Goal: Task Accomplishment & Management: Manage account settings

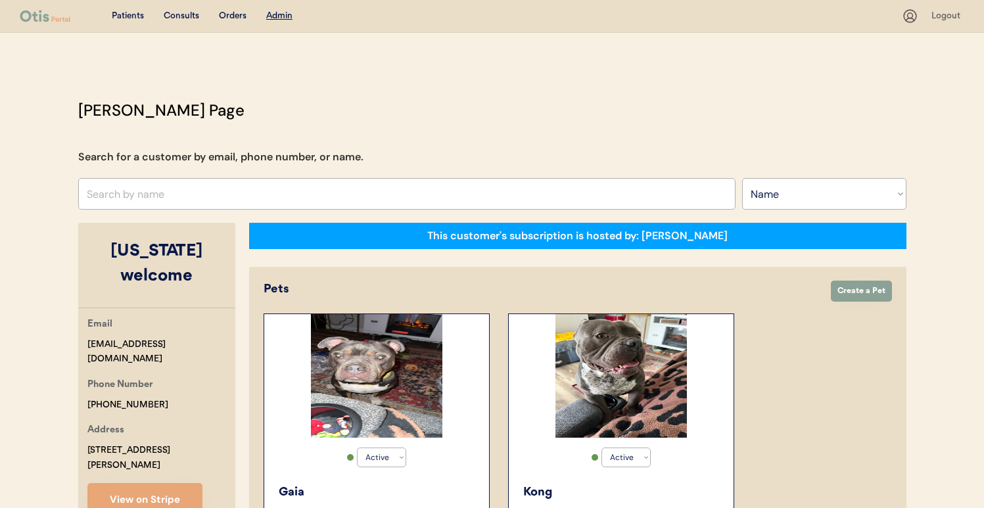
select select ""Name""
select select "true"
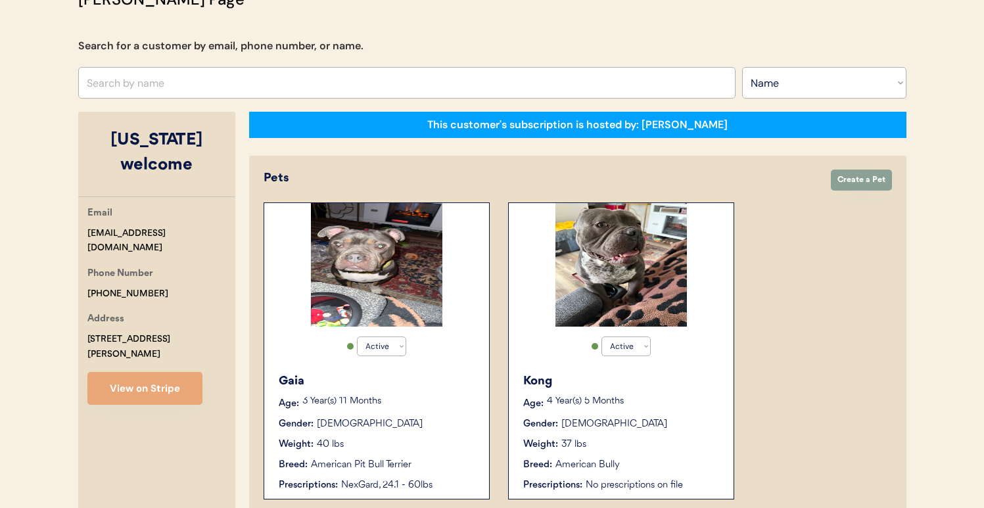
scroll to position [22, 0]
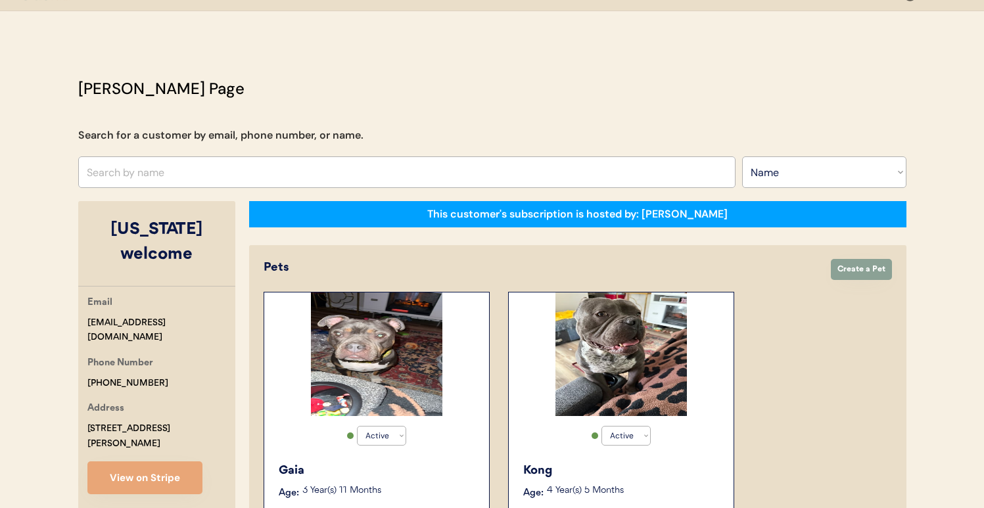
click at [328, 160] on input "text" at bounding box center [406, 172] width 657 height 32
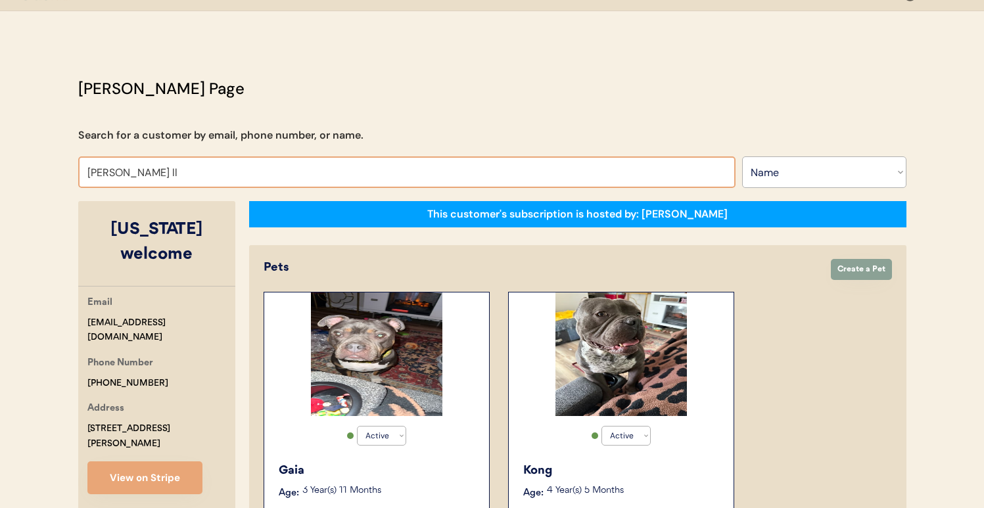
type input "robin l"
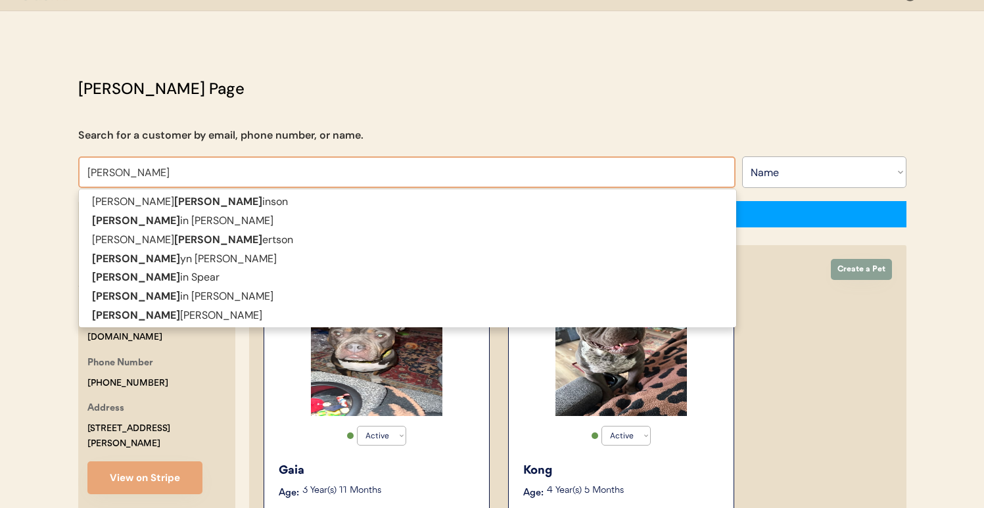
type input "robyn"
type input "robyn Minarik"
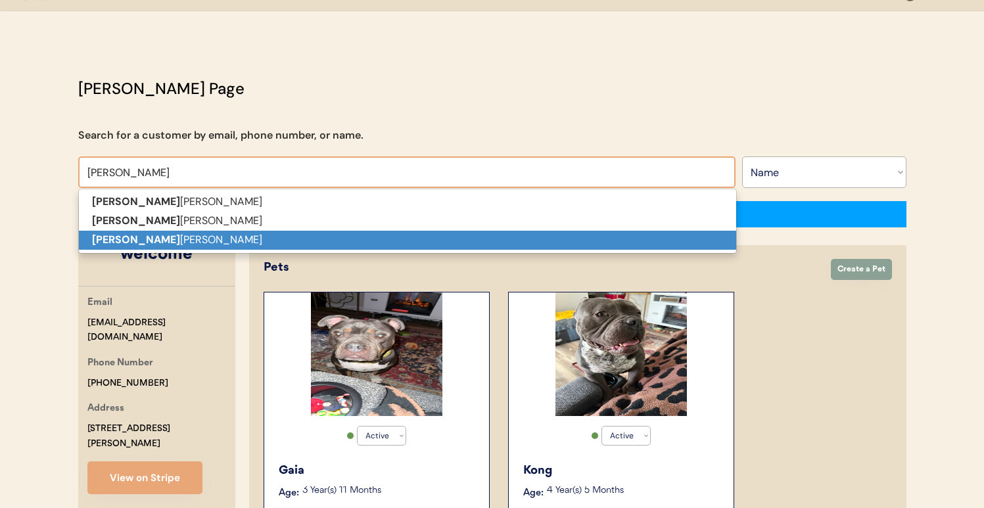
click at [350, 244] on p "Robyn Lloyd" at bounding box center [407, 240] width 657 height 19
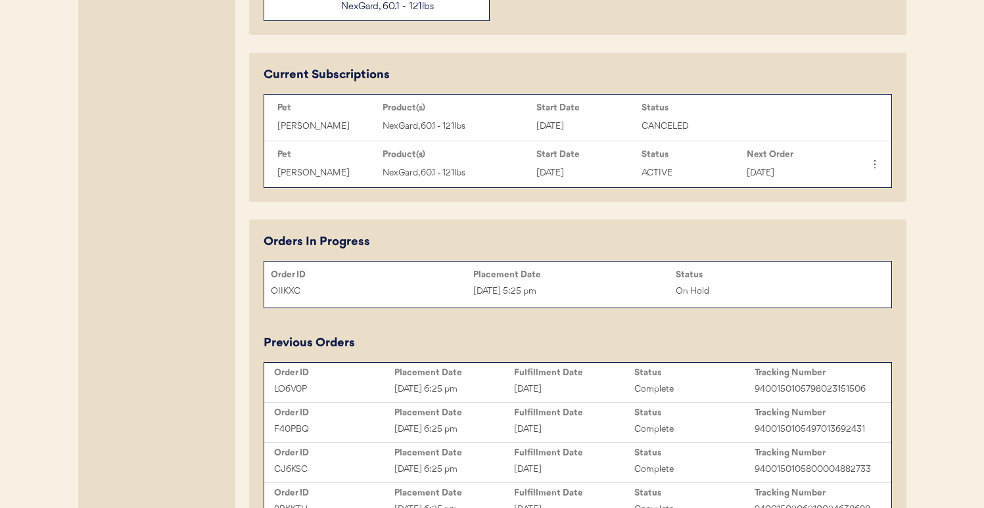
scroll to position [612, 0]
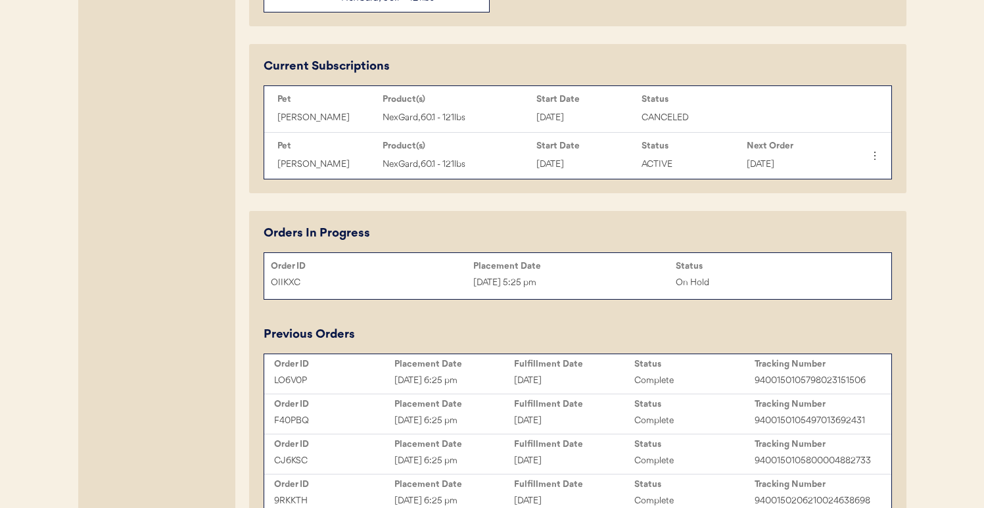
type input "[PERSON_NAME]"
click at [609, 279] on div "[DATE] 5:25 pm" at bounding box center [574, 282] width 202 height 15
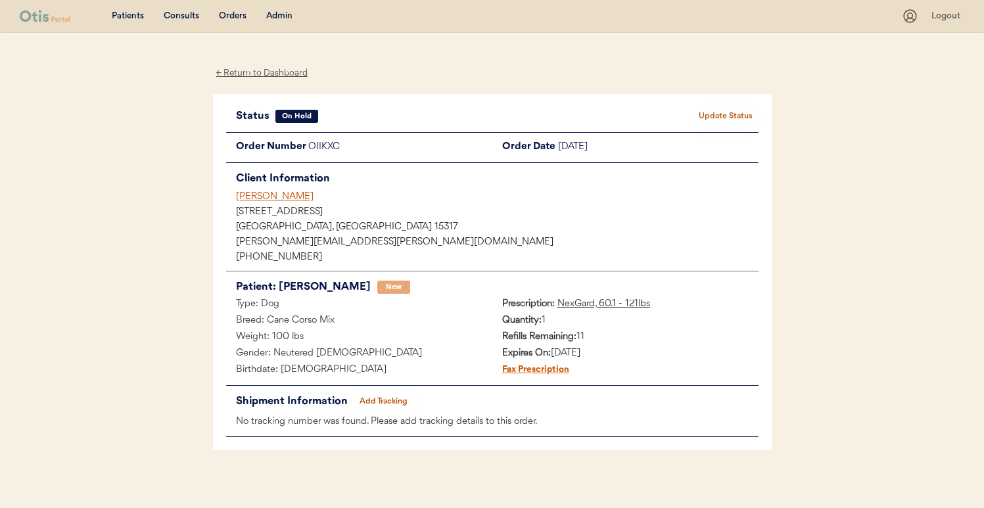
click at [740, 114] on button "Update Status" at bounding box center [726, 116] width 66 height 18
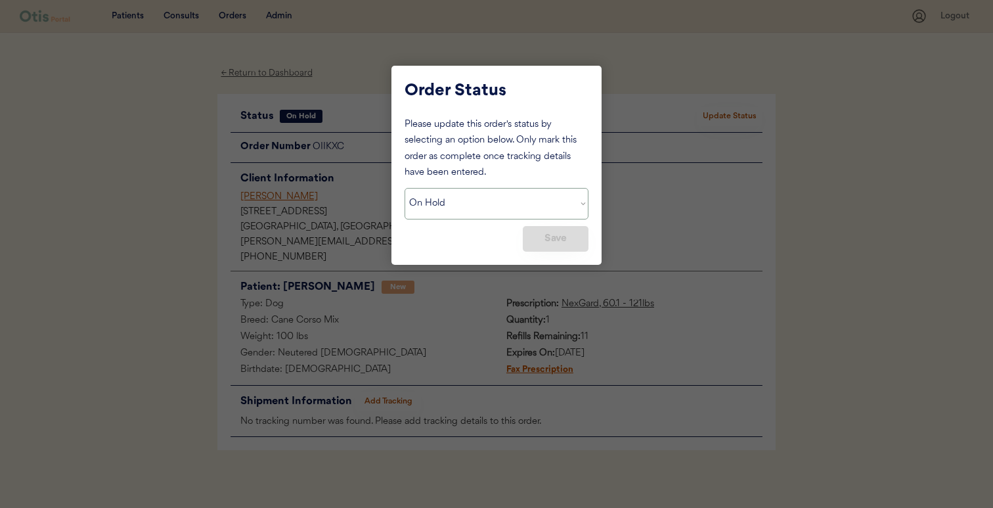
click at [478, 189] on select "Status On Hold New In Progress Complete Pending HW Consent Canceled" at bounding box center [497, 204] width 184 height 32
select select ""new""
click at [405, 188] on select "Status On Hold New In Progress Complete Pending HW Consent Canceled" at bounding box center [497, 204] width 184 height 32
click at [569, 242] on button "Save" at bounding box center [556, 239] width 66 height 26
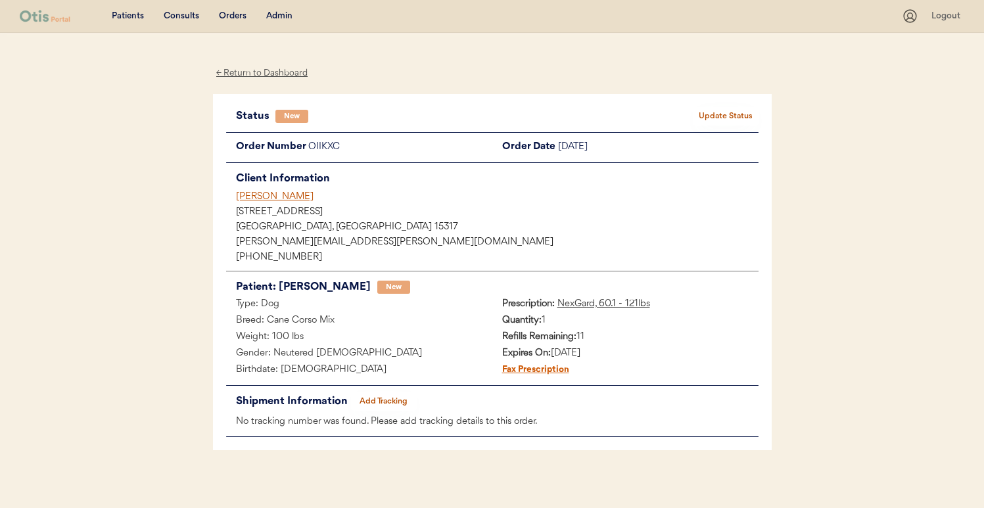
click at [259, 194] on div "[PERSON_NAME]" at bounding box center [497, 197] width 522 height 14
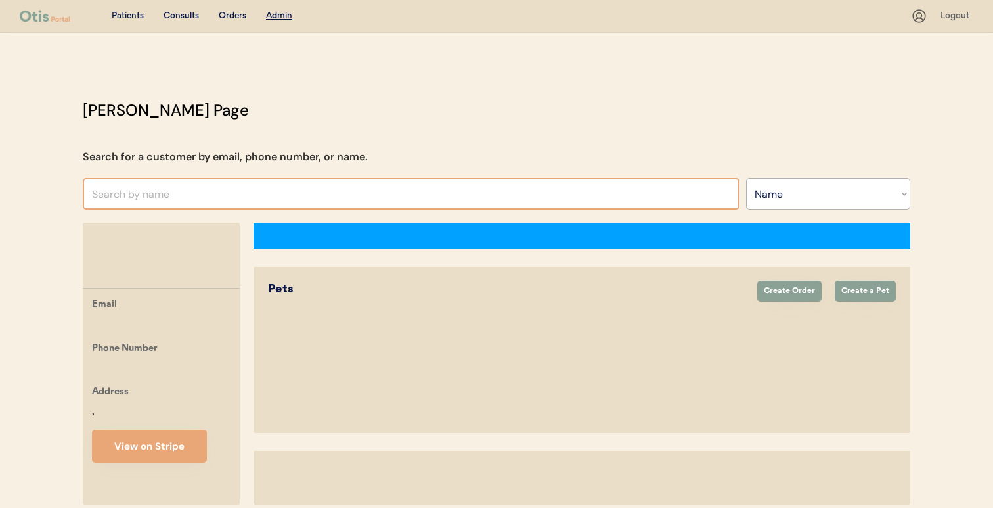
select select ""Name""
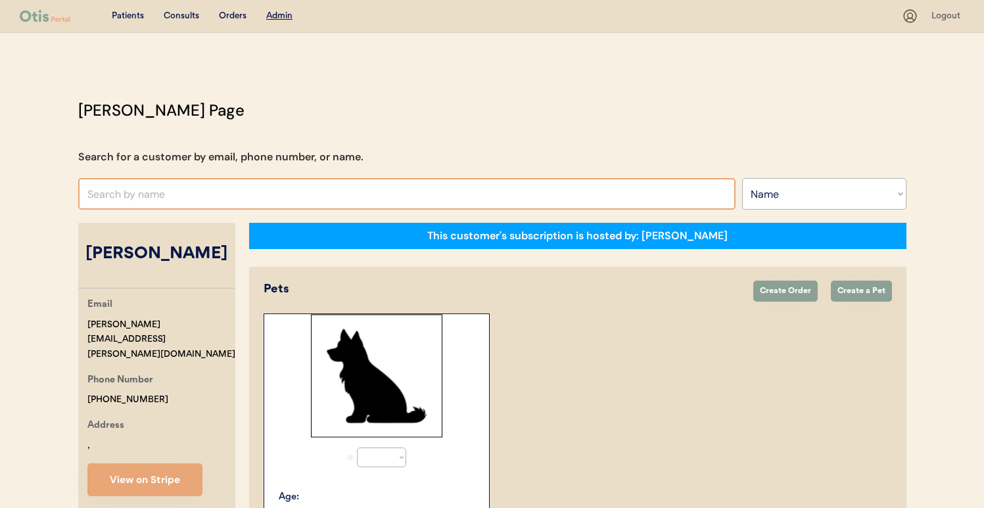
select select "true"
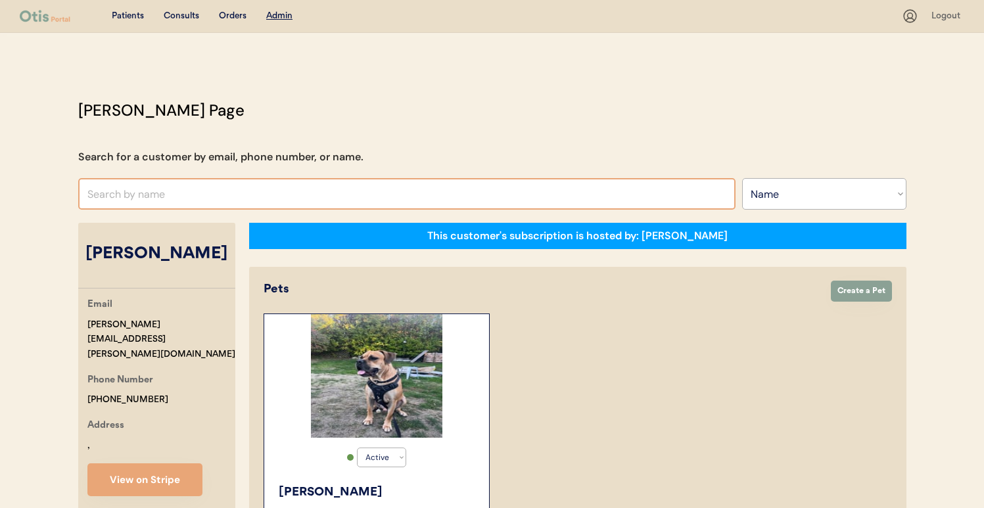
click at [359, 196] on input "text" at bounding box center [406, 194] width 657 height 32
type input "[PERSON_NAME]"
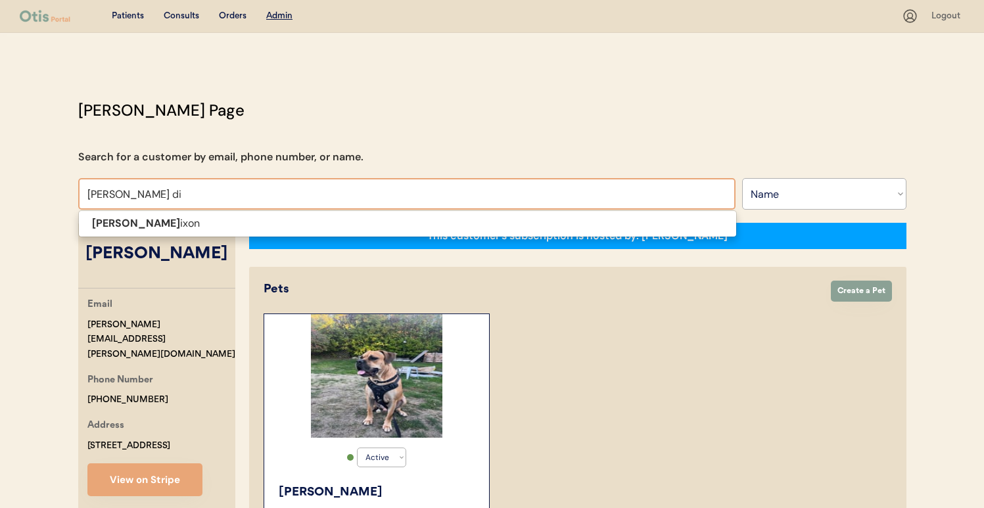
type input "[PERSON_NAME]"
type input "derek dixon"
type input "derek dixo"
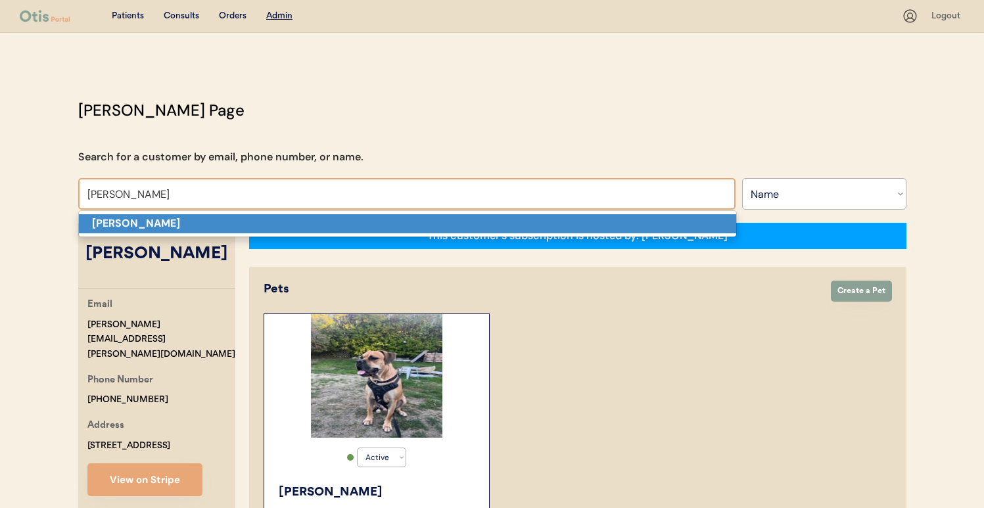
click at [364, 219] on p "[PERSON_NAME]" at bounding box center [407, 223] width 657 height 19
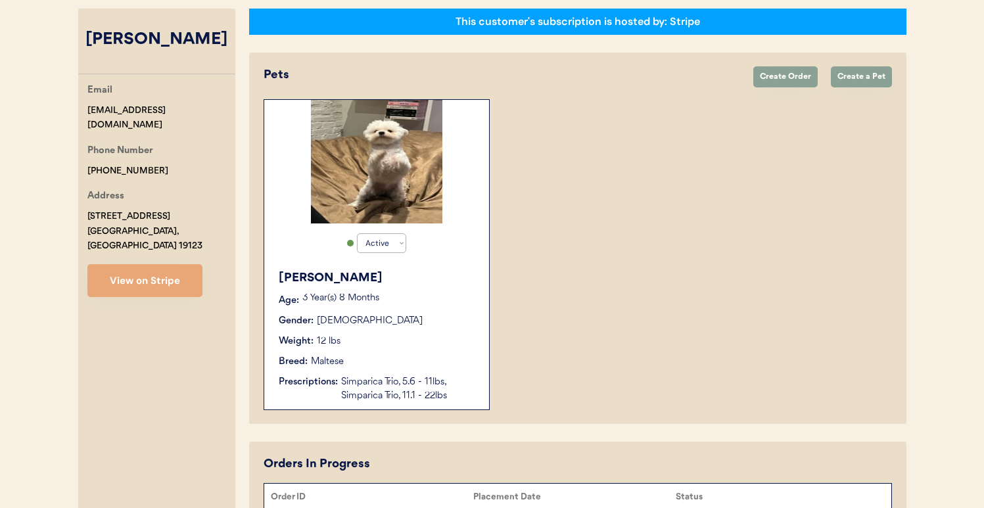
scroll to position [89, 0]
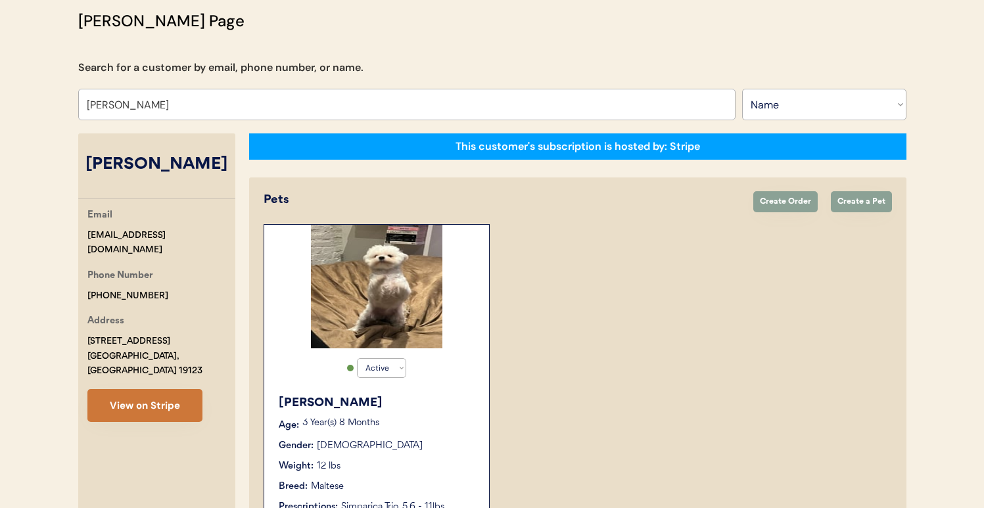
type input "[PERSON_NAME]"
click at [156, 392] on button "View on Stripe" at bounding box center [144, 405] width 115 height 33
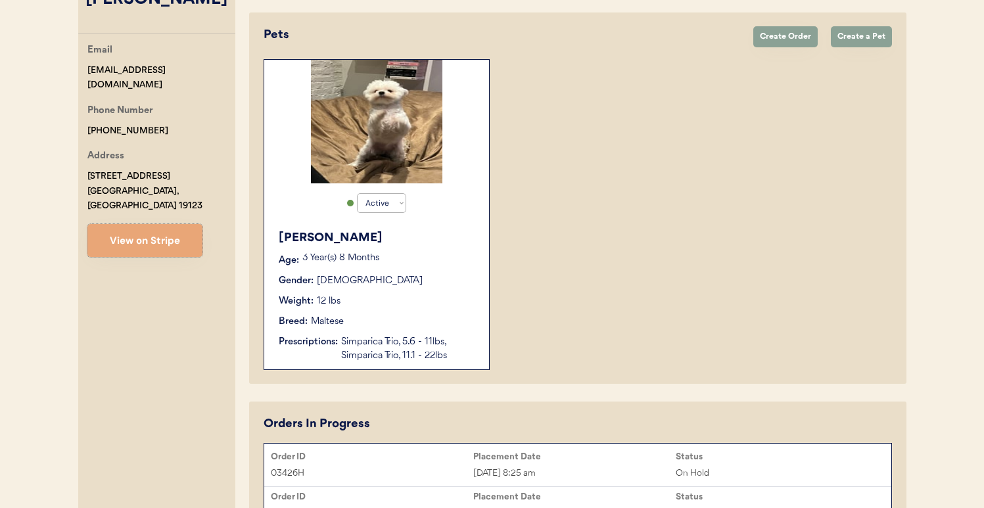
scroll to position [91, 0]
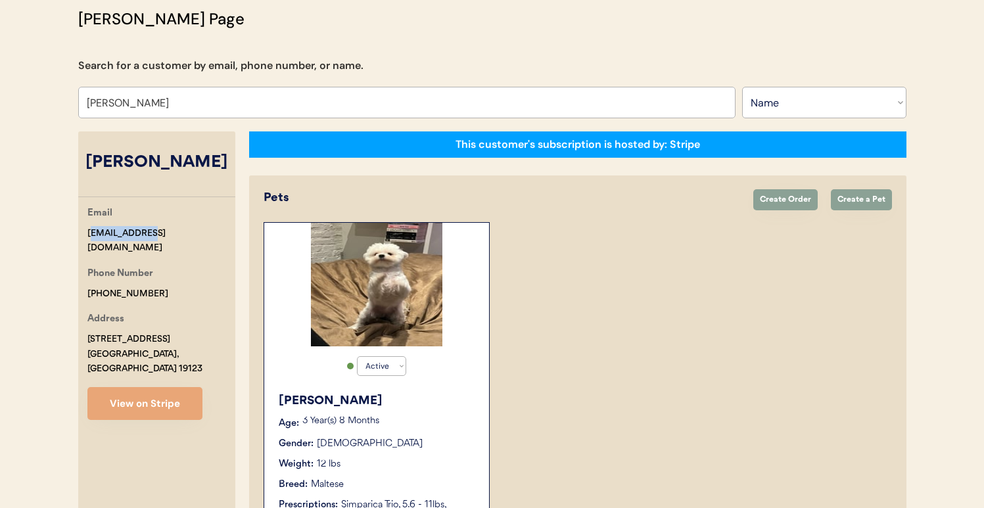
drag, startPoint x: 93, startPoint y: 235, endPoint x: 149, endPoint y: 232, distance: 56.6
click at [149, 232] on div "[EMAIL_ADDRESS][DOMAIN_NAME]" at bounding box center [161, 241] width 148 height 30
drag, startPoint x: 88, startPoint y: 232, endPoint x: 212, endPoint y: 232, distance: 124.2
click at [212, 232] on div "Email derekdixon09@gmail.com" at bounding box center [161, 231] width 148 height 50
copy div "[EMAIL_ADDRESS][DOMAIN_NAME]"
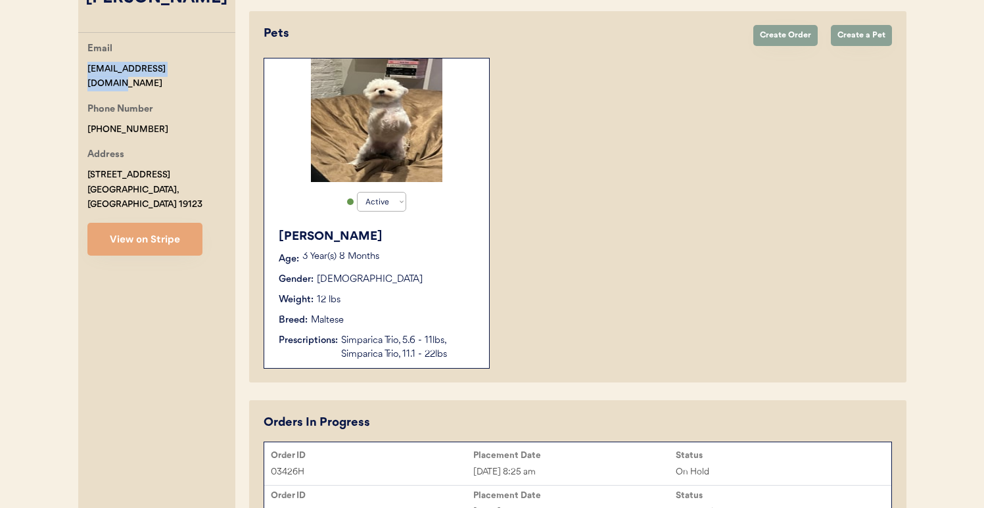
scroll to position [307, 0]
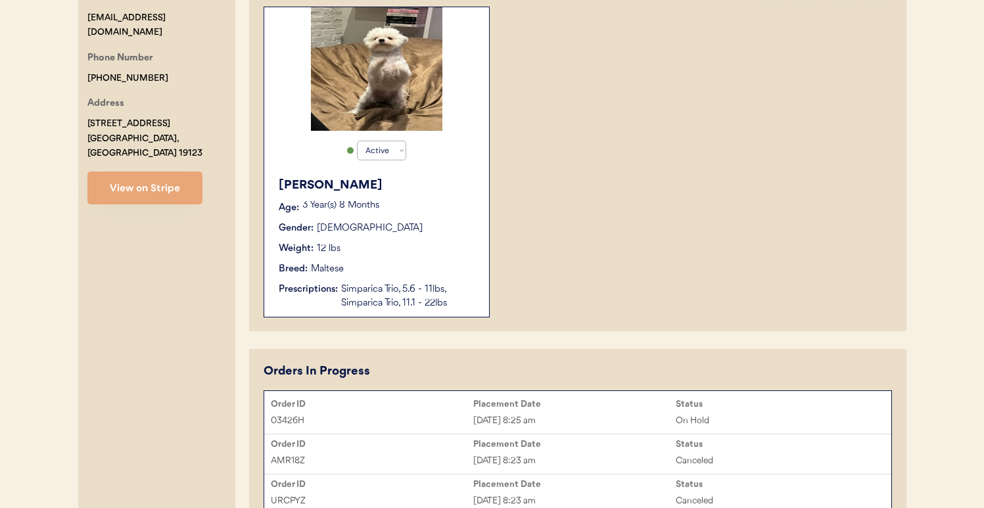
click at [429, 277] on div "Leo Age: 3 Year(s) 8 Months Gender: Male Weight: 12 lbs Breed: Maltese Prescrip…" at bounding box center [377, 243] width 212 height 147
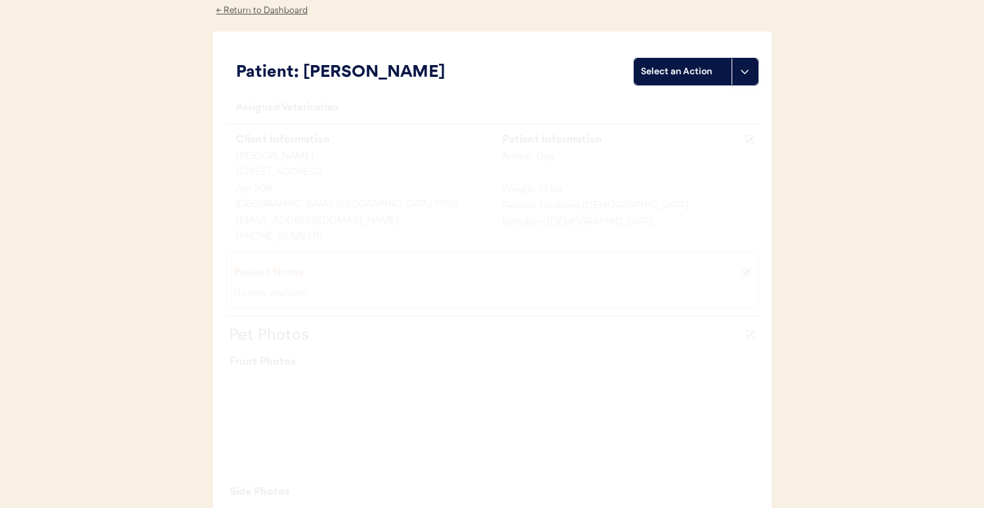
scroll to position [509, 0]
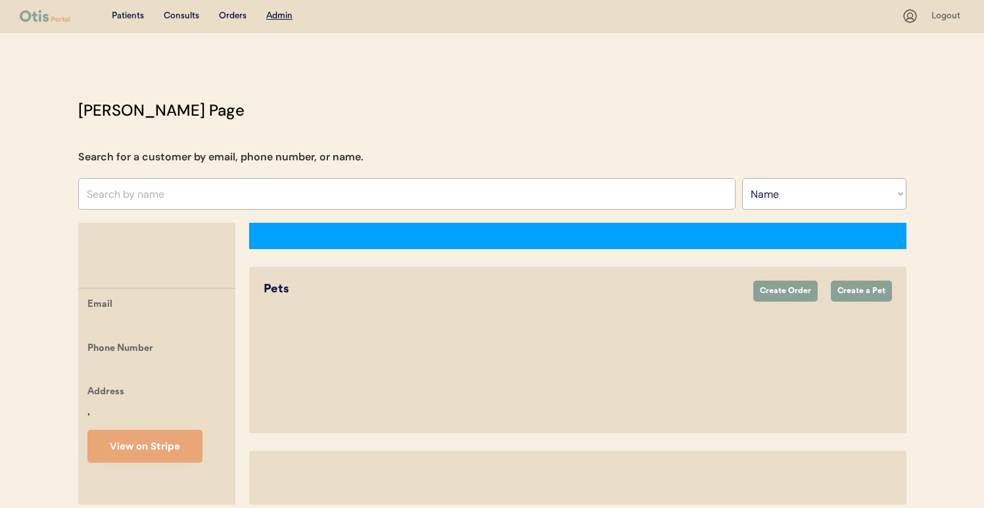
select select ""Name""
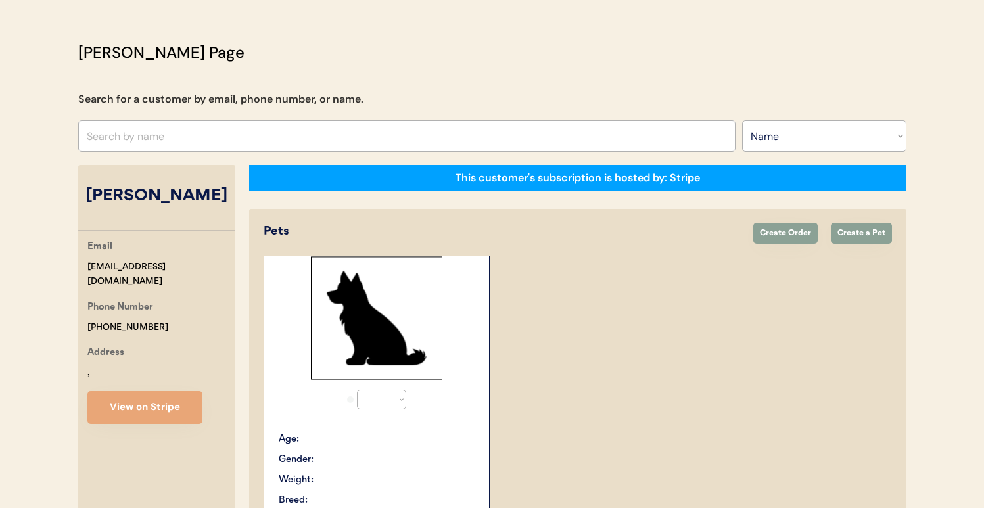
select select "true"
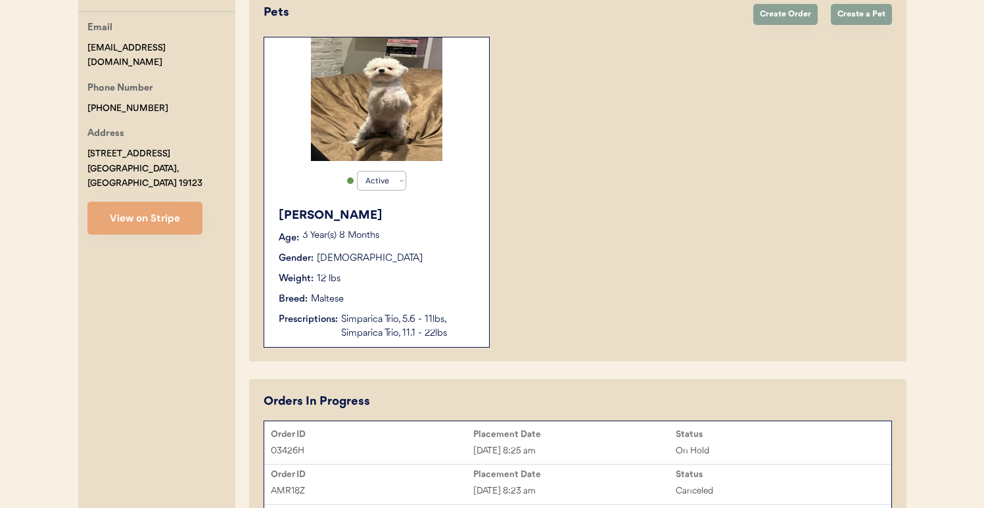
scroll to position [302, 0]
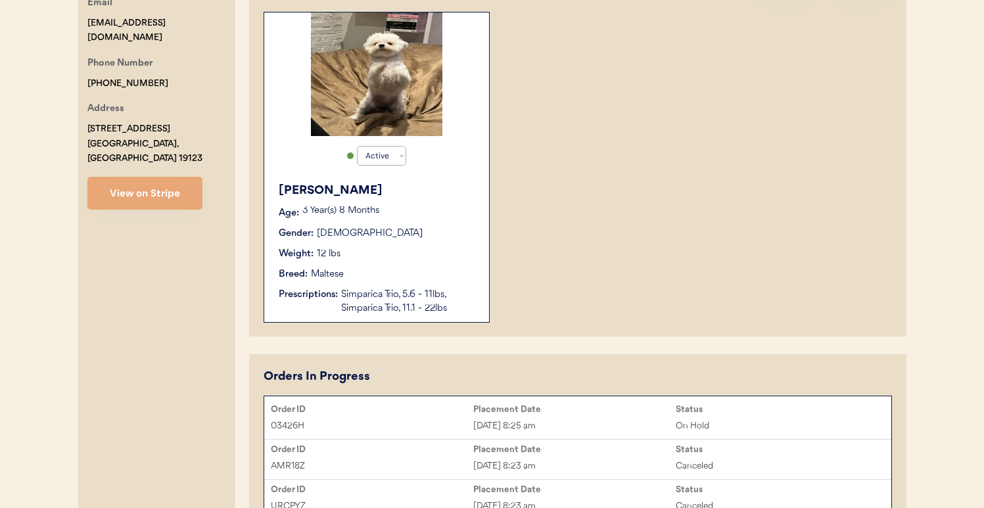
click at [614, 419] on div "[DATE] 8:25 am" at bounding box center [574, 426] width 202 height 15
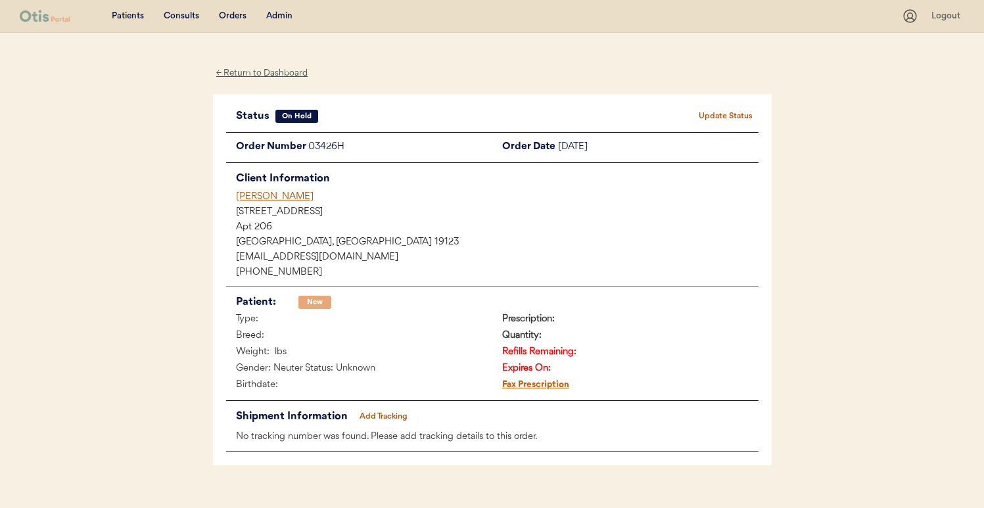
click at [260, 192] on div "Derek Dixon" at bounding box center [497, 197] width 522 height 14
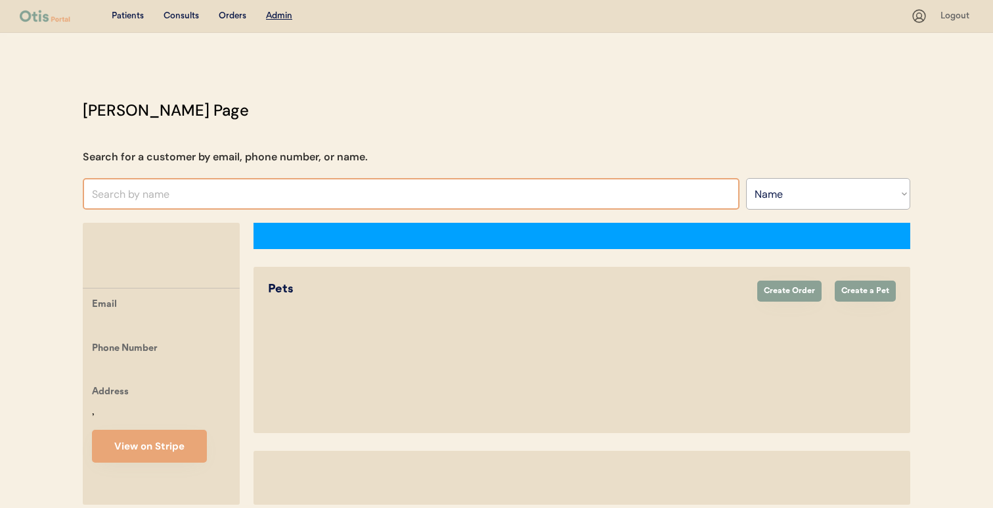
select select ""Name""
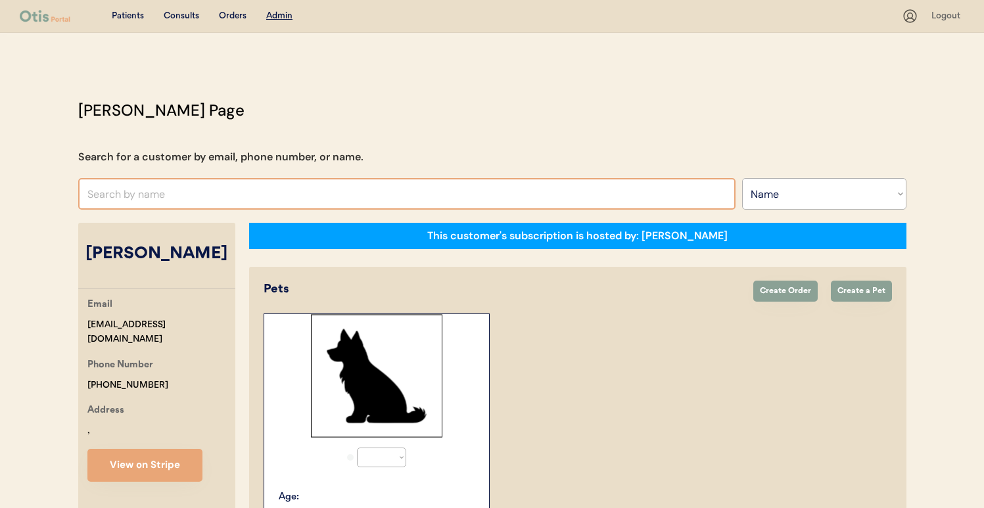
select select "true"
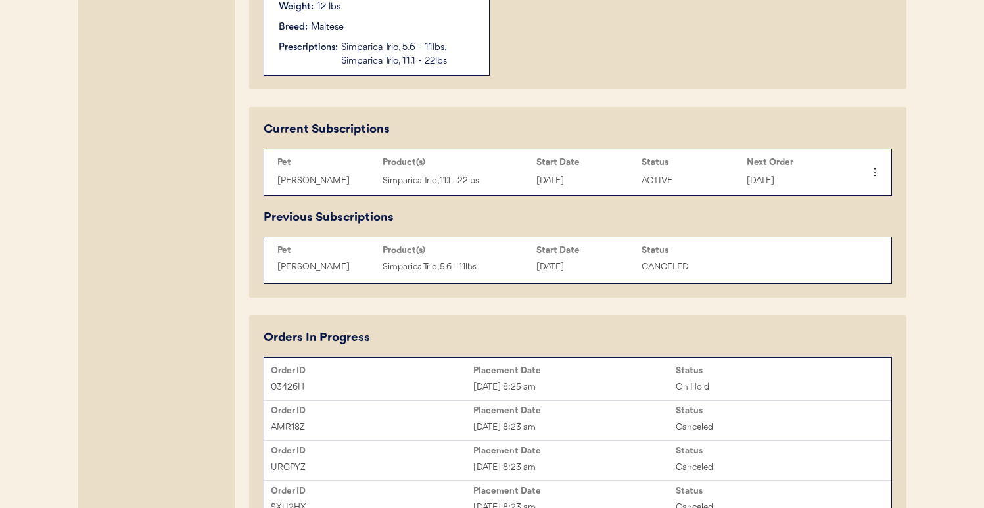
scroll to position [549, 0]
click at [584, 371] on div "Placement Date" at bounding box center [574, 370] width 202 height 11
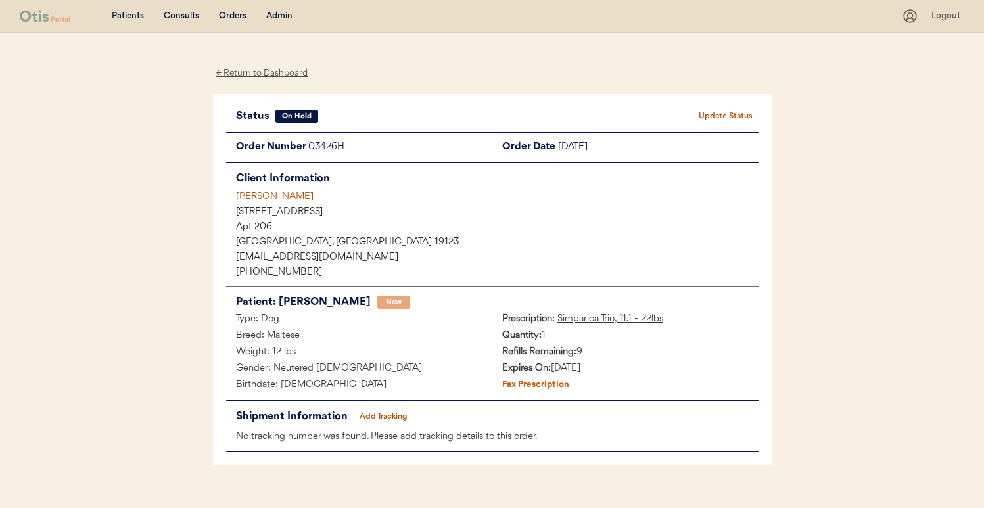
click at [741, 114] on button "Update Status" at bounding box center [726, 116] width 66 height 18
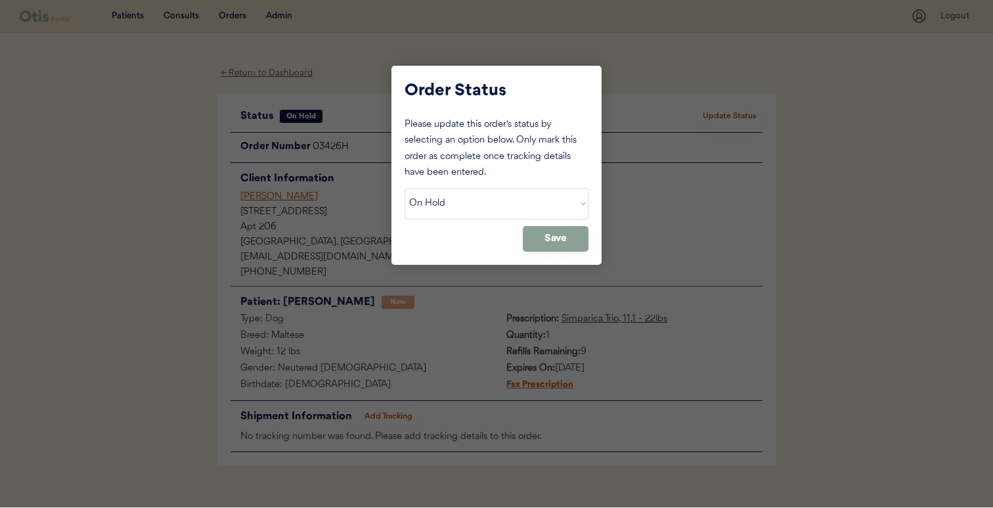
click at [499, 198] on select "Status On Hold New In Progress Complete Pending HW Consent Canceled" at bounding box center [497, 204] width 184 height 32
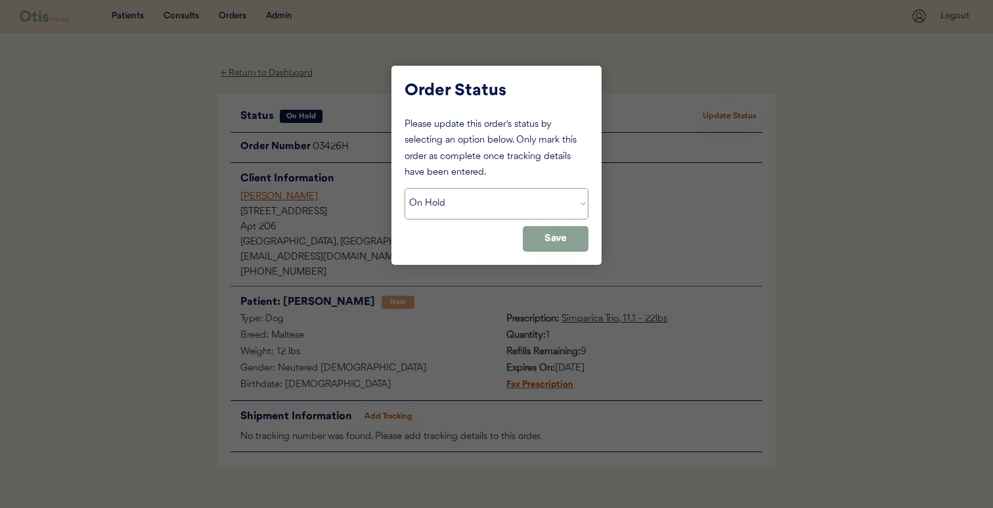
select select ""new""
click at [405, 188] on select "Status On Hold New In Progress Complete Pending HW Consent Canceled" at bounding box center [497, 204] width 184 height 32
click at [573, 241] on button "Save" at bounding box center [556, 239] width 66 height 26
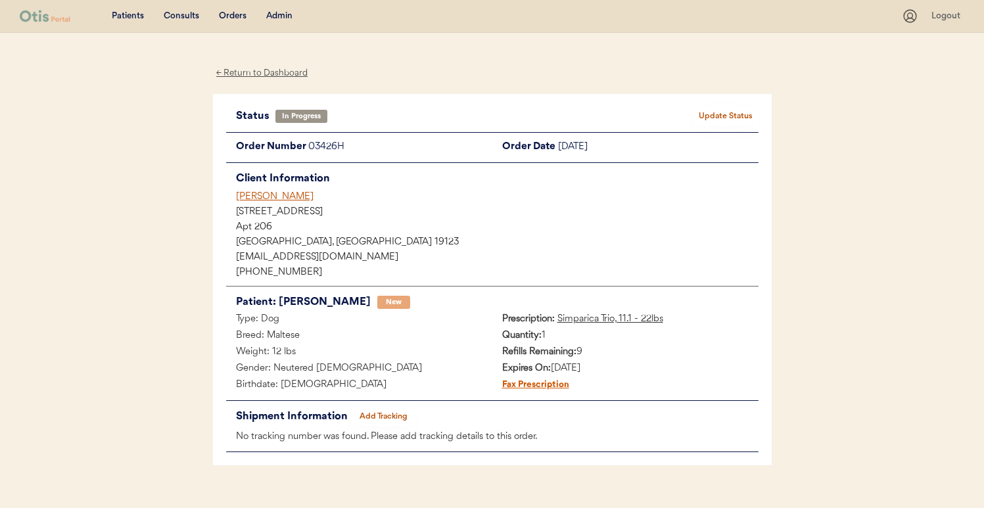
click at [258, 193] on div "Derek Dixon" at bounding box center [497, 197] width 522 height 14
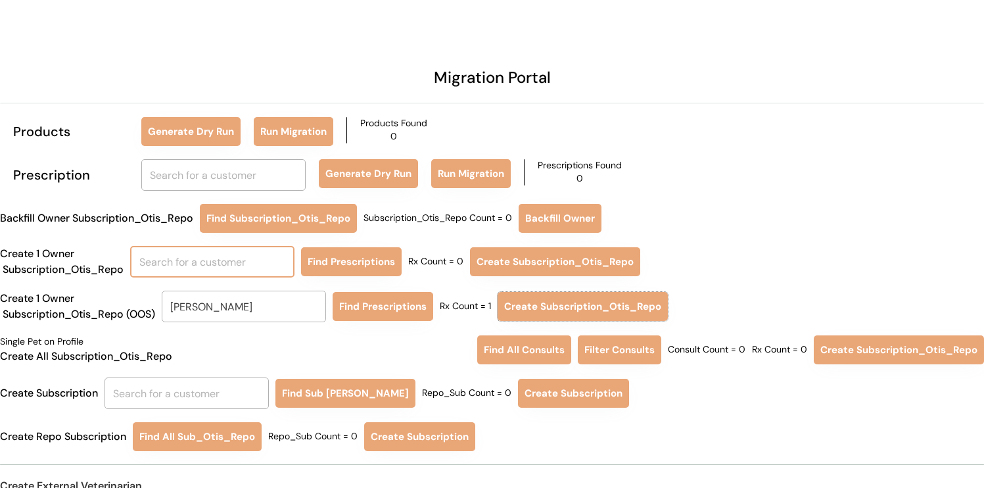
click at [216, 264] on input "text" at bounding box center [212, 262] width 164 height 32
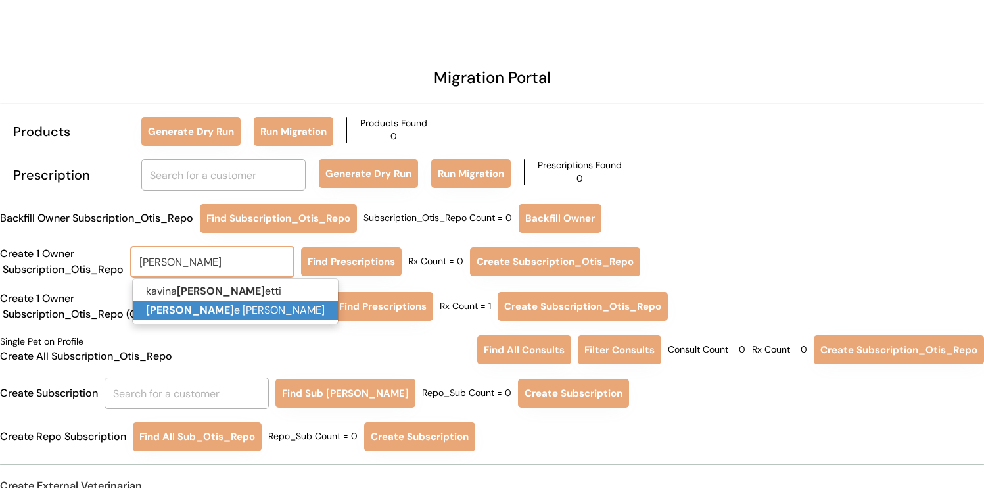
click at [211, 309] on p "[PERSON_NAME]" at bounding box center [235, 310] width 205 height 19
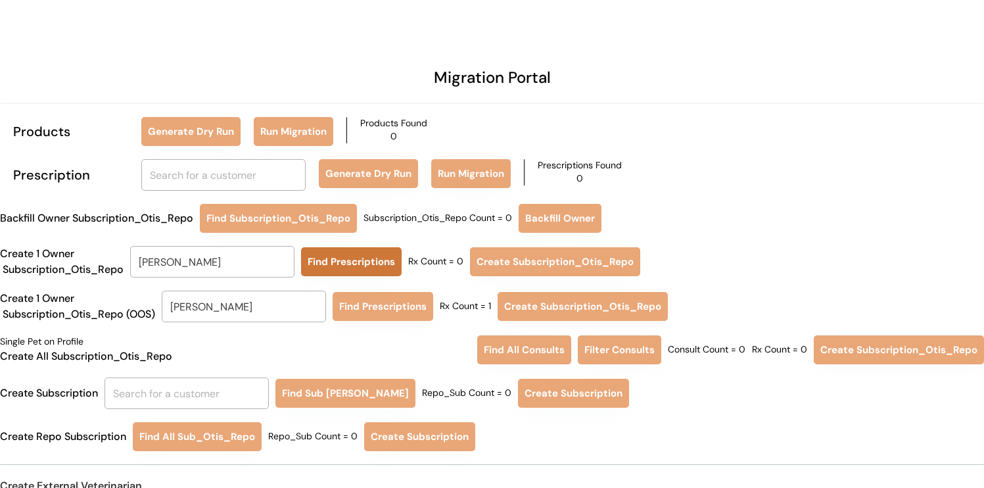
type input "[PERSON_NAME]"
click at [363, 258] on button "Find Prescriptions" at bounding box center [351, 261] width 101 height 29
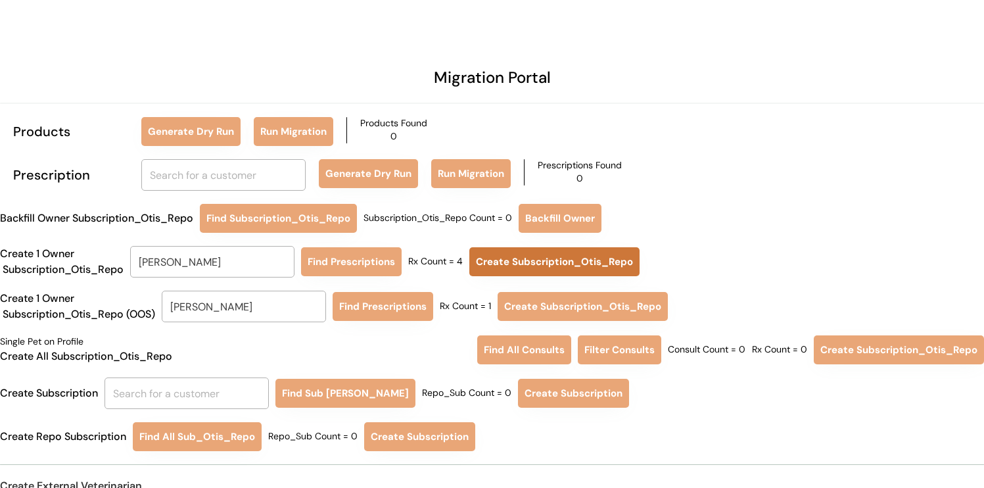
click at [491, 258] on button "Create Subscription_Otis_Repo" at bounding box center [554, 261] width 170 height 29
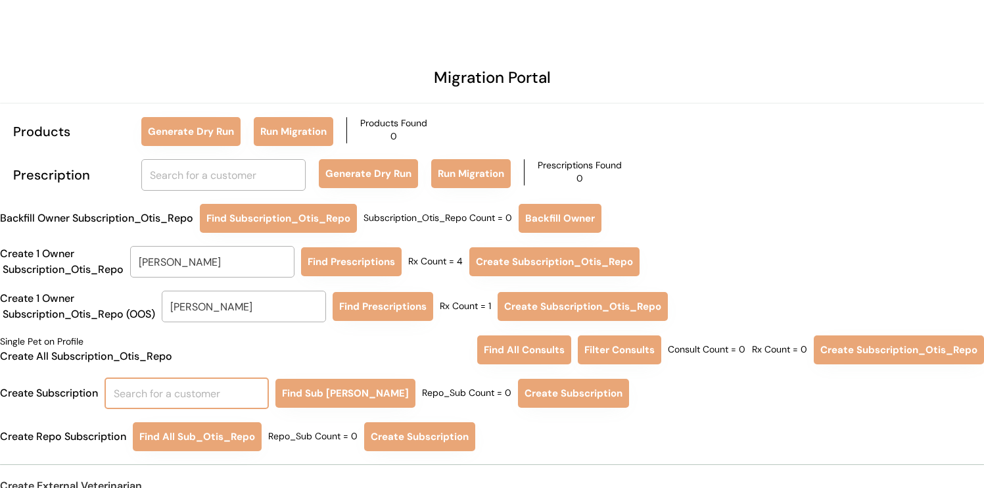
click at [214, 392] on input "text" at bounding box center [186, 393] width 164 height 32
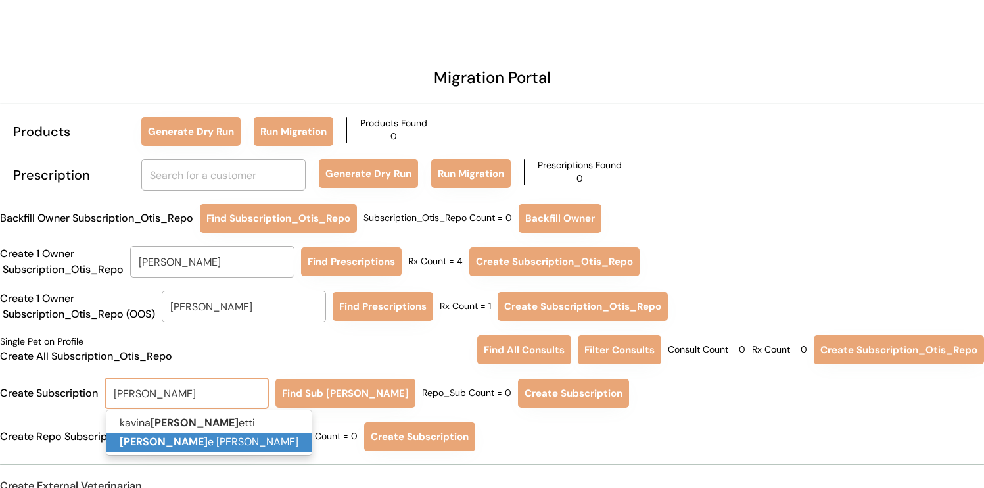
click at [252, 442] on p "Georg e Blymire" at bounding box center [208, 441] width 205 height 19
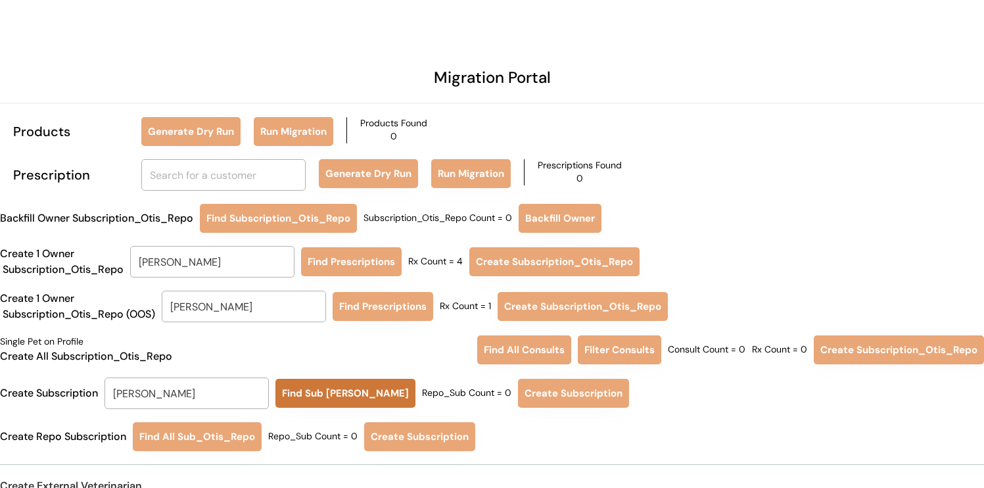
type input "[PERSON_NAME]"
click at [321, 382] on button "Find Sub Otis Repo" at bounding box center [345, 392] width 140 height 29
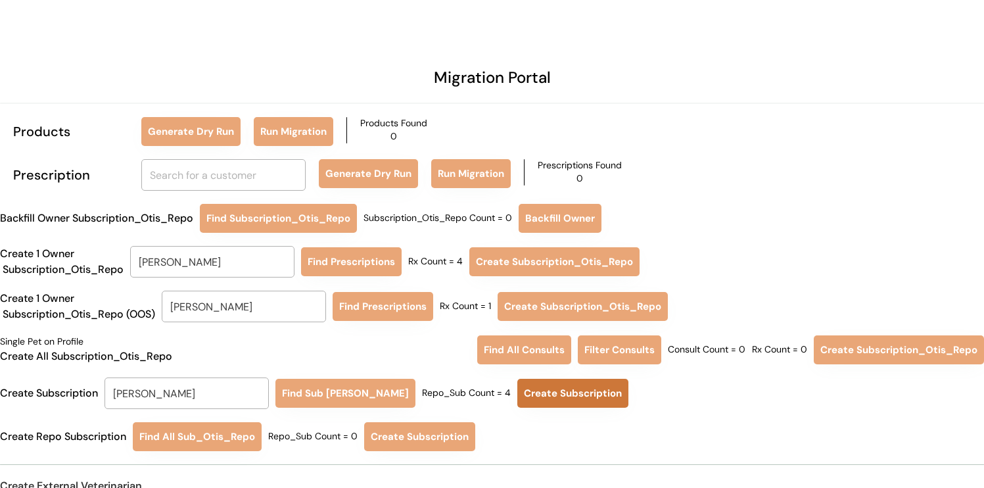
click at [558, 392] on button "Create Subscription" at bounding box center [572, 392] width 111 height 29
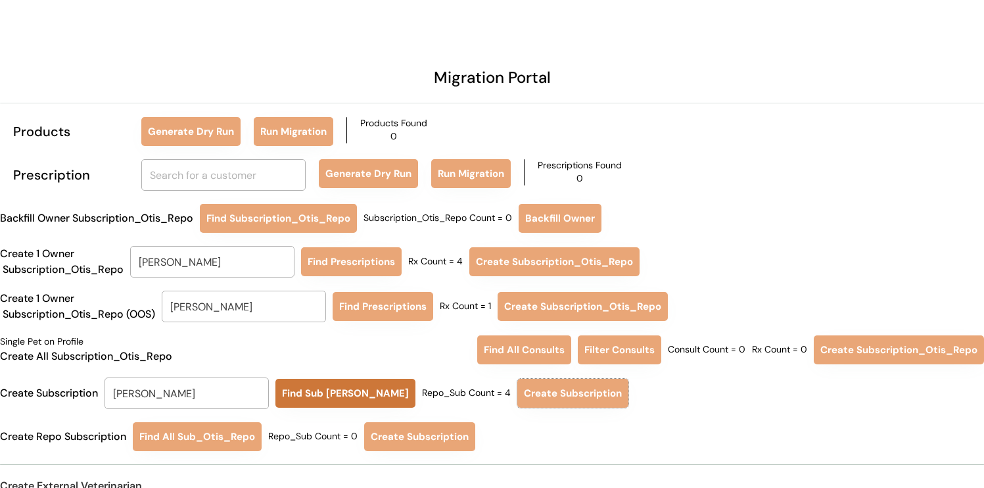
click at [352, 401] on button "Find Sub Otis Repo" at bounding box center [345, 392] width 140 height 29
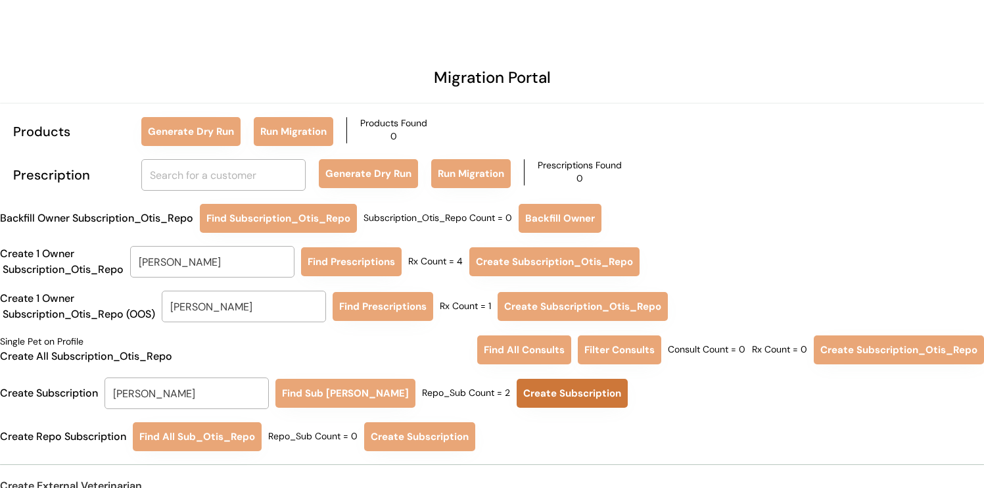
click at [533, 390] on button "Create Subscription" at bounding box center [571, 392] width 111 height 29
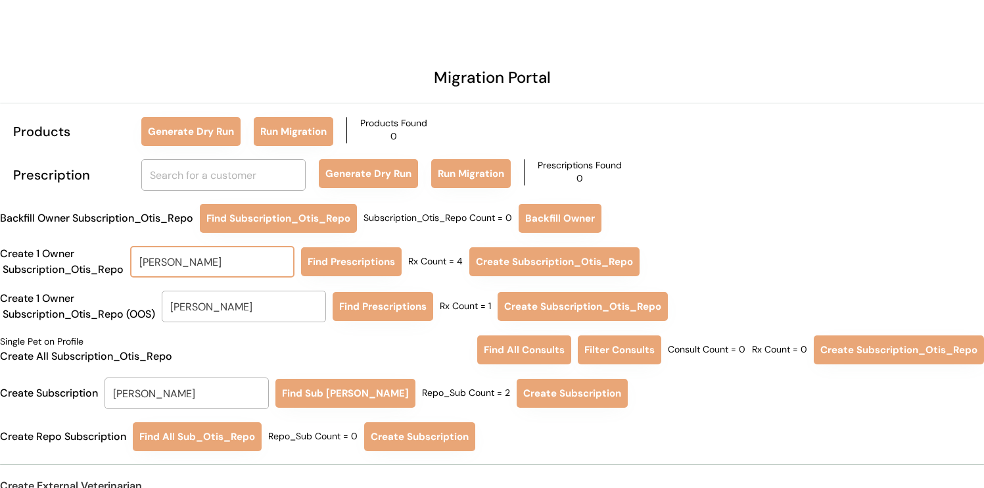
drag, startPoint x: 234, startPoint y: 259, endPoint x: 138, endPoint y: 263, distance: 96.0
click at [138, 263] on input "[PERSON_NAME]" at bounding box center [212, 262] width 164 height 32
type input "maka"
type input "makayla Boatright"
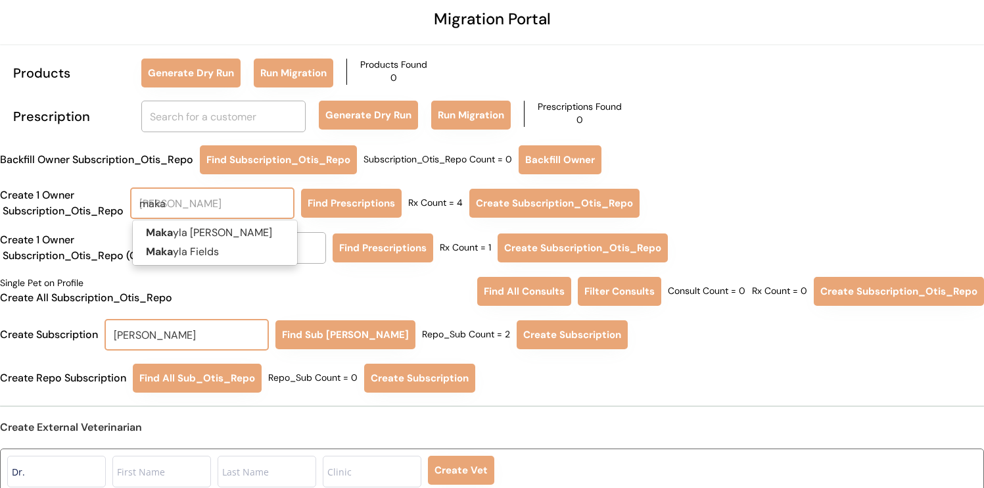
scroll to position [65, 0]
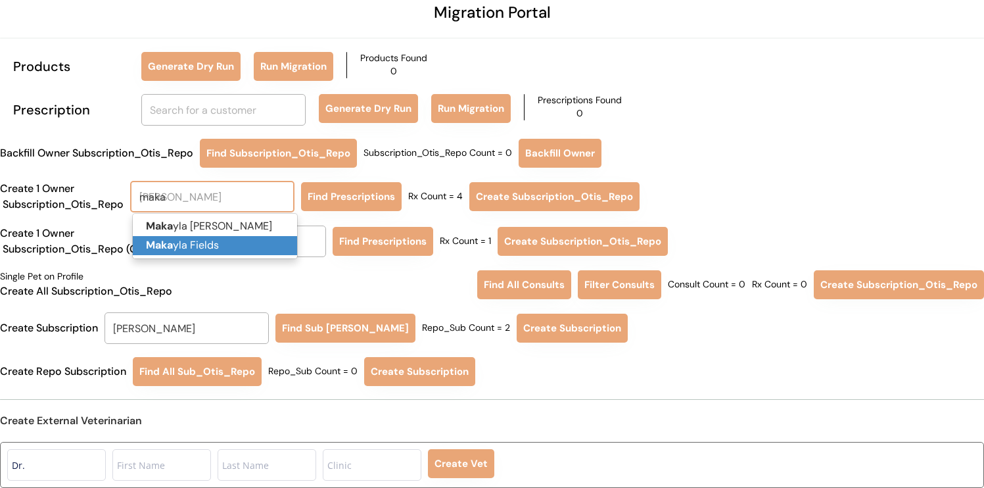
click at [212, 247] on p "Maka yla Fields" at bounding box center [215, 245] width 164 height 19
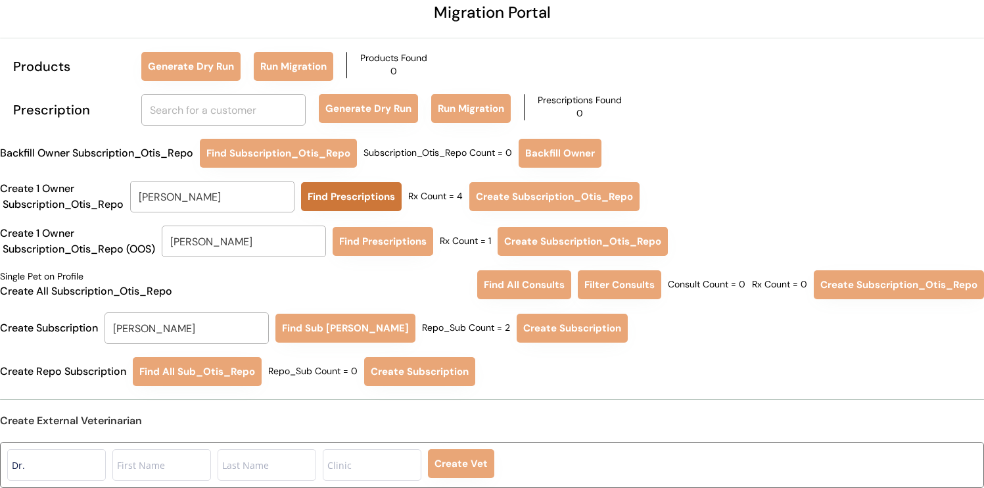
type input "Makayla Fields"
click at [336, 194] on button "Find Prescriptions" at bounding box center [351, 196] width 101 height 29
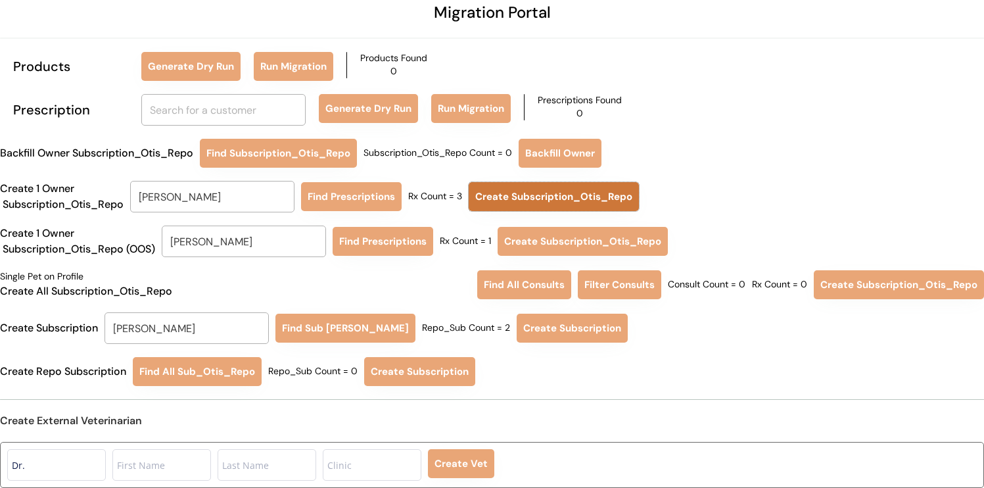
click at [507, 193] on button "Create Subscription_Otis_Repo" at bounding box center [553, 196] width 170 height 29
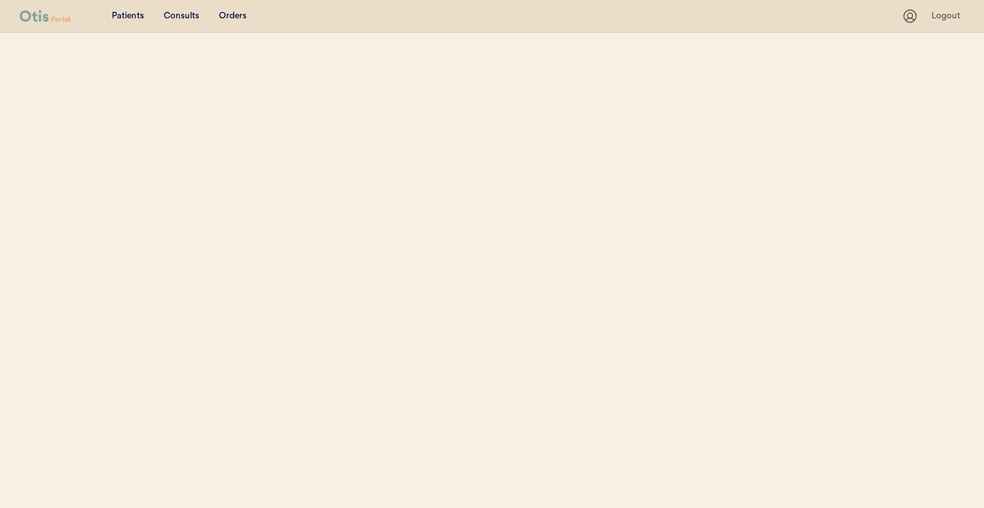
select select ""Name""
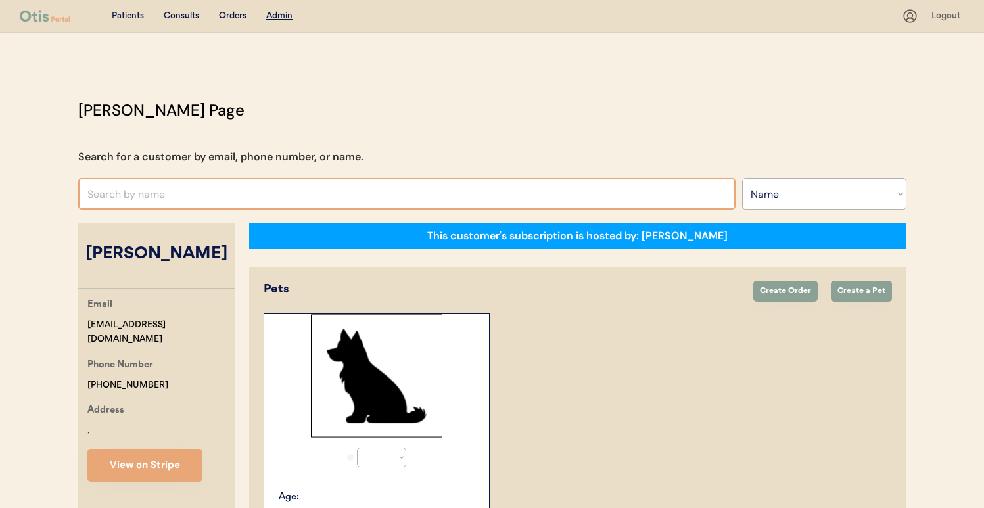
select select "true"
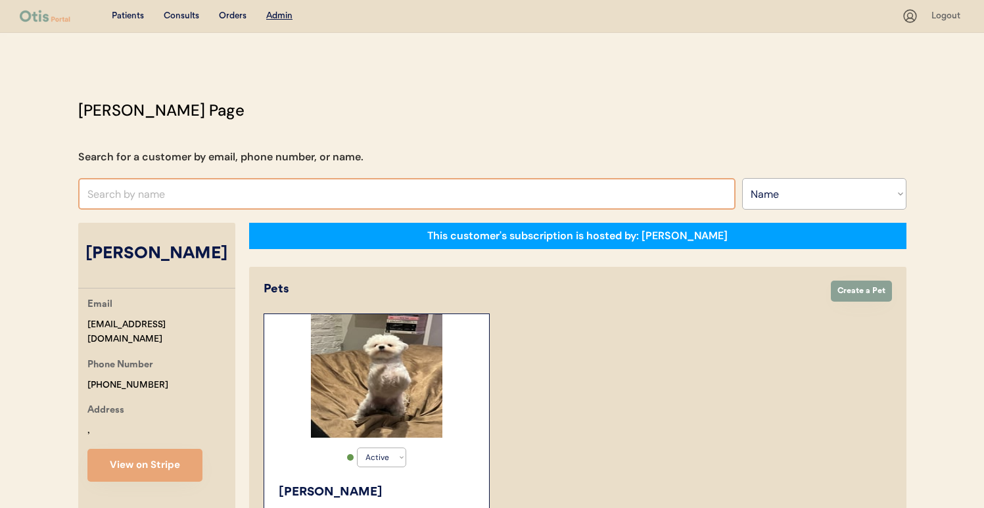
click at [403, 201] on input "text" at bounding box center [406, 194] width 657 height 32
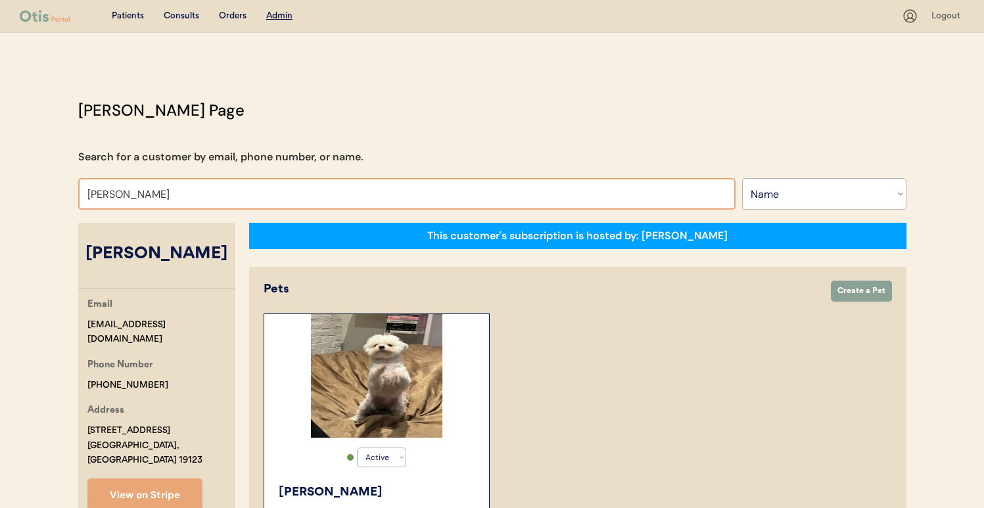
type input "[PERSON_NAME]"
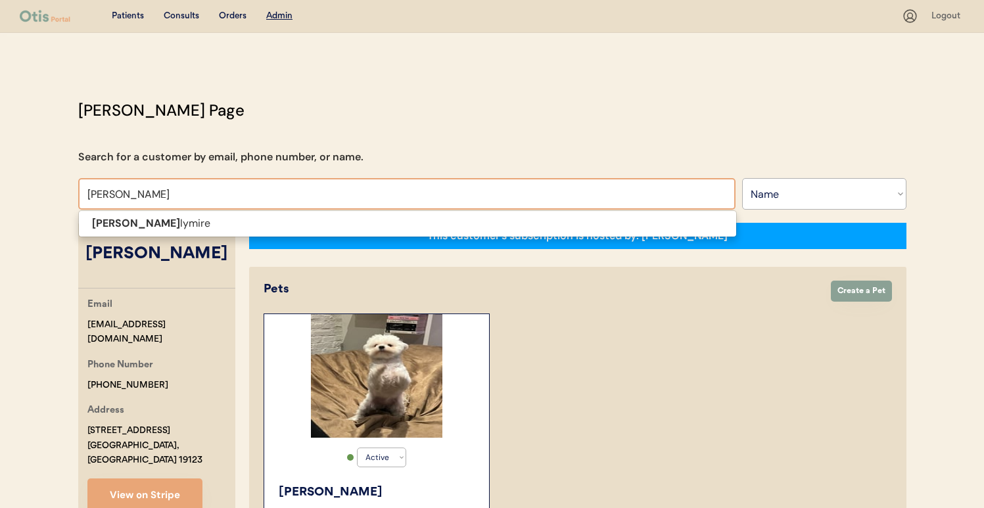
type input "[PERSON_NAME]"
click at [407, 237] on div "This customer's subscription is hosted by: [PERSON_NAME]" at bounding box center [577, 236] width 657 height 26
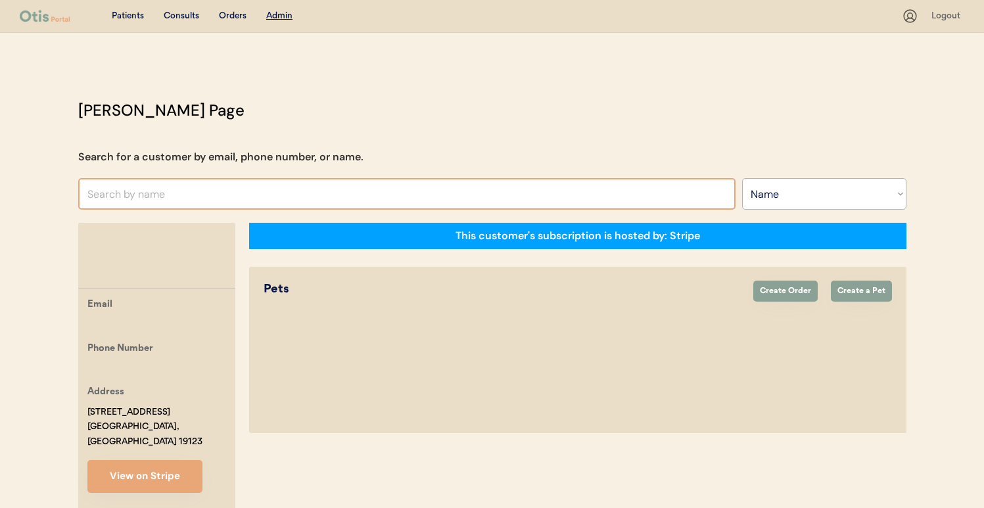
click at [431, 194] on input "text" at bounding box center [406, 194] width 657 height 32
type input "GE"
type input "[PERSON_NAME]"
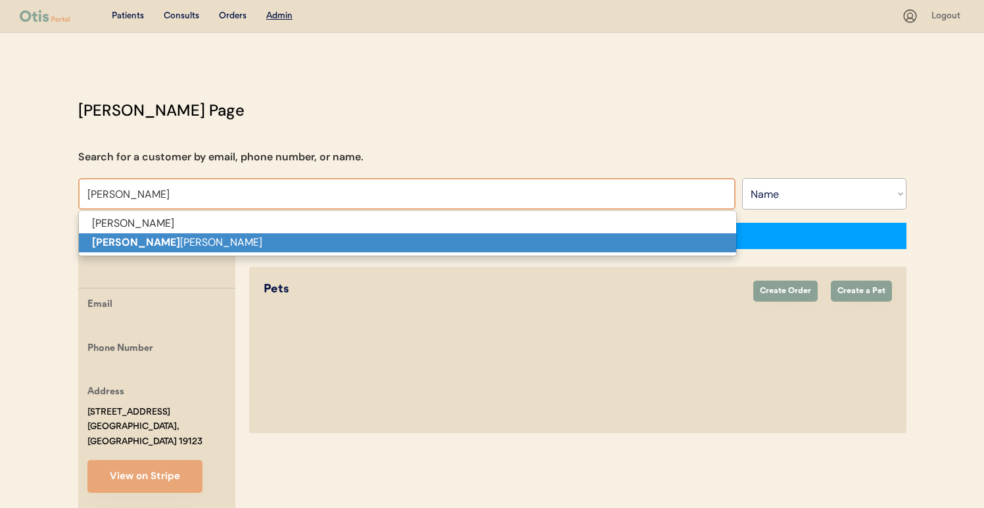
click at [350, 235] on p "[PERSON_NAME]" at bounding box center [407, 242] width 657 height 19
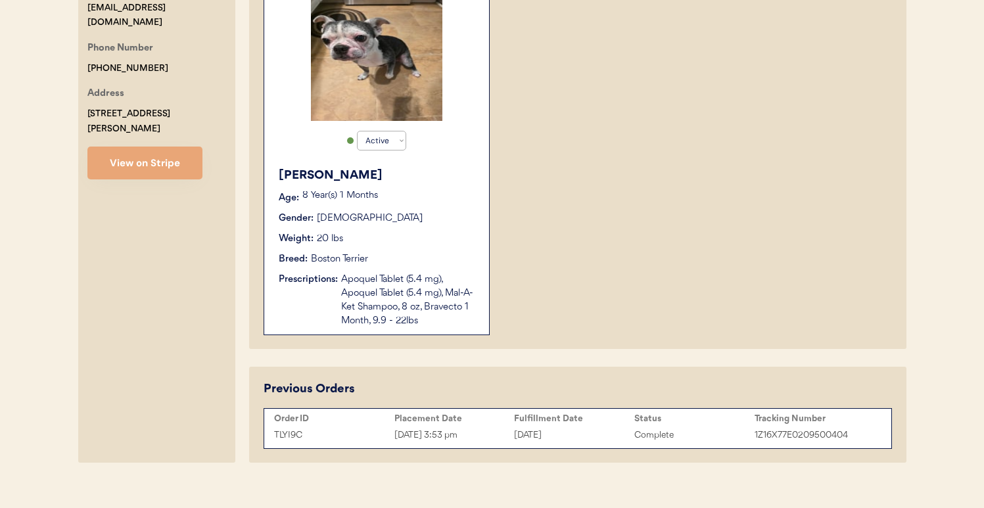
scroll to position [332, 0]
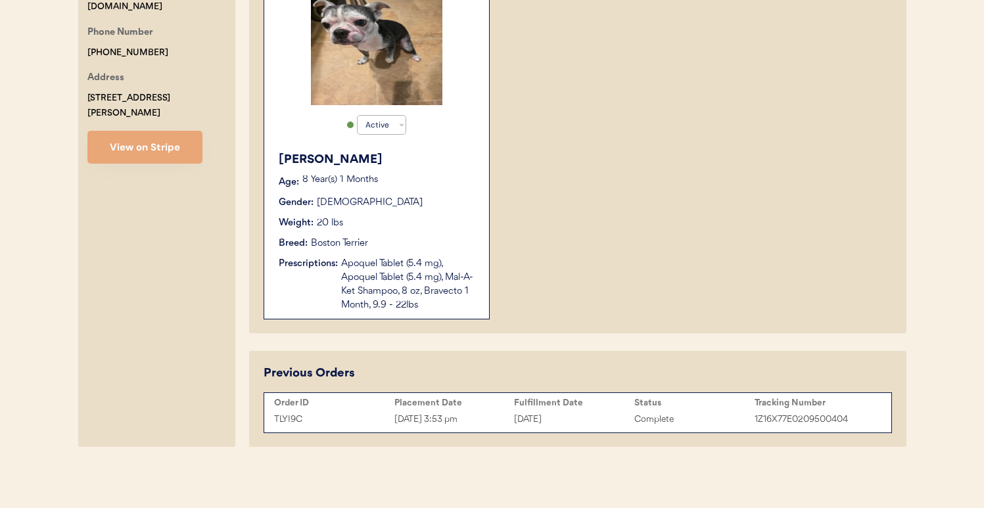
type input "[PERSON_NAME]"
click at [451, 413] on div "[DATE] 3:53 pm" at bounding box center [454, 419] width 120 height 15
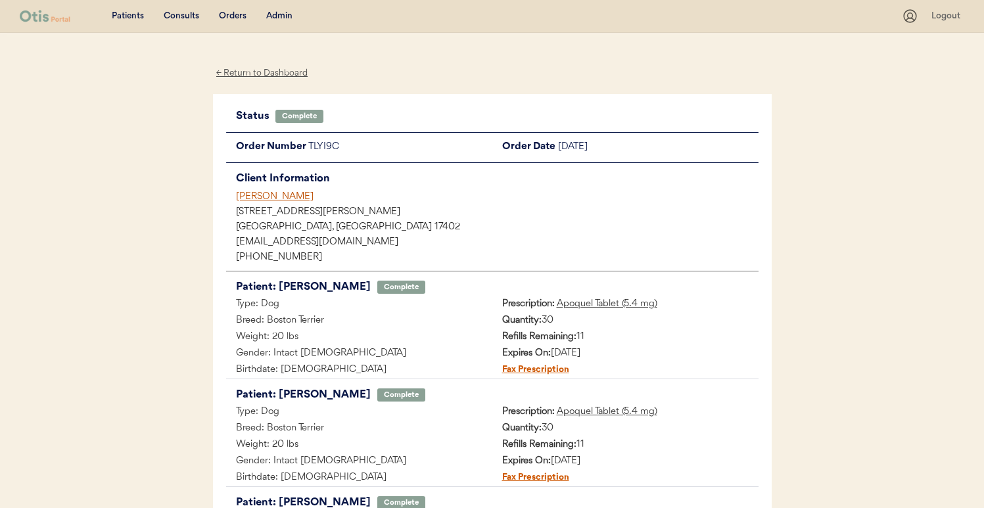
click at [275, 192] on div "[PERSON_NAME]" at bounding box center [497, 197] width 522 height 14
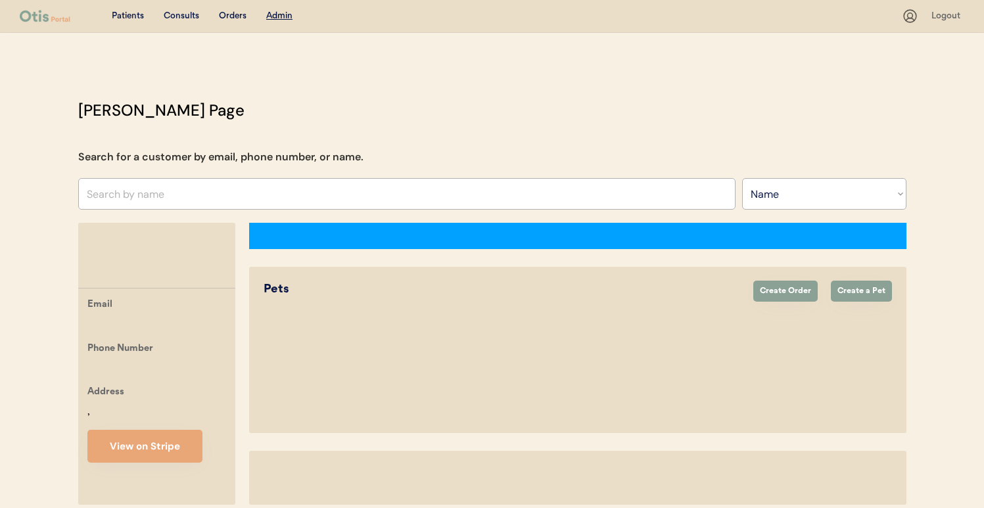
select select ""Name""
select select "true"
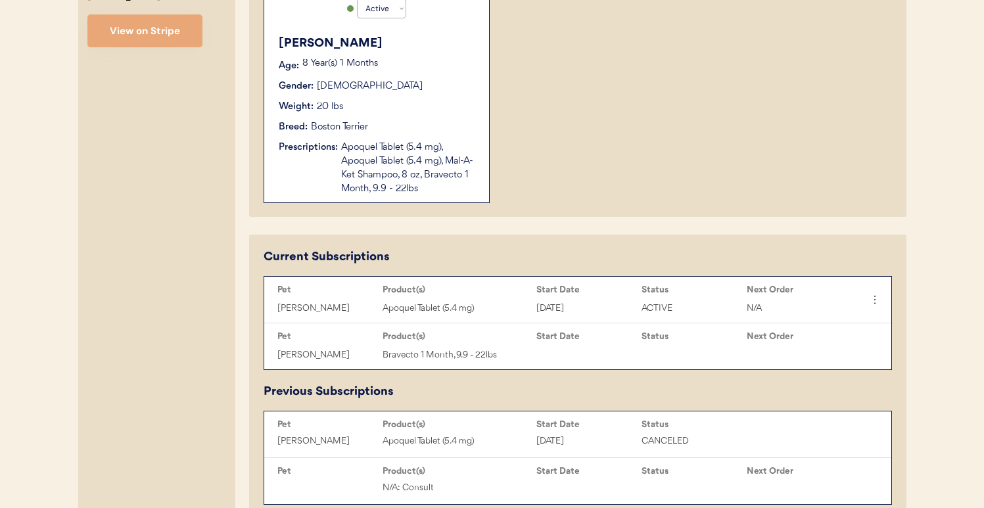
scroll to position [602, 0]
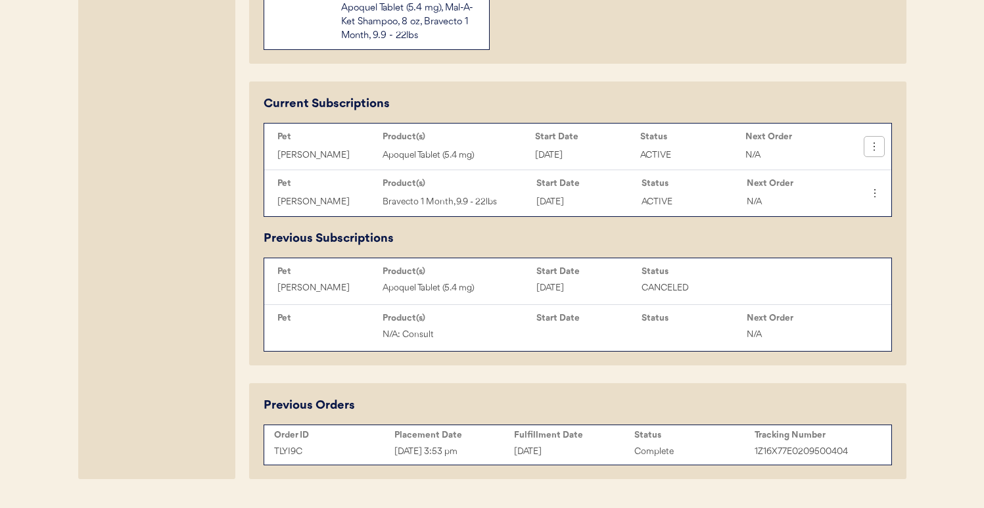
click at [877, 146] on icon at bounding box center [873, 146] width 13 height 13
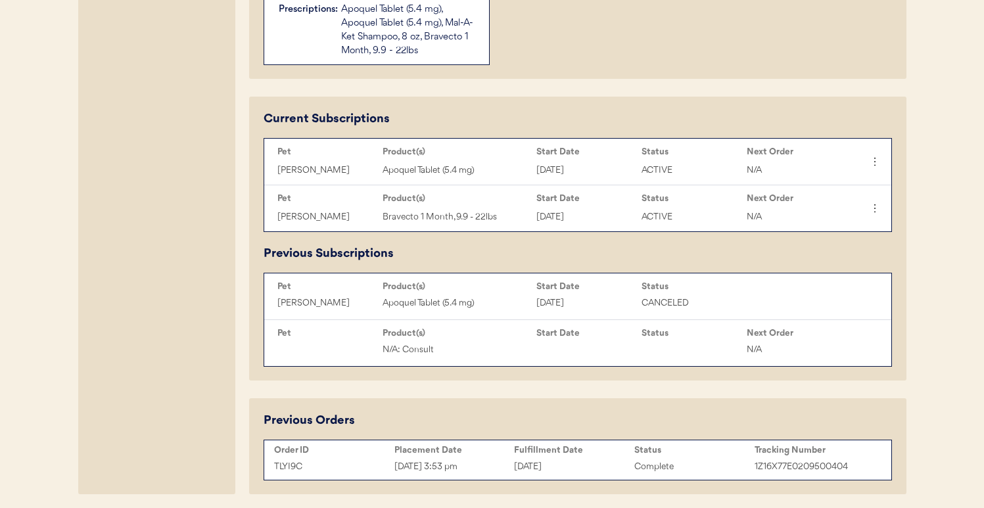
scroll to position [634, 0]
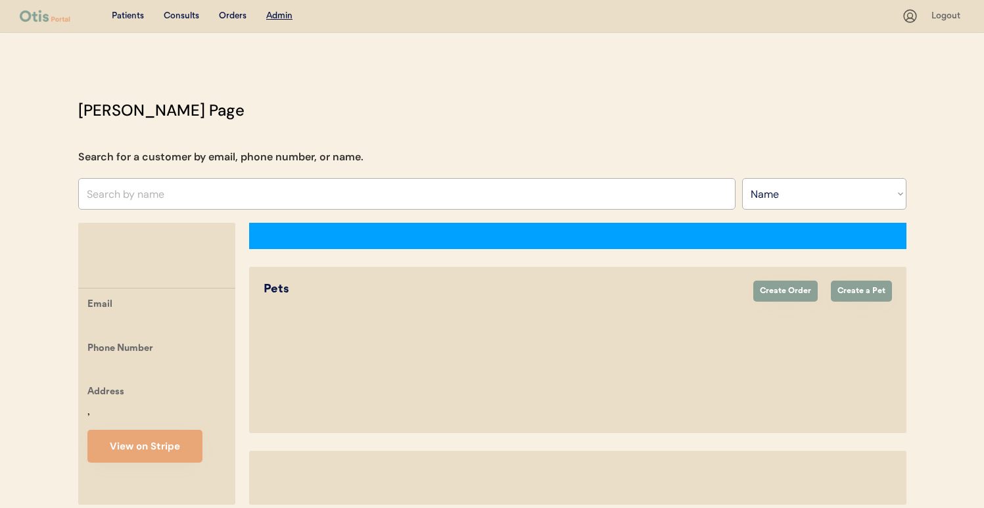
select select ""Name""
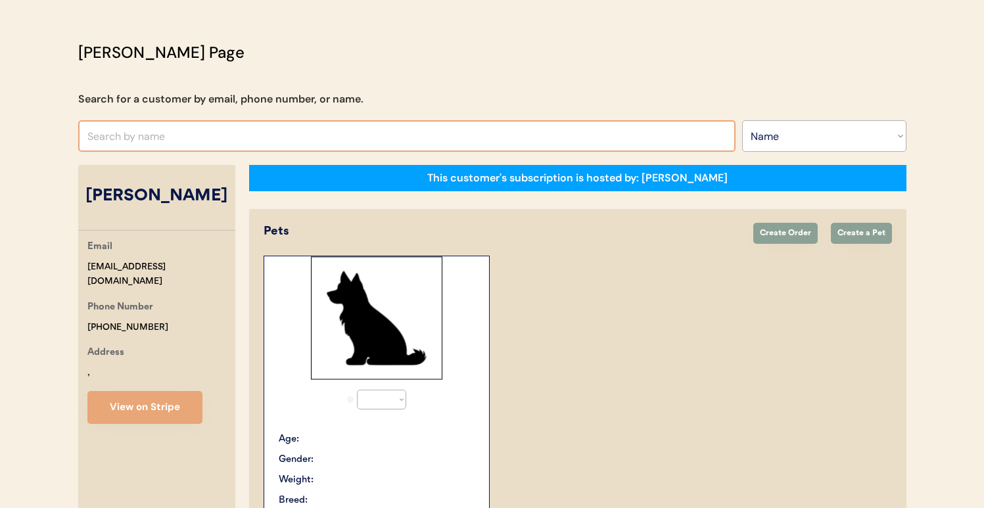
select select "true"
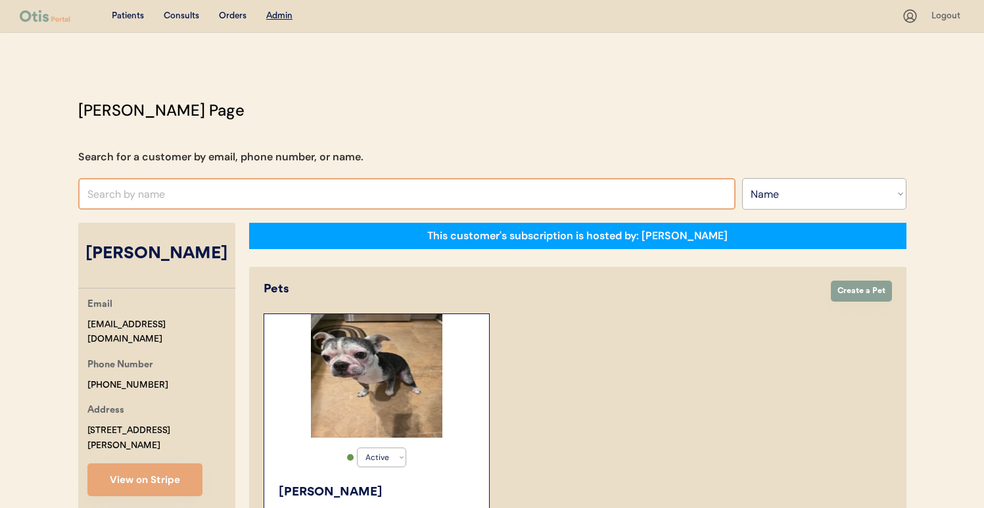
click at [242, 194] on input "text" at bounding box center [406, 194] width 657 height 32
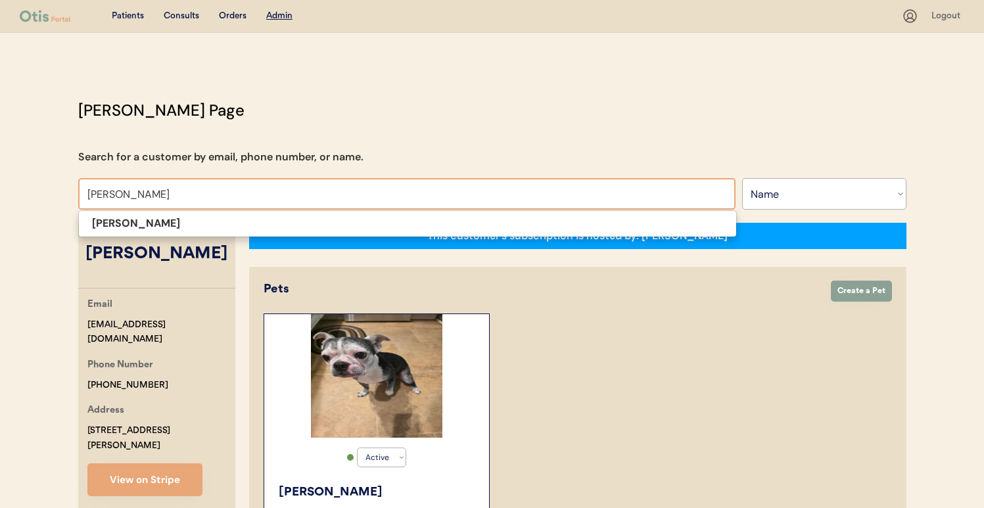
click at [212, 213] on span "Tim Brown" at bounding box center [407, 223] width 658 height 27
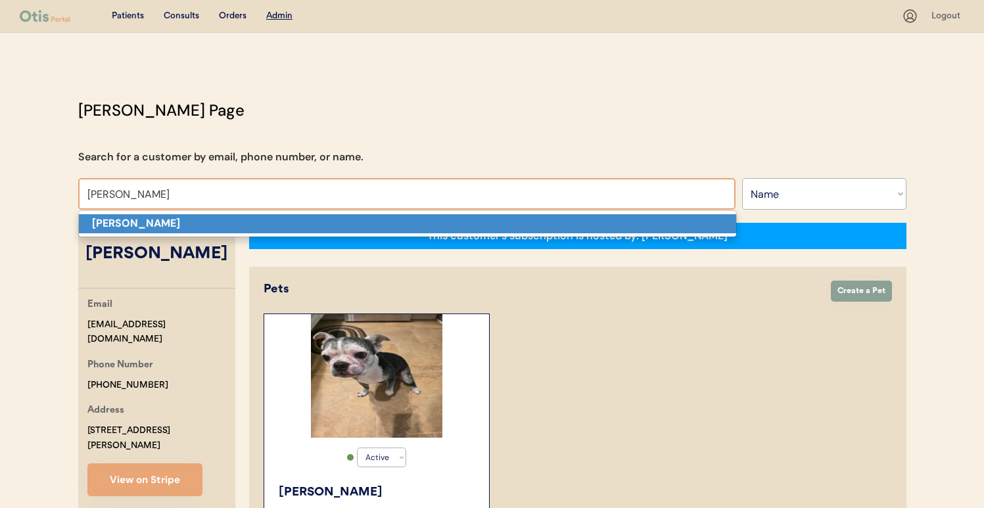
click at [209, 218] on p "Tim Brown" at bounding box center [407, 223] width 657 height 19
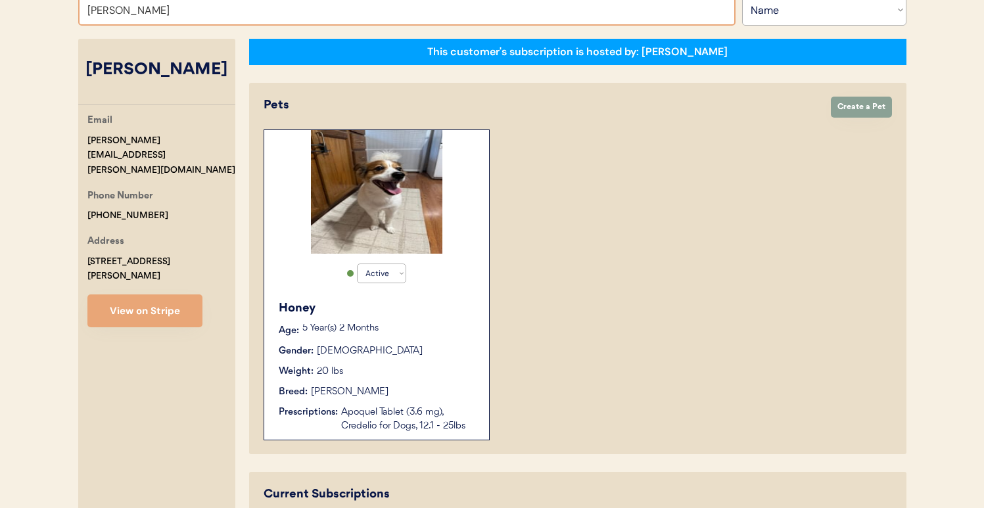
scroll to position [183, 0]
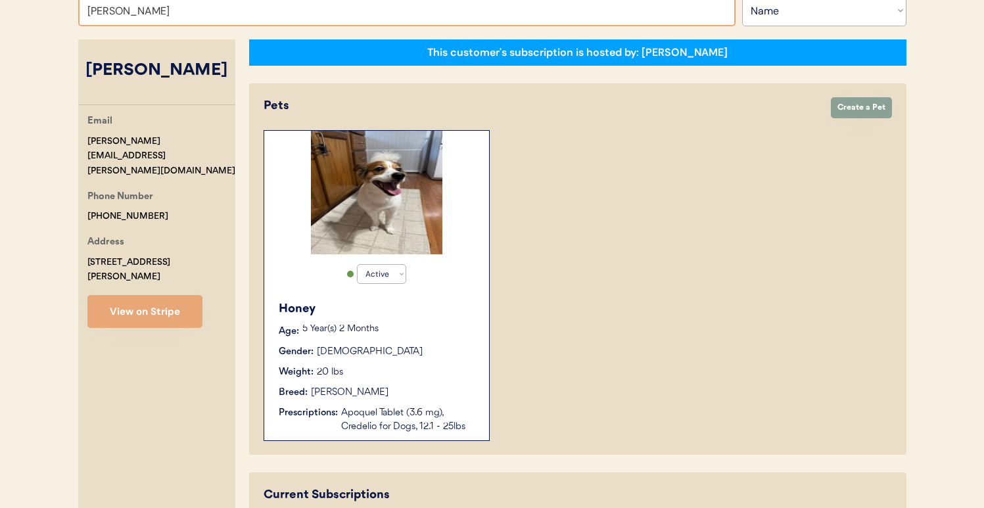
type input "ryan w"
type input "ryan walters"
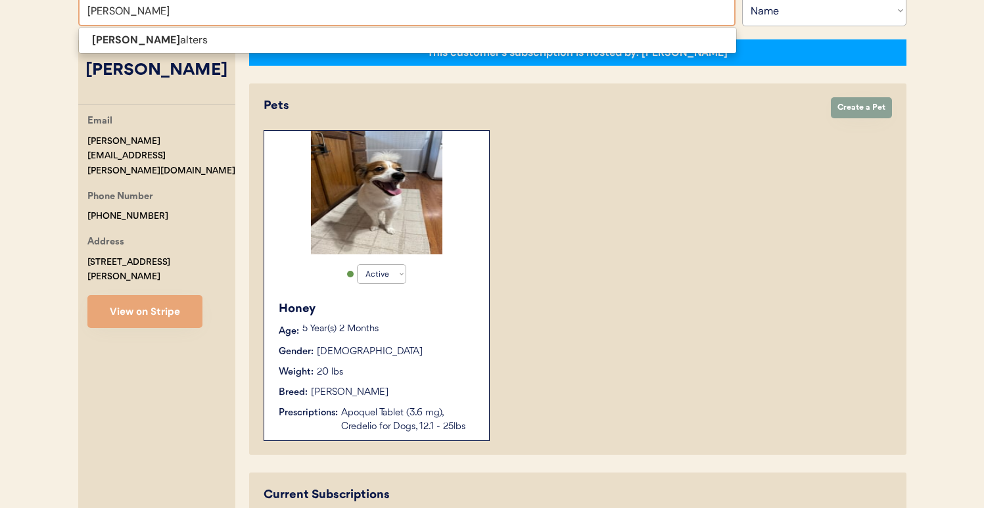
type input "ryan walter"
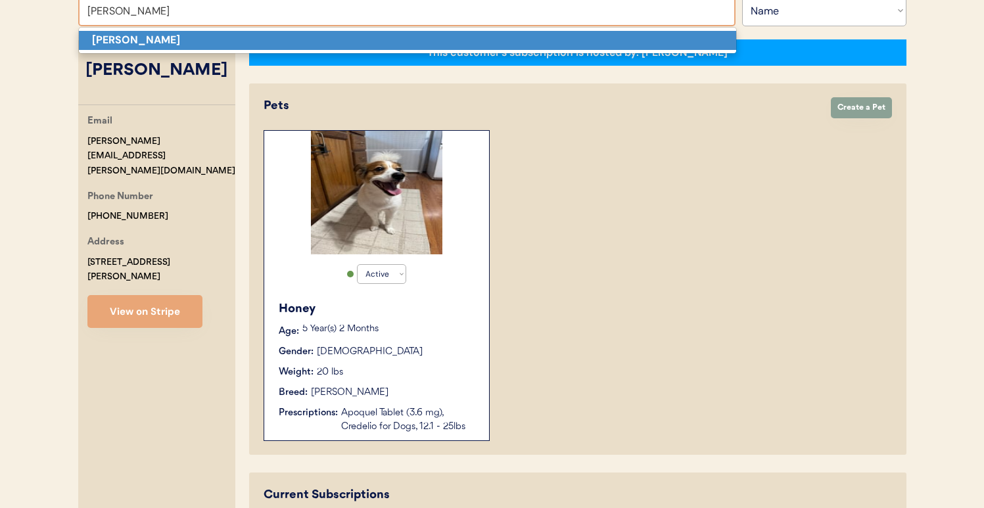
click at [260, 35] on p "[PERSON_NAME]" at bounding box center [407, 40] width 657 height 19
type input "[PERSON_NAME]"
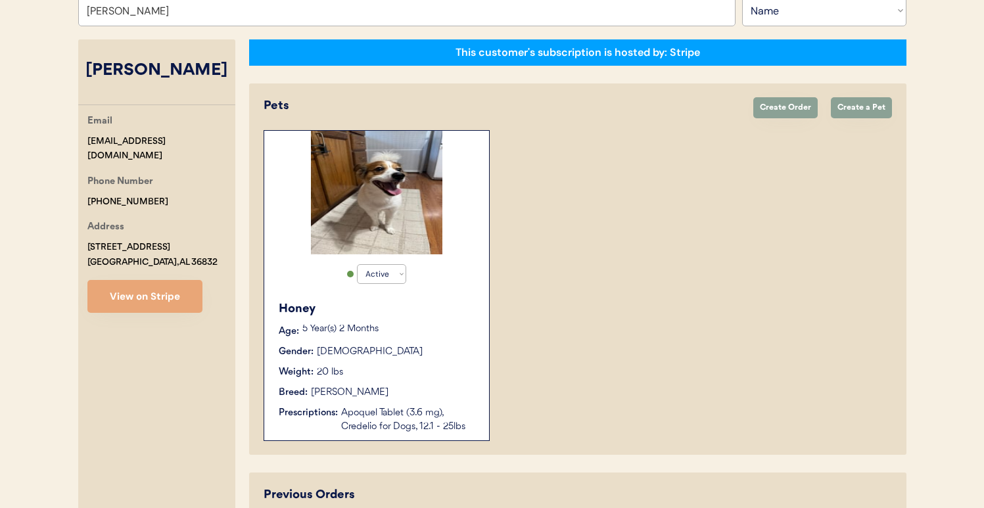
select select "true"
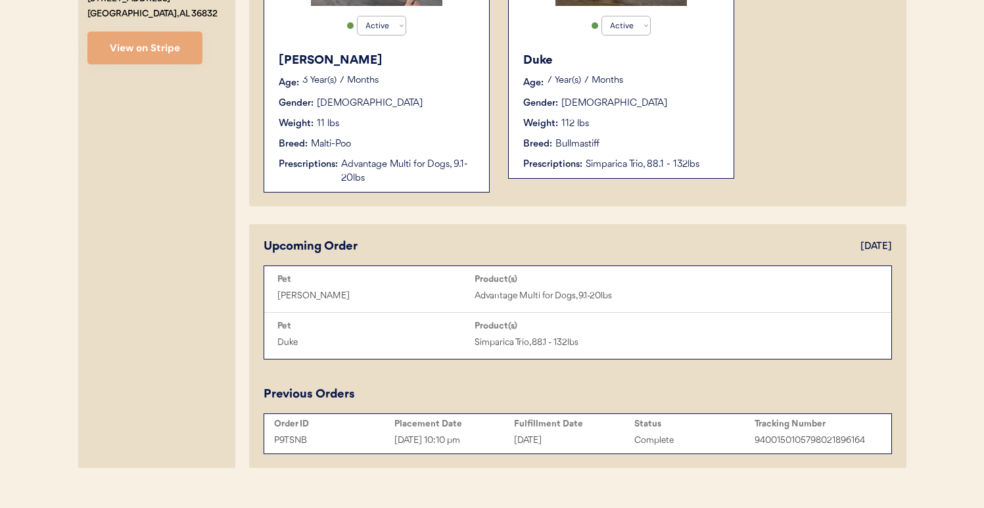
scroll to position [413, 0]
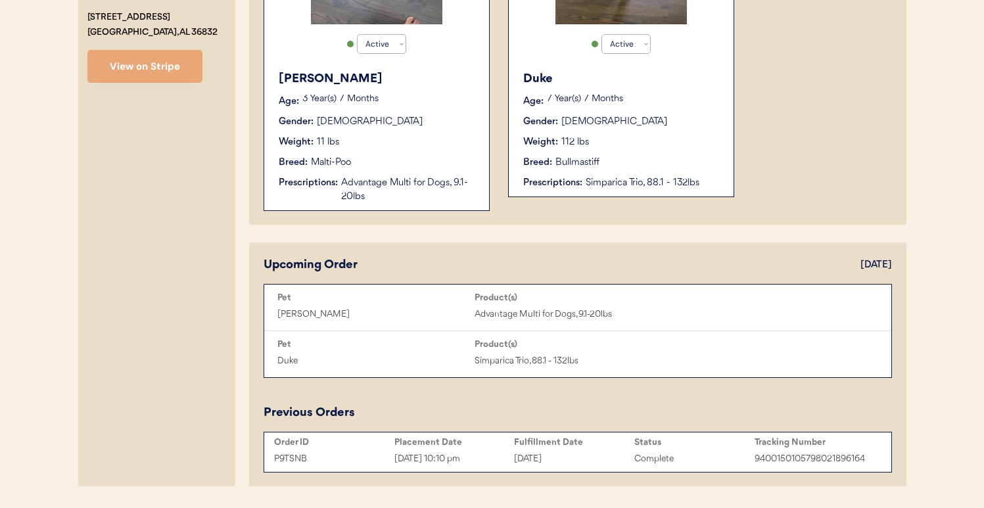
type input "[PERSON_NAME]"
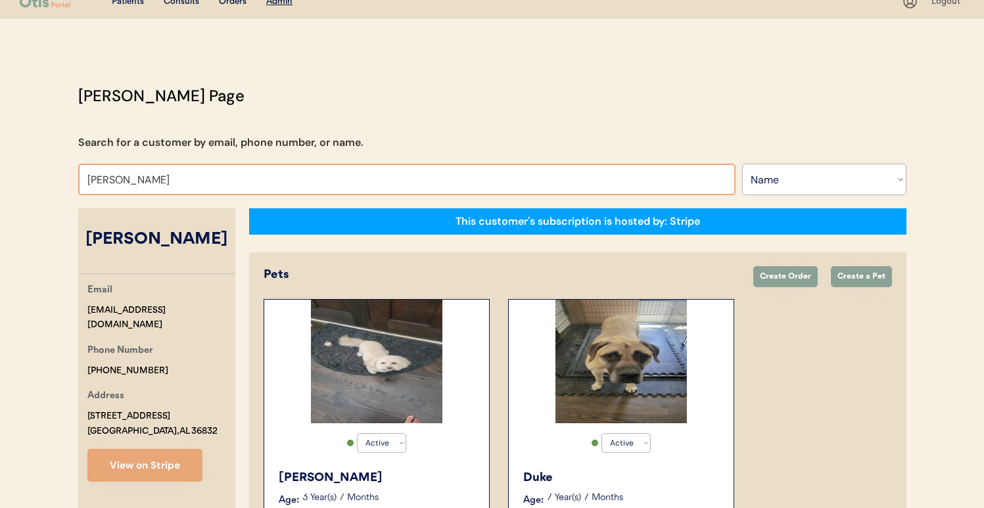
scroll to position [0, 0]
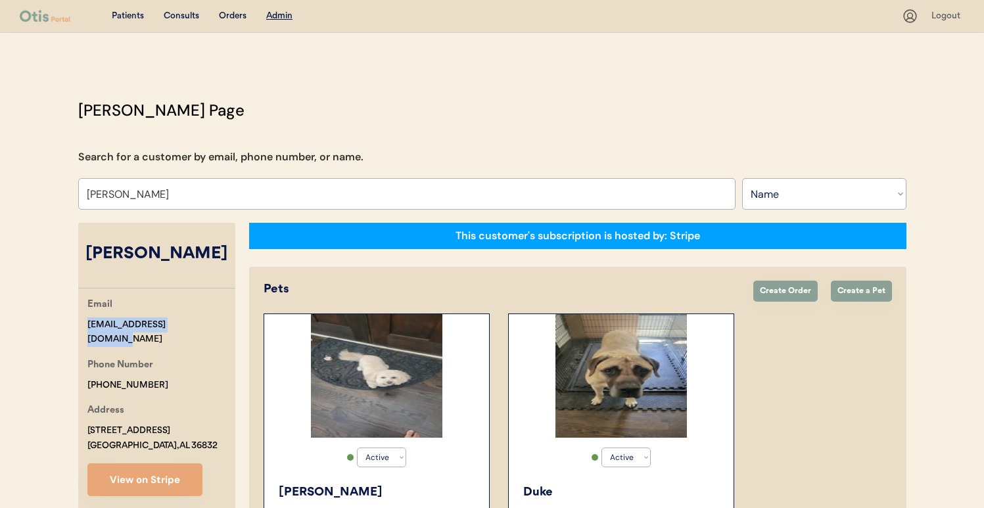
drag, startPoint x: 193, startPoint y: 320, endPoint x: 76, endPoint y: 319, distance: 117.0
click at [76, 319] on div "Otis Admin Page Search for a customer by email, phone number, or name. Ryan Wal…" at bounding box center [492, 503] width 854 height 808
copy div "rwalters12000@yahoo.com"
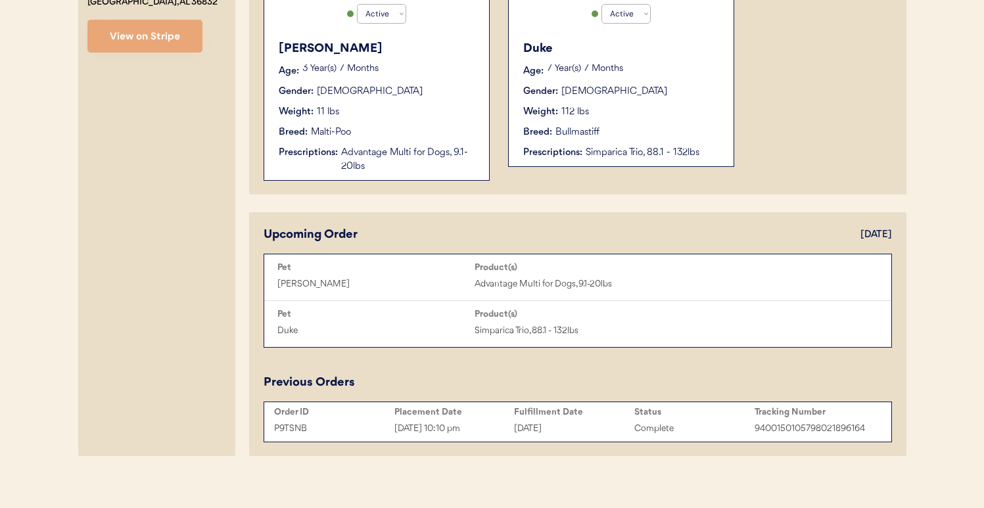
scroll to position [433, 0]
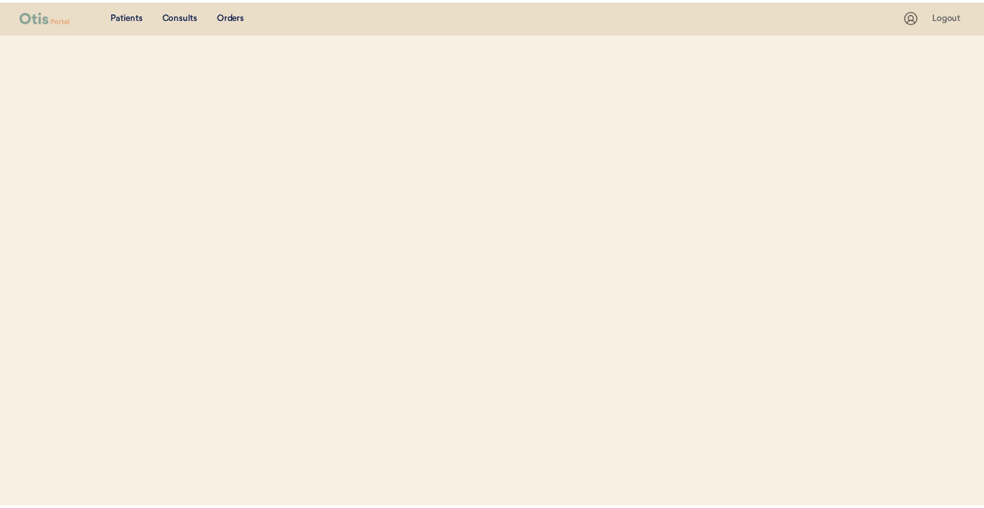
scroll to position [53, 0]
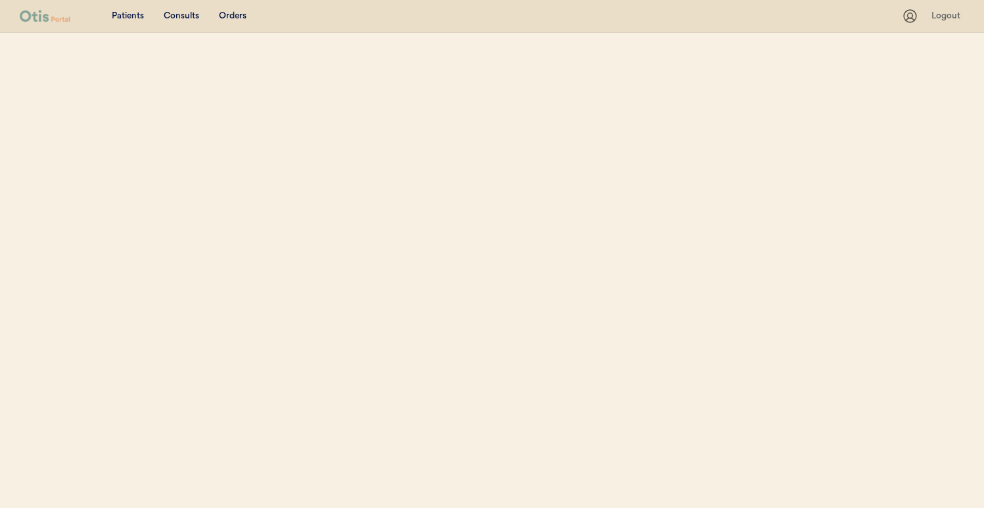
select select ""Name""
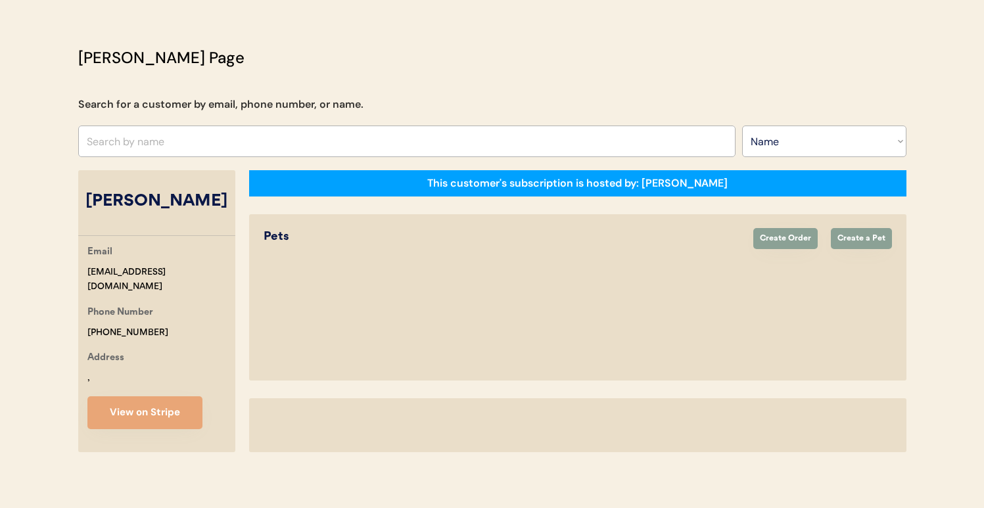
scroll to position [0, 0]
select select "true"
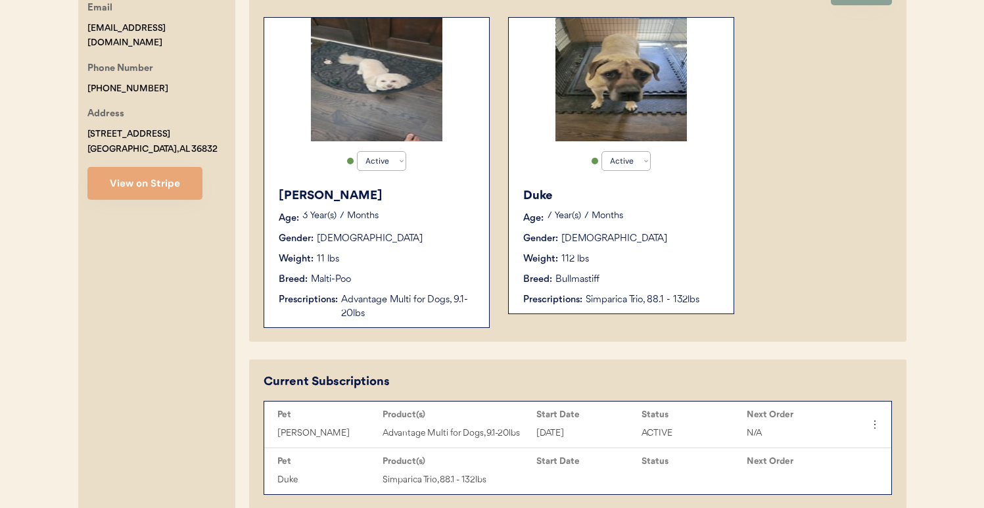
scroll to position [472, 0]
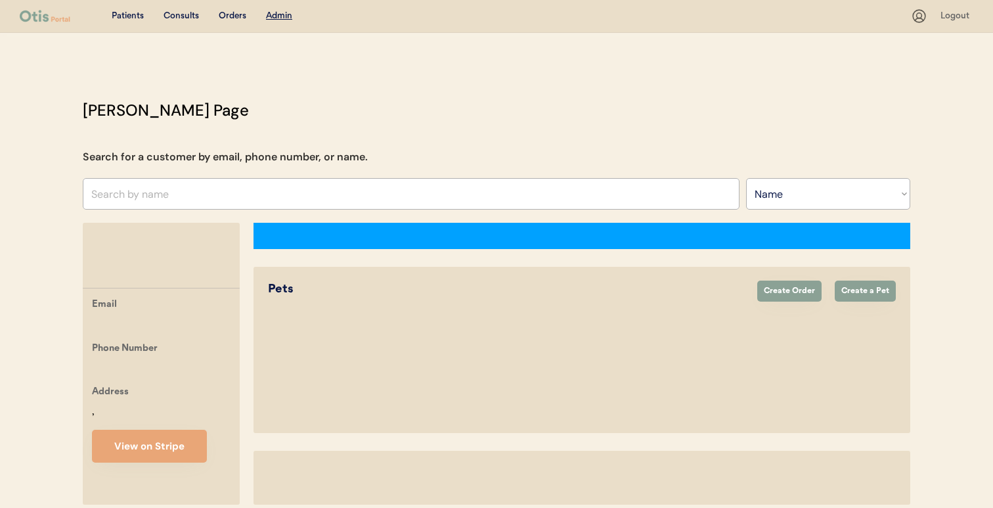
select select ""Name""
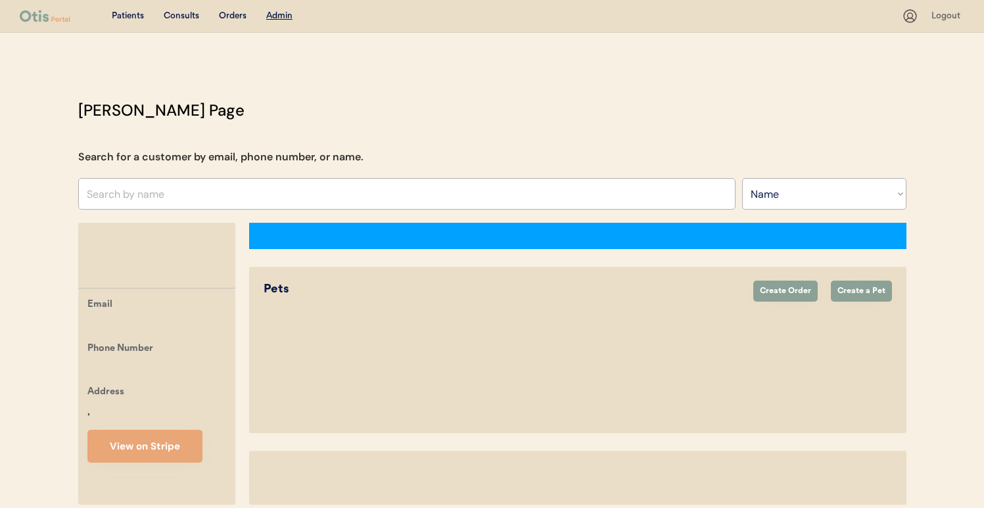
select select "true"
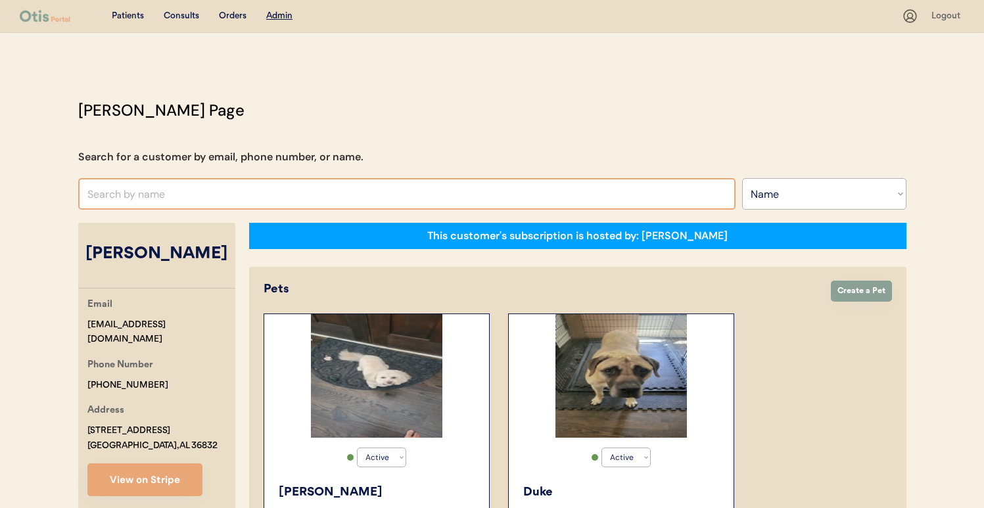
click at [287, 197] on input "text" at bounding box center [406, 194] width 657 height 32
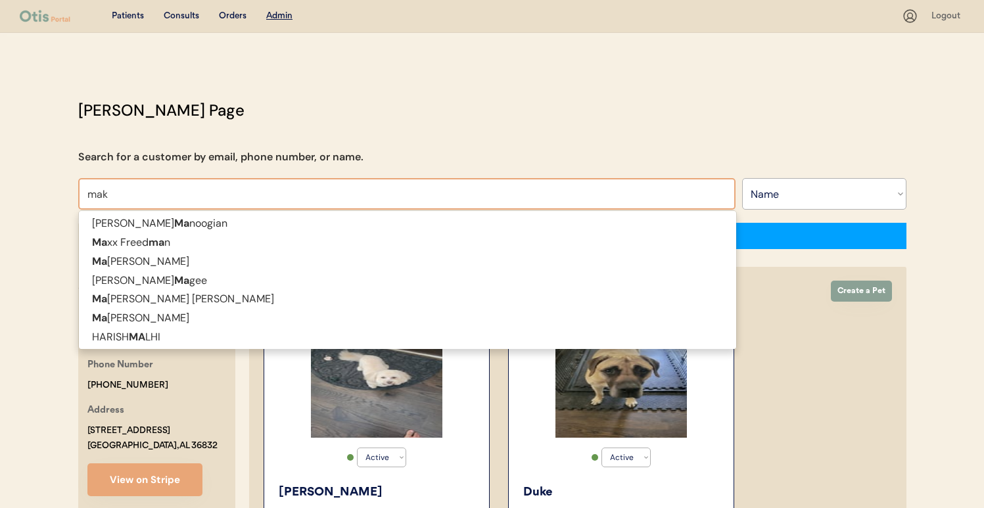
type input "maka"
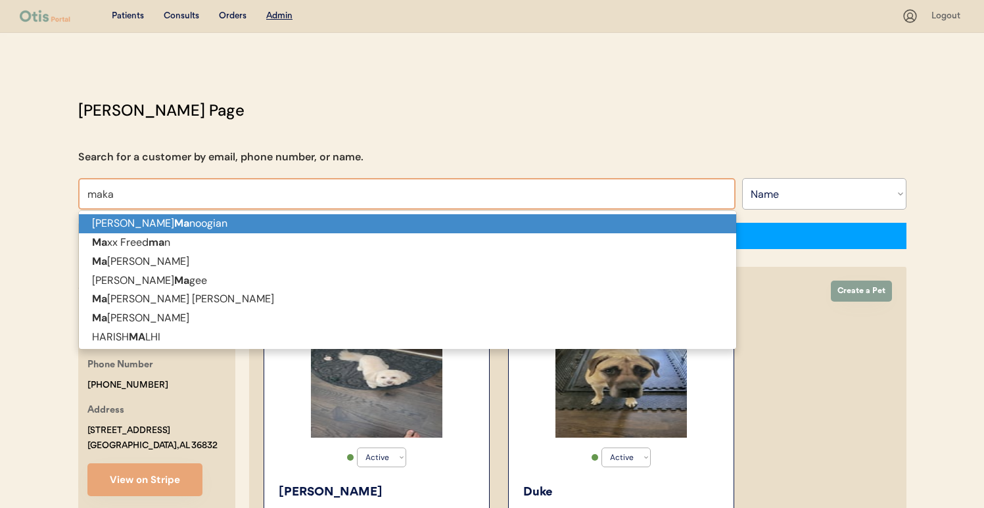
type input "[PERSON_NAME]"
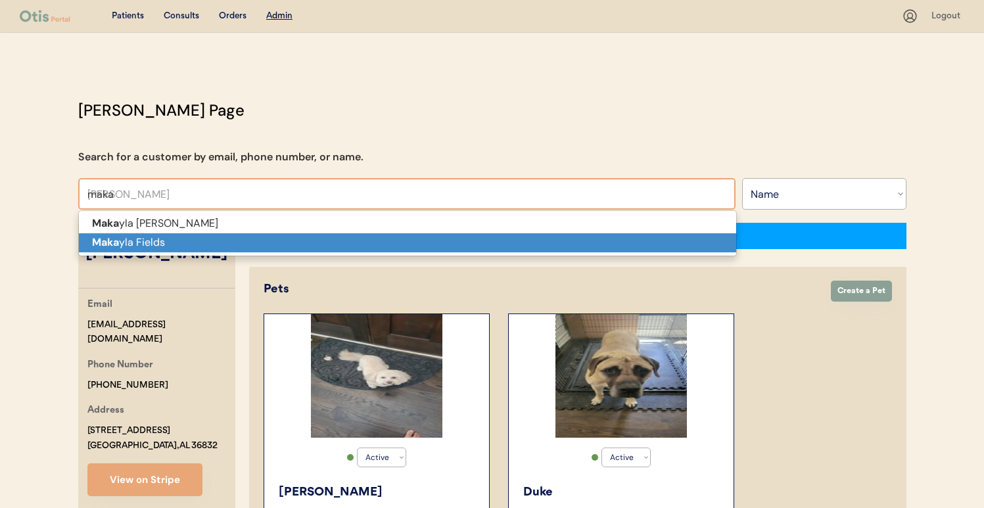
click at [274, 239] on p "Maka yla Fields" at bounding box center [407, 242] width 657 height 19
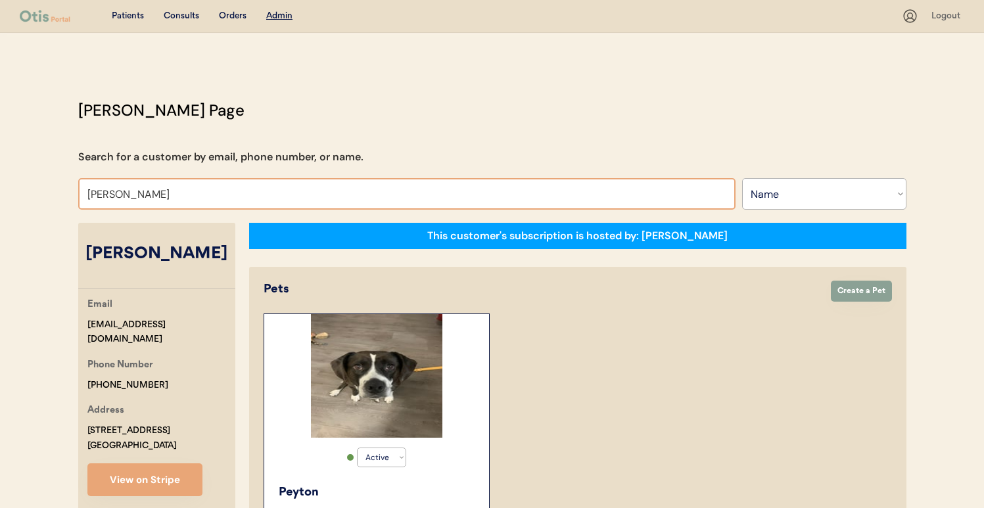
scroll to position [3, 0]
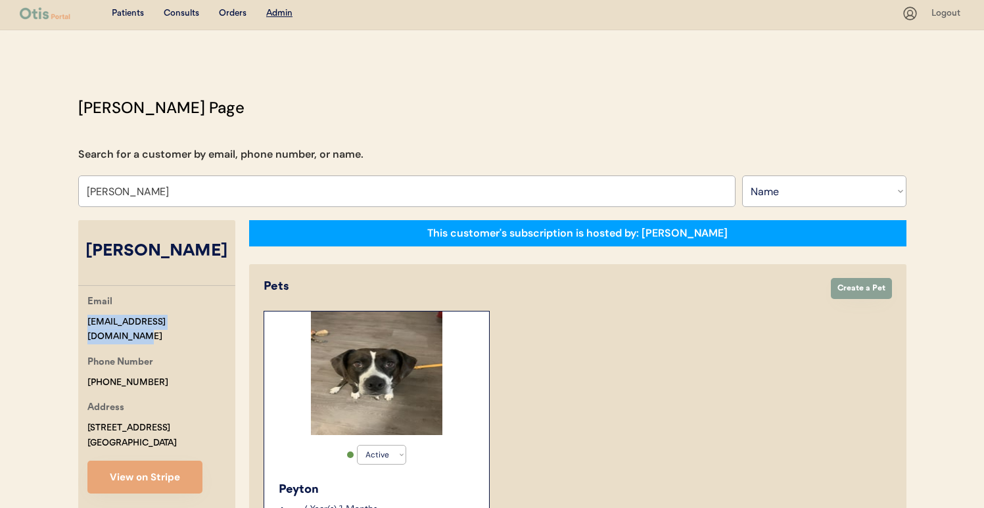
drag, startPoint x: 86, startPoint y: 324, endPoint x: 209, endPoint y: 322, distance: 122.9
click at [209, 322] on div "Email [EMAIL_ADDRESS][DOMAIN_NAME] Phone Number [PHONE_NUMBER] Address [STREET_…" at bounding box center [156, 393] width 157 height 199
copy div "[EMAIL_ADDRESS][DOMAIN_NAME]"
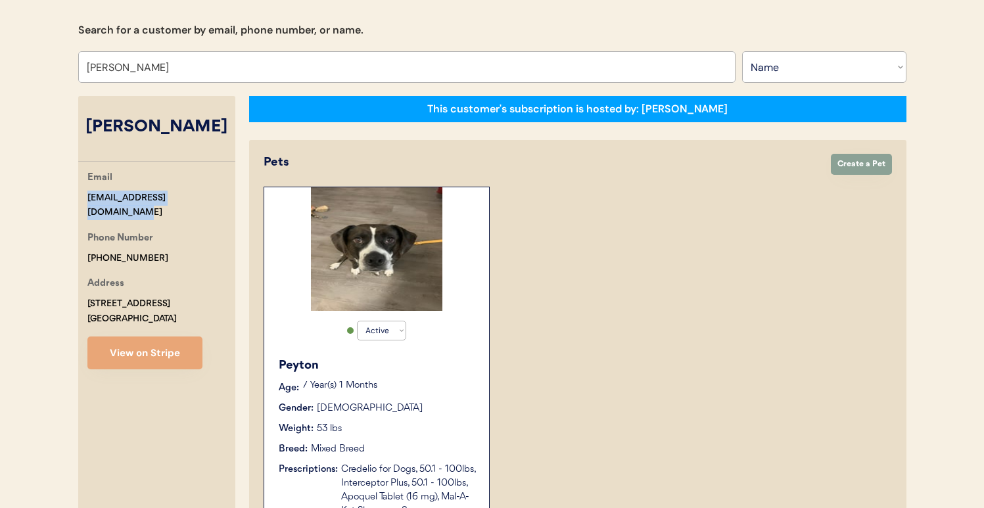
scroll to position [87, 0]
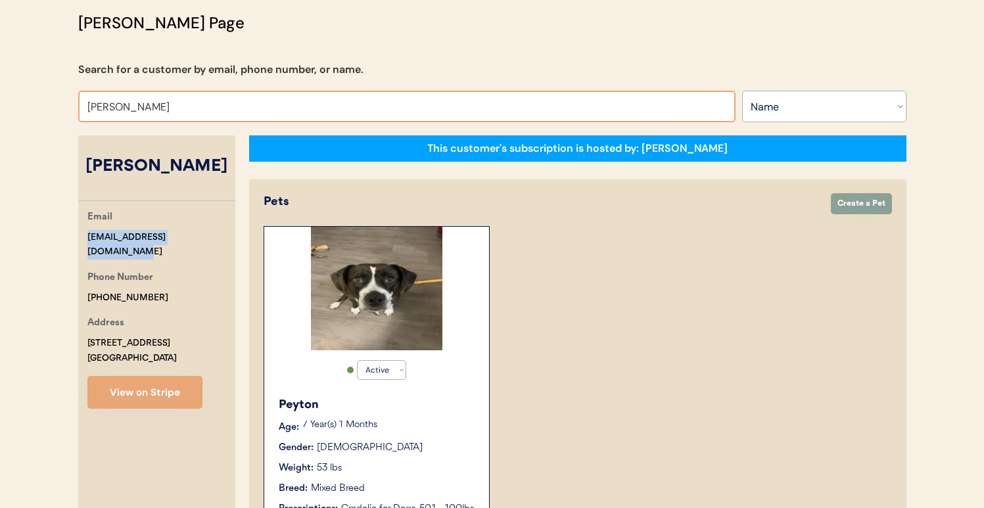
click at [357, 108] on input "Makayla Fields" at bounding box center [406, 107] width 657 height 32
type input "stephanie"
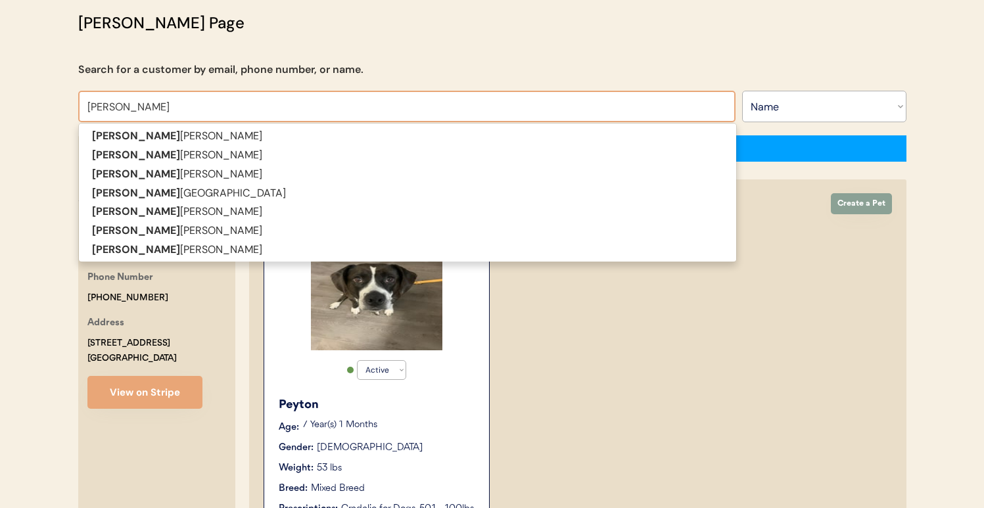
type input "stephanie Johnson"
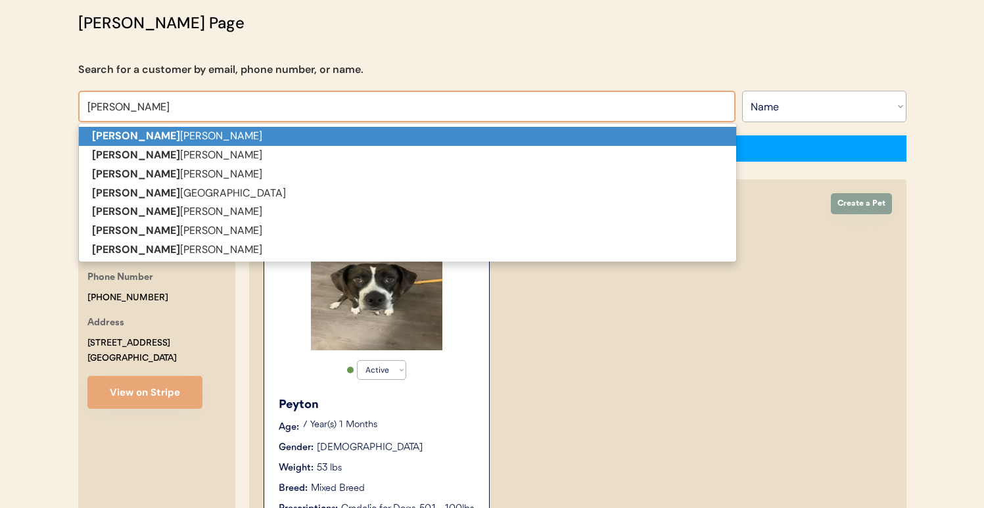
click at [350, 130] on p "Stephanie Johnson" at bounding box center [407, 136] width 657 height 19
type input "[PERSON_NAME]"
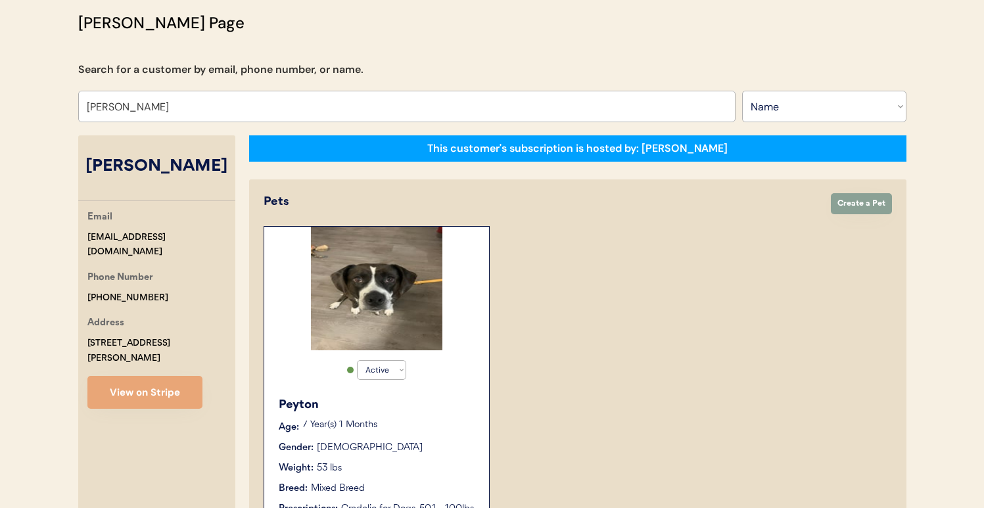
select select "true"
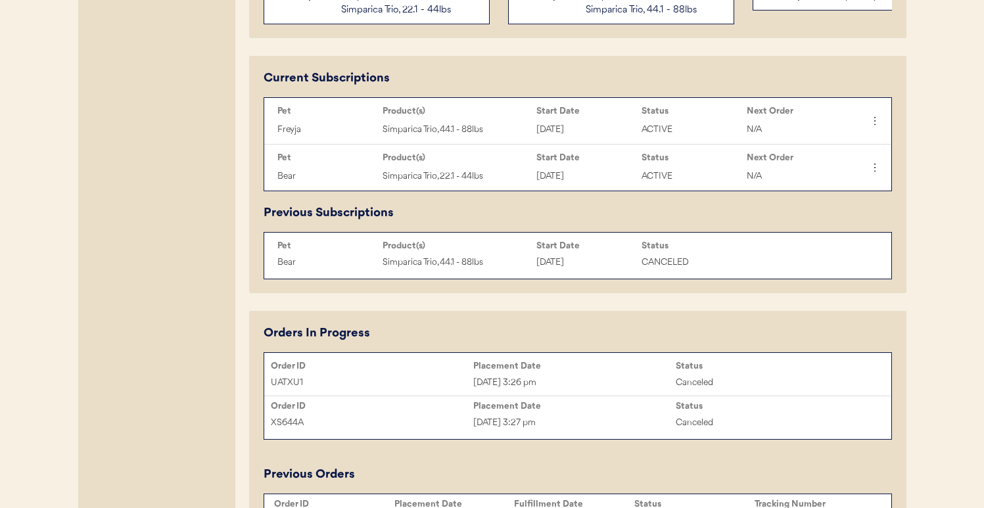
type input "Stephanie Johnson"
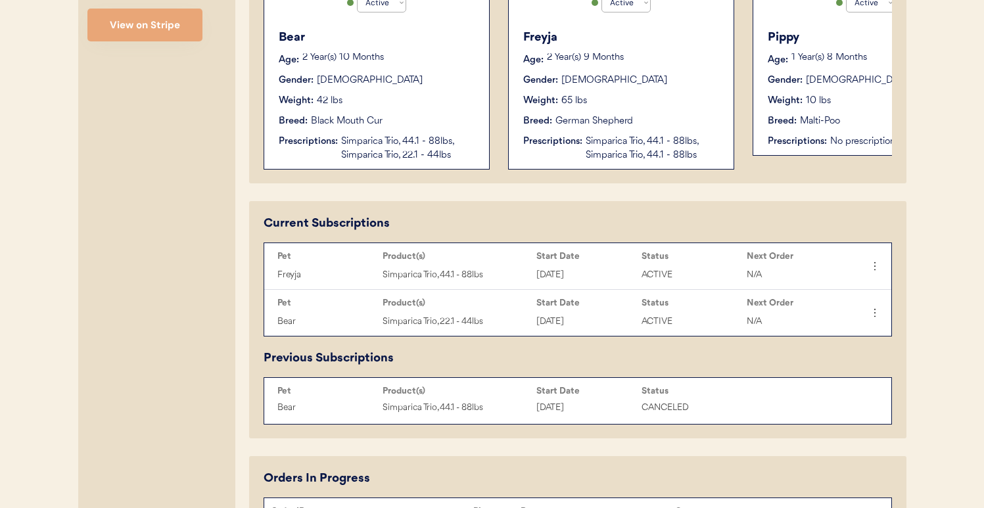
scroll to position [453, 0]
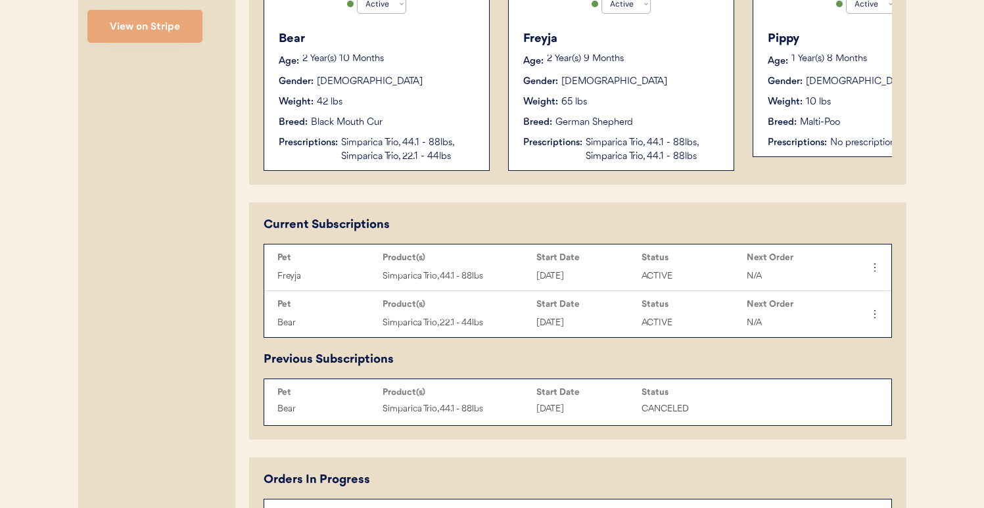
click at [449, 133] on div "Bear Age: 2 Year(s) 10 Months Gender: Male Weight: 42 lbs Breed: Black Mouth Cu…" at bounding box center [377, 97] width 212 height 147
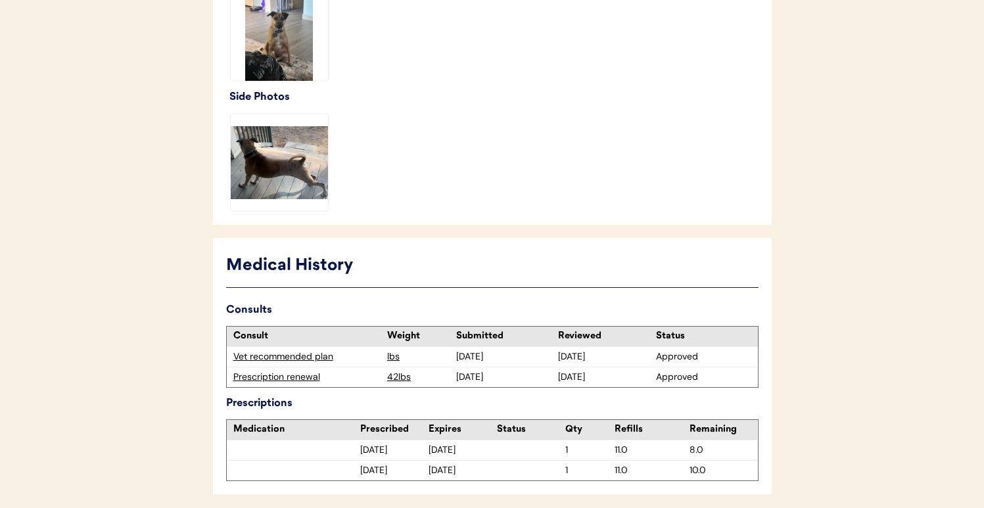
scroll to position [495, 0]
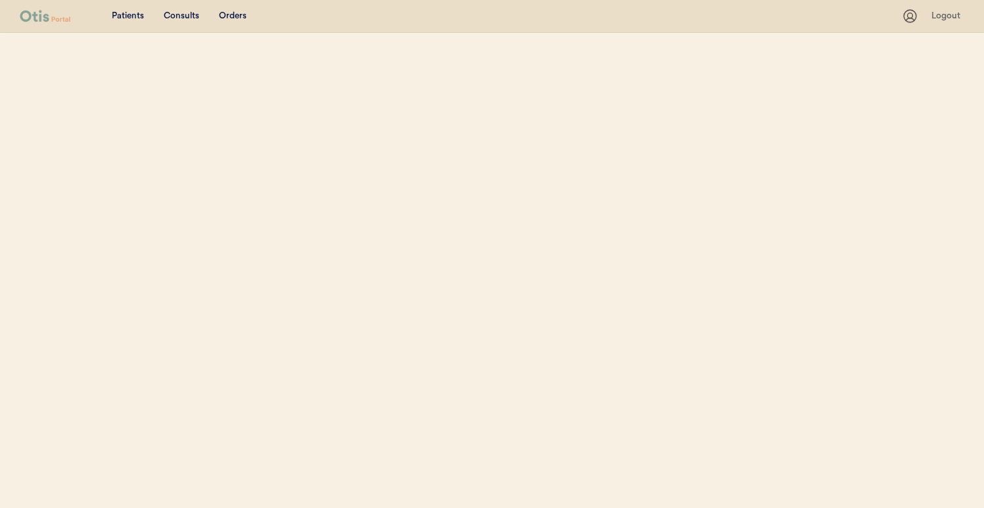
select select ""Name""
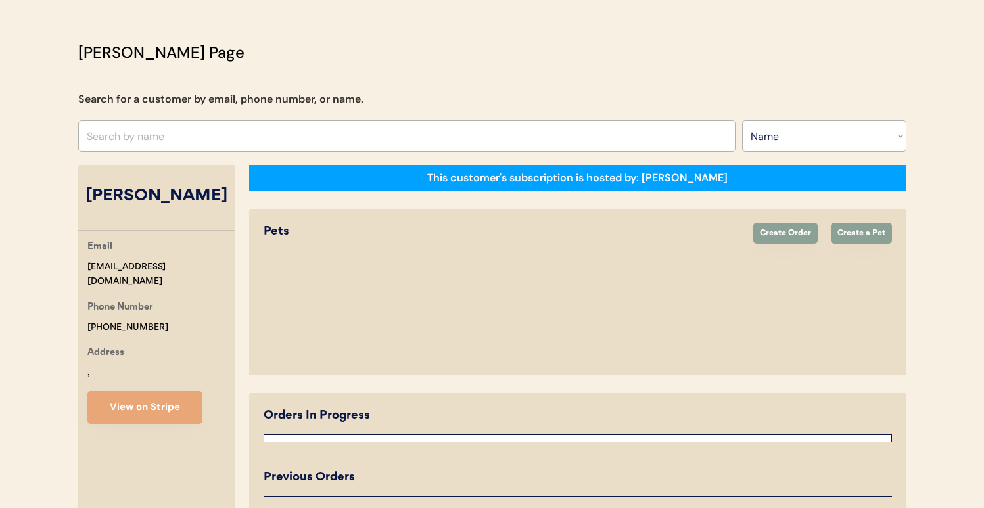
select select "true"
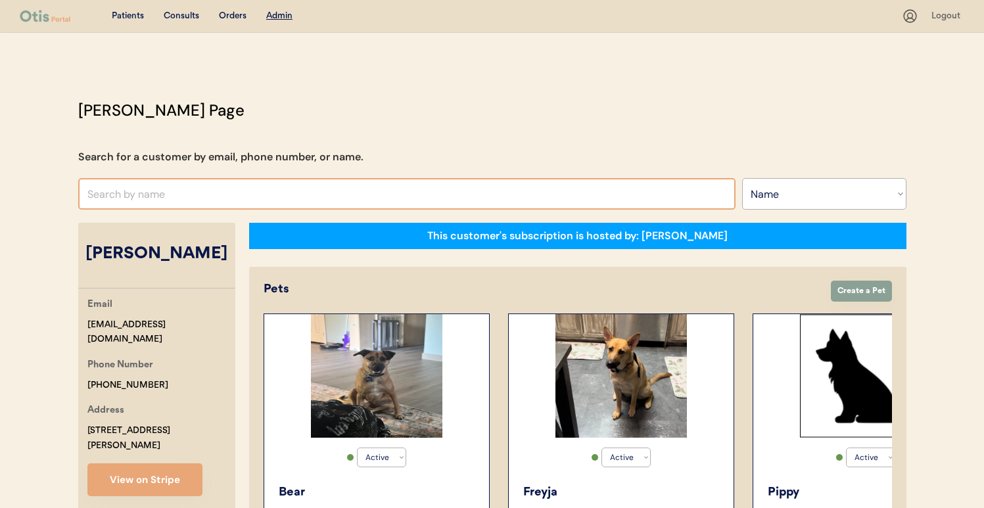
click at [219, 196] on input "text" at bounding box center [406, 194] width 657 height 32
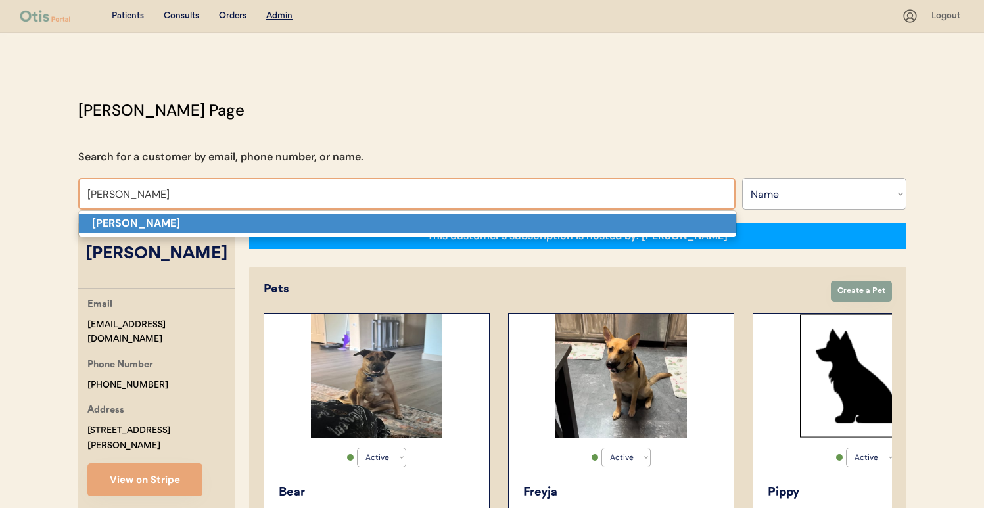
click at [227, 221] on p "Wanda Brown" at bounding box center [407, 223] width 657 height 19
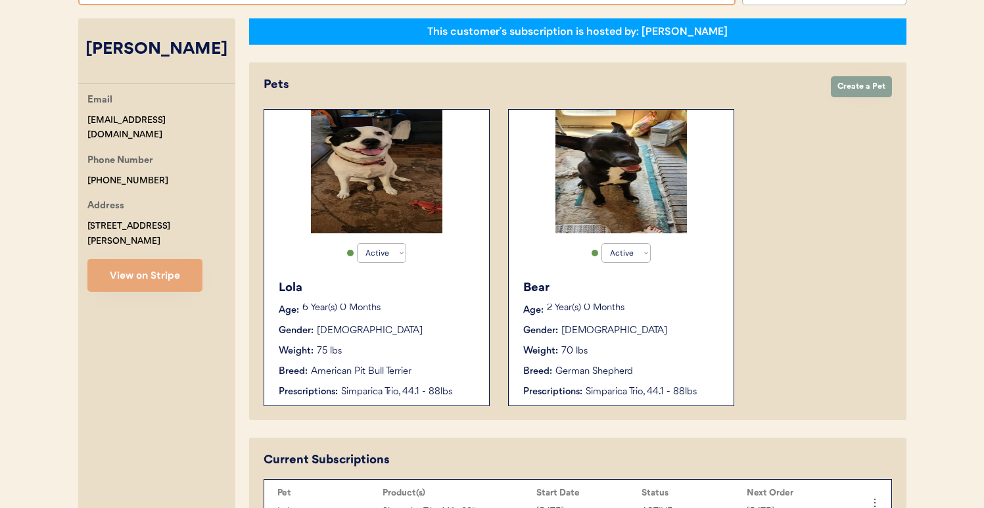
scroll to position [125, 0]
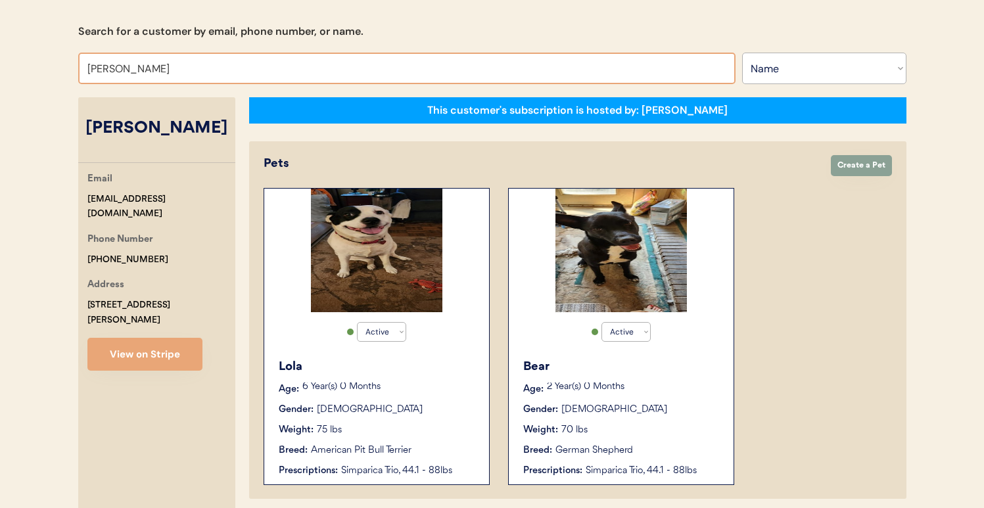
click at [389, 71] on input "Wanda Brown" at bounding box center [406, 69] width 657 height 32
type input "billy"
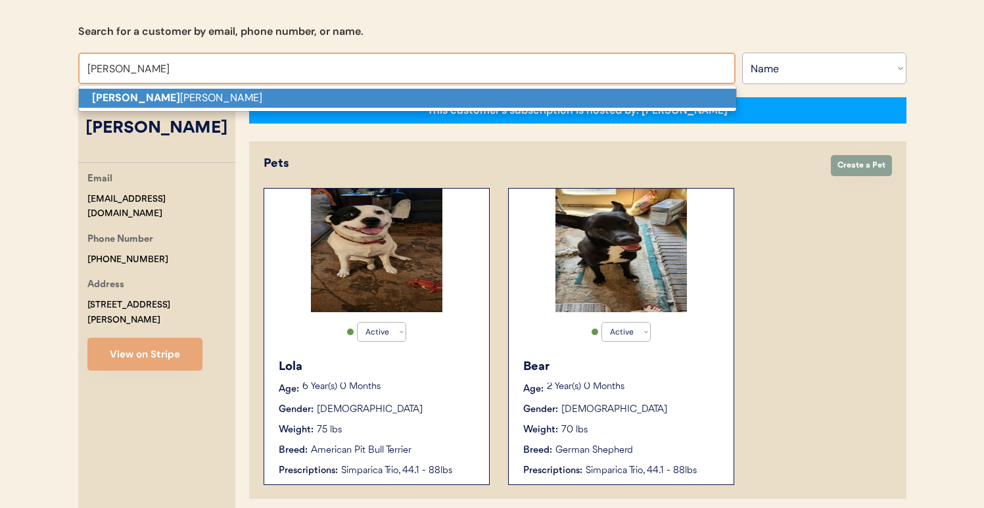
type input "billy Traylor"
type input "billy"
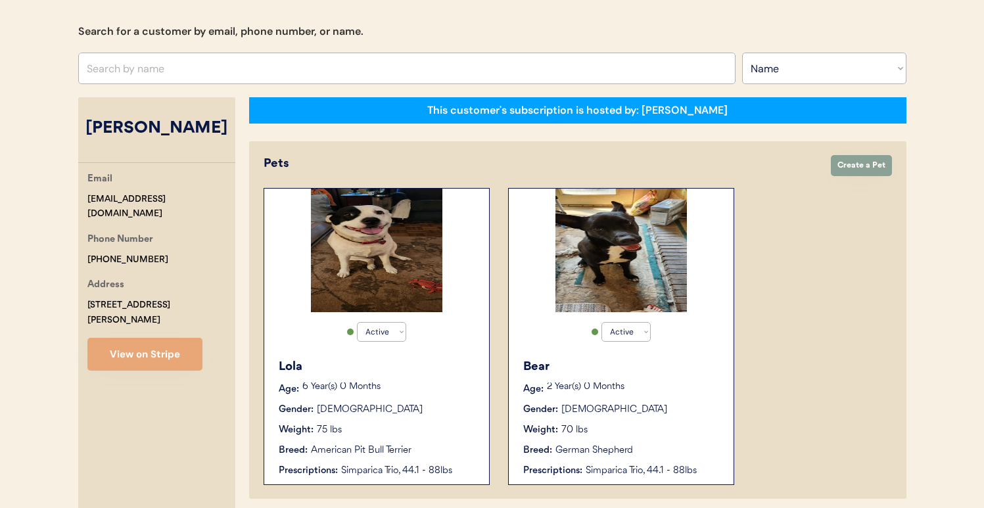
scroll to position [47, 0]
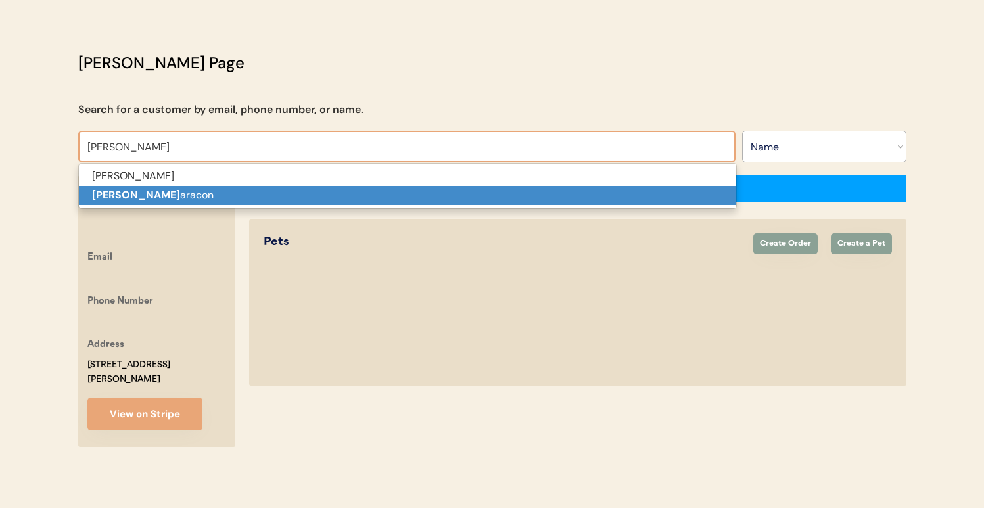
click at [505, 201] on p "William n aracon" at bounding box center [407, 195] width 657 height 19
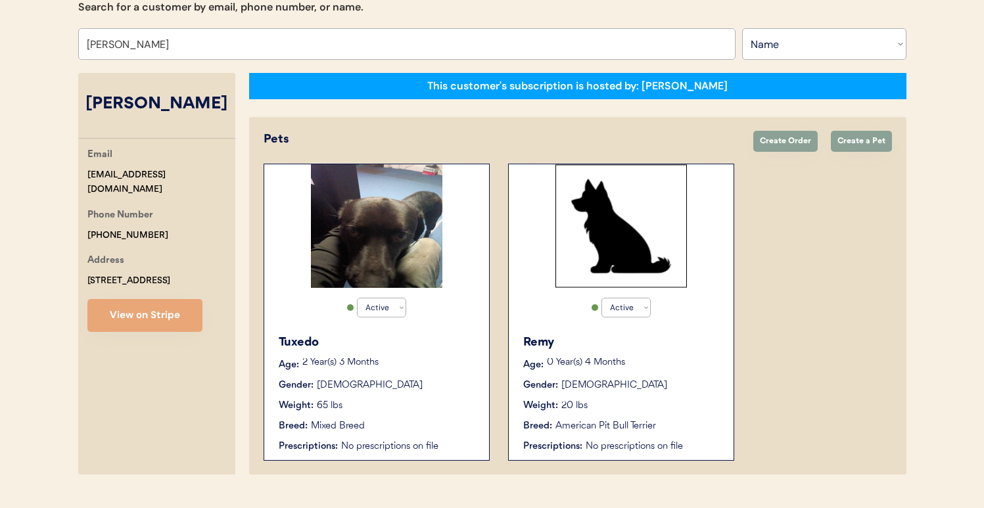
scroll to position [177, 0]
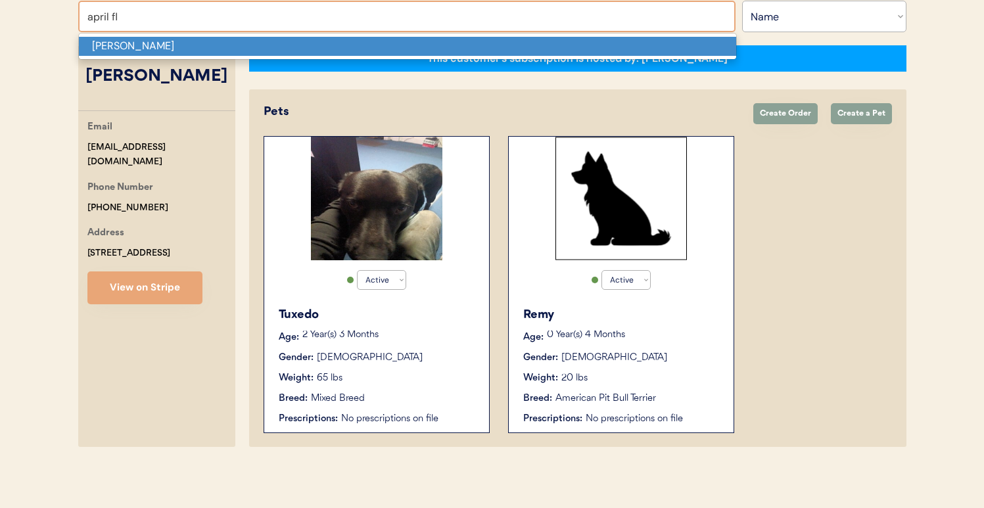
click at [357, 41] on p "April N Fleming" at bounding box center [407, 46] width 657 height 19
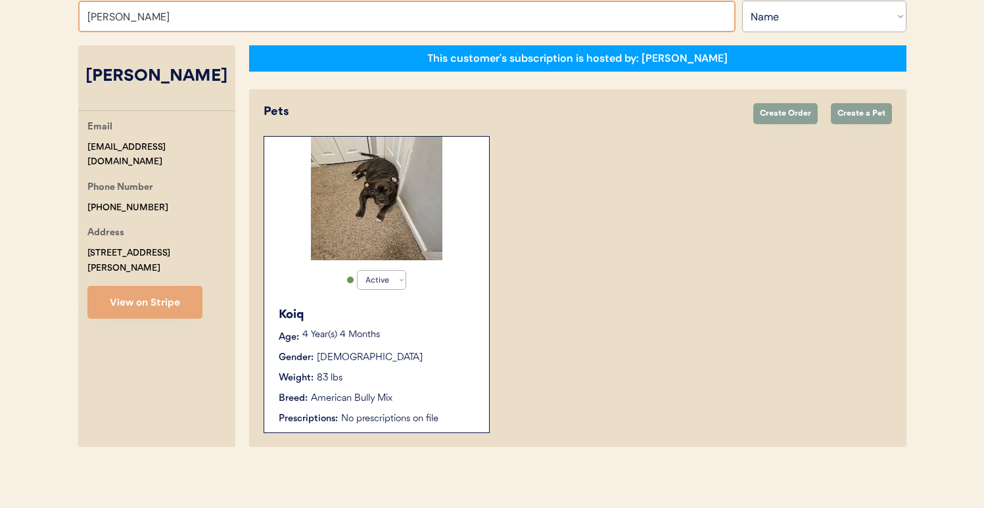
type input "brittany"
type input "brittany Collins"
type input "brittany v"
type input "brittany va"
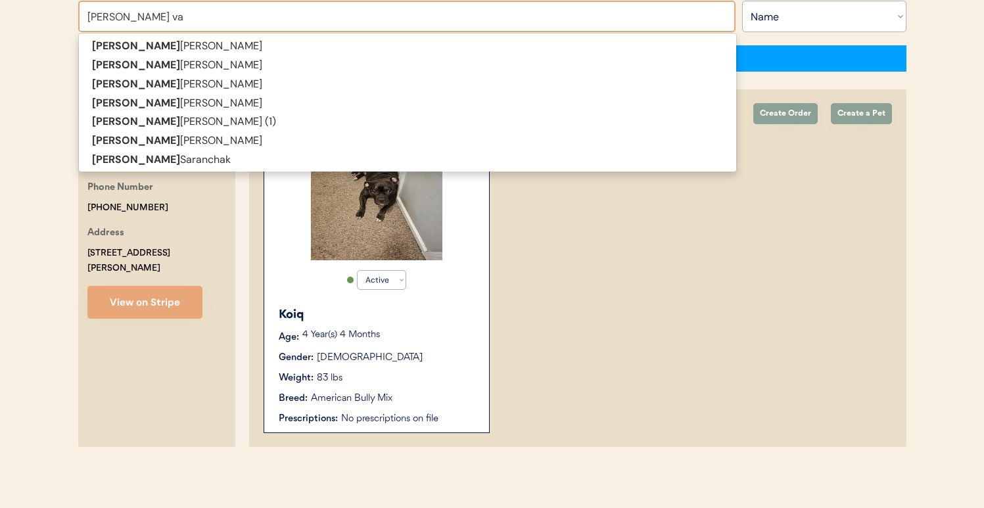
type input "brittany valerio"
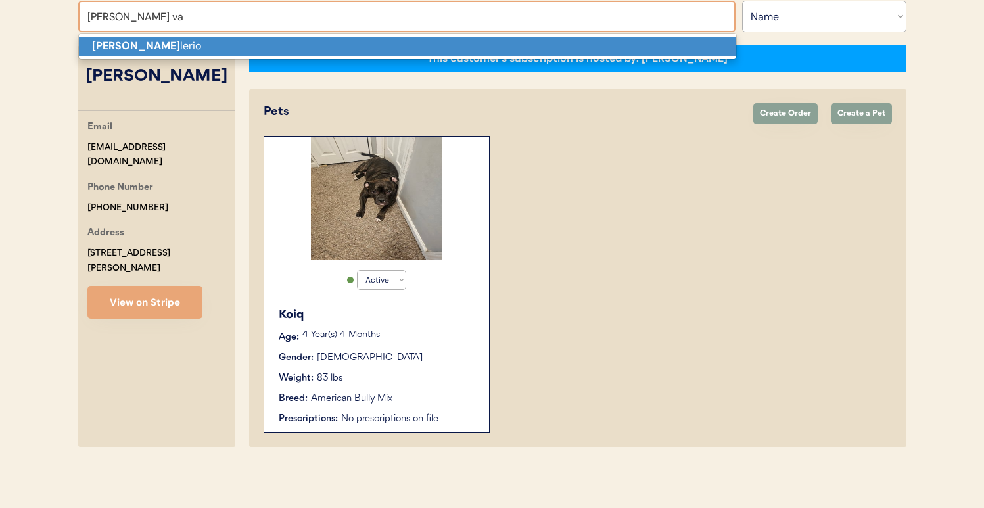
click at [421, 47] on p "Brittany Va lerio" at bounding box center [407, 46] width 657 height 19
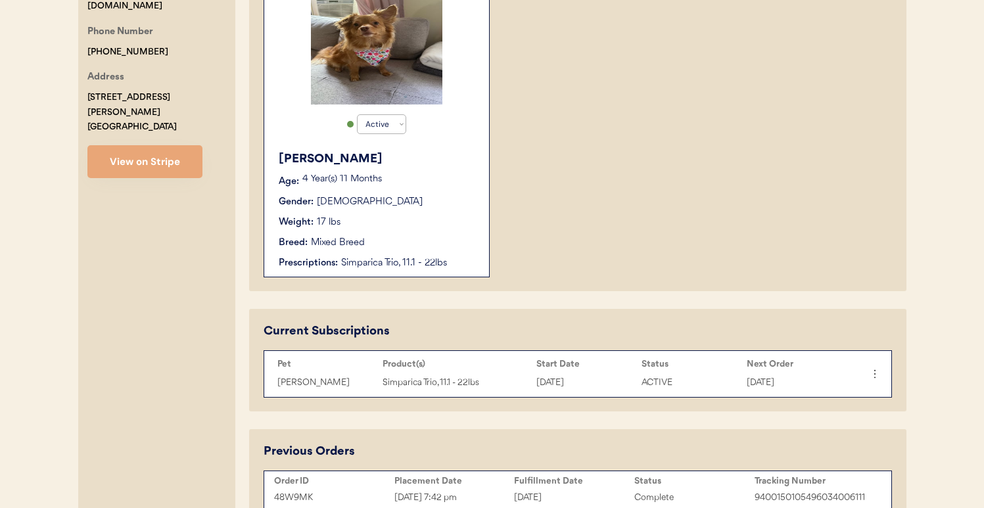
scroll to position [164, 0]
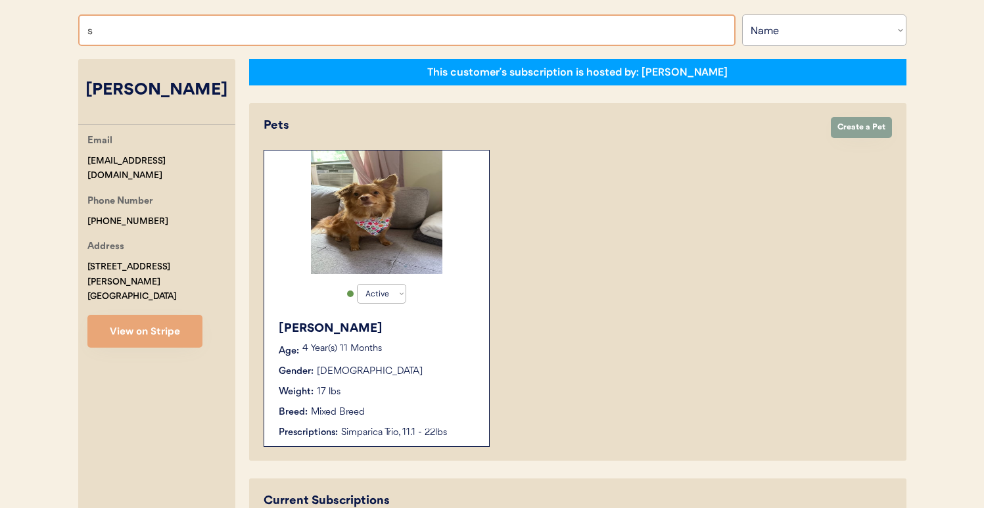
type input "se"
type input "selena Nessuno"
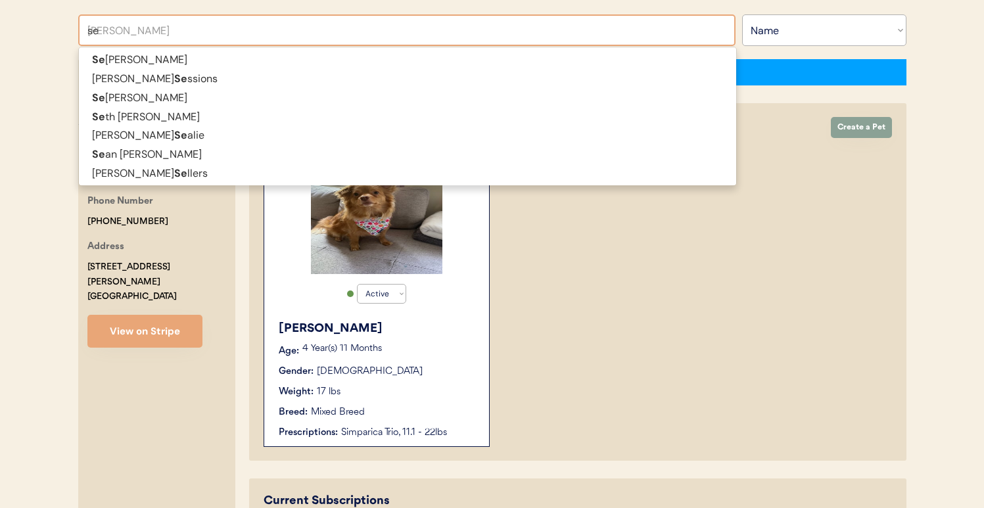
type input "s"
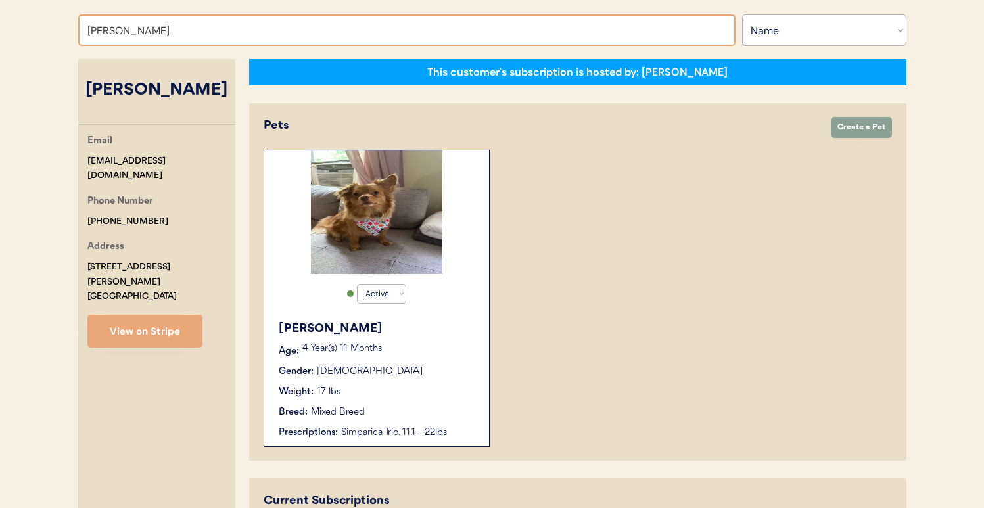
type input "sabrina se"
type input "sabrina sentell"
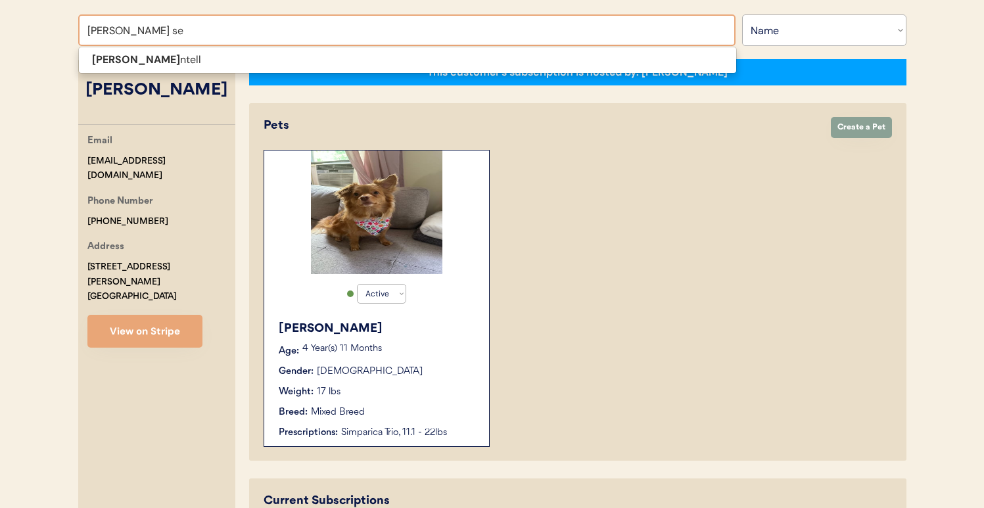
type input "sabrina sen"
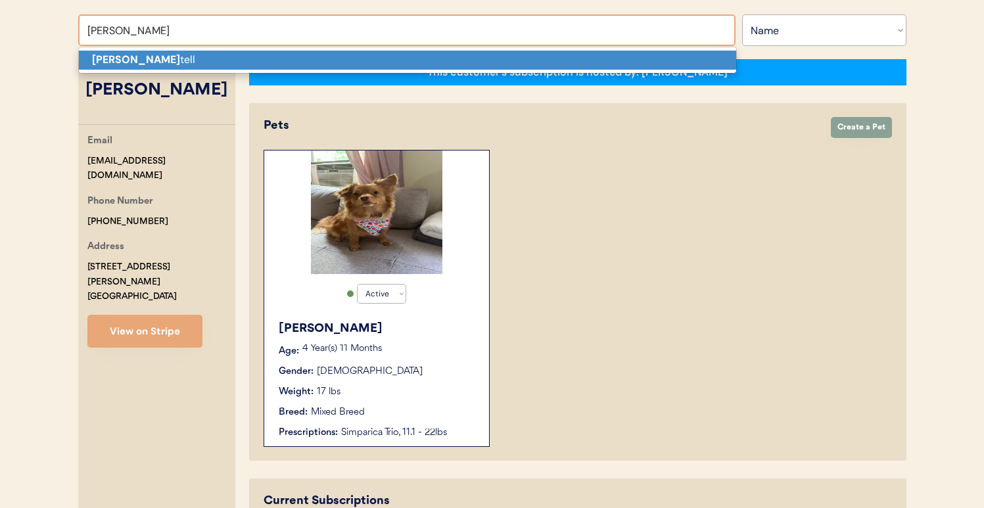
click at [343, 55] on p "Sabrina Sen tell" at bounding box center [407, 60] width 657 height 19
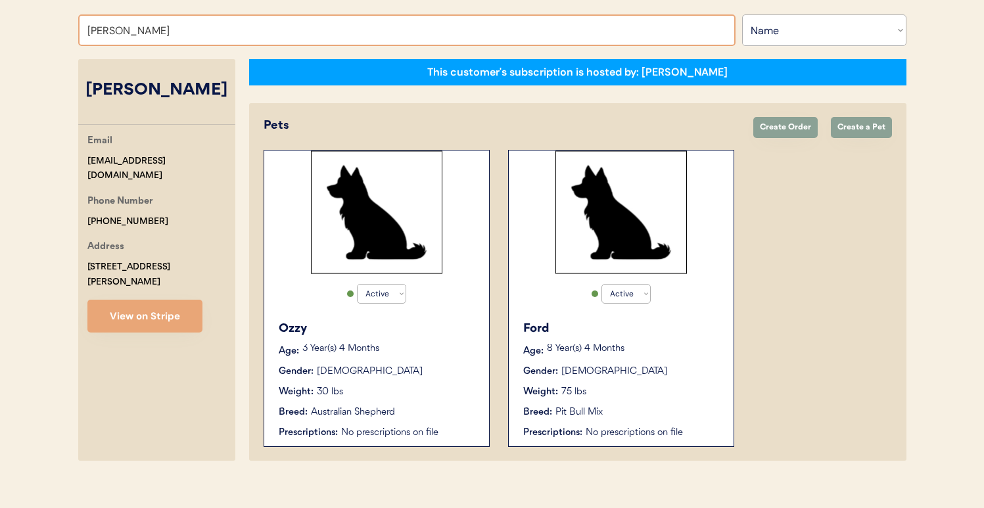
type input "[PERSON_NAME]"
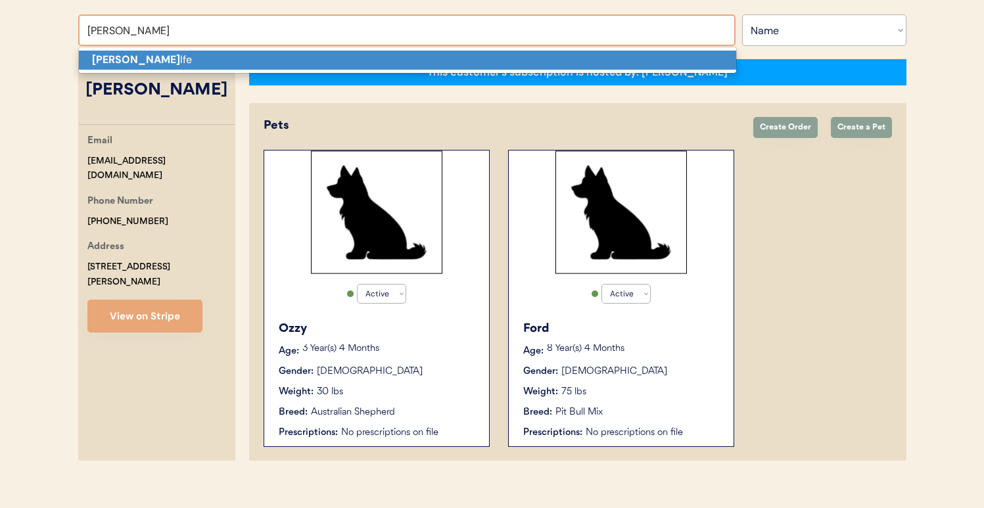
click at [281, 60] on p "Aaron Wo lfe" at bounding box center [407, 60] width 657 height 19
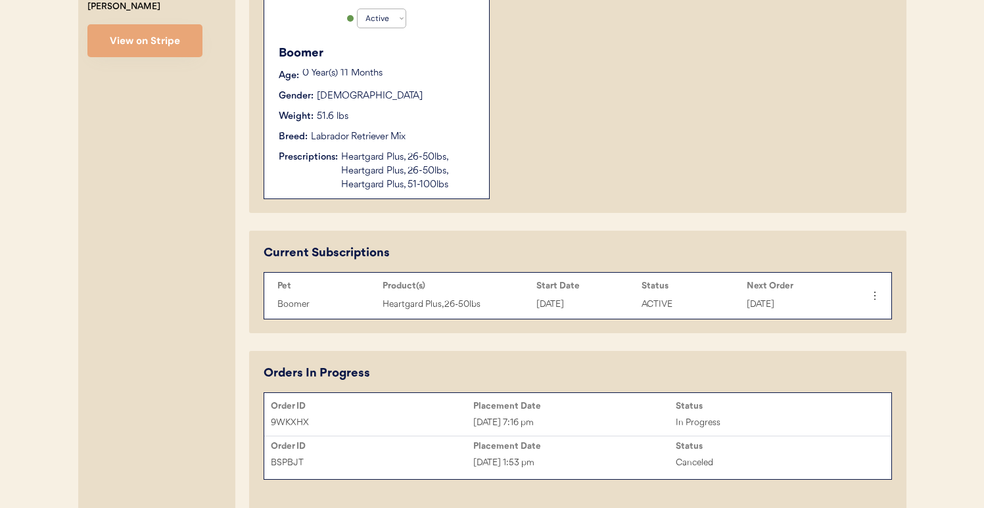
scroll to position [426, 0]
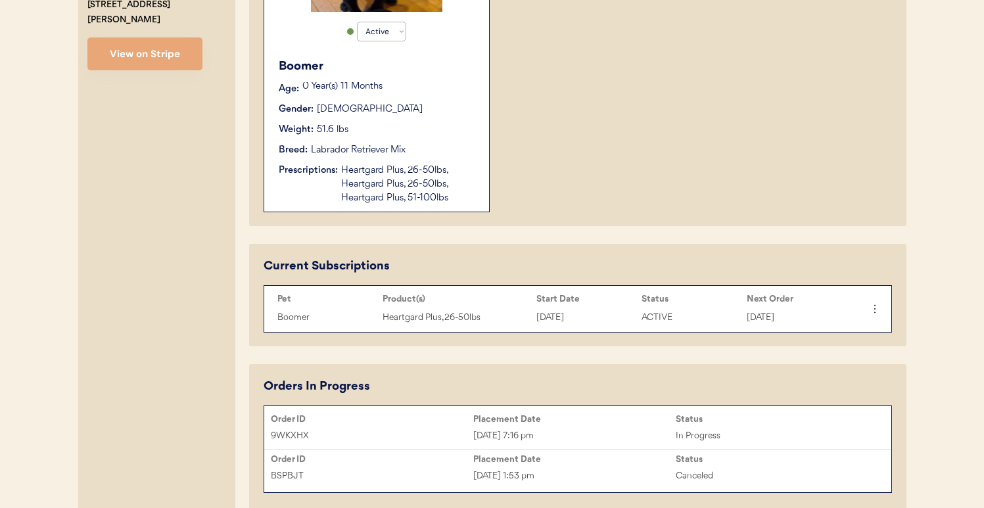
type input "[PERSON_NAME]"
click at [537, 426] on div "9WKXHX Sep 21, 2025 7:16 pm In Progress" at bounding box center [577, 436] width 627 height 20
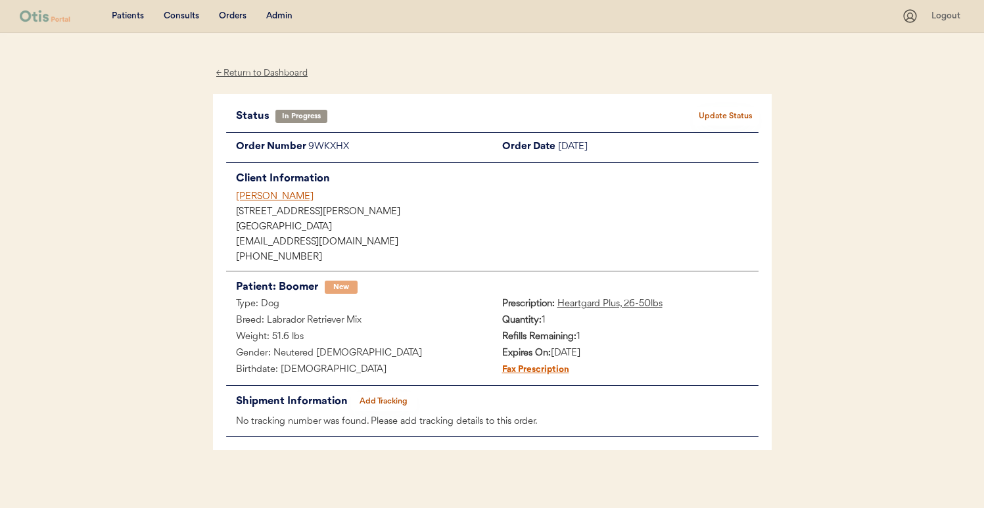
click at [721, 108] on button "Update Status" at bounding box center [726, 116] width 66 height 18
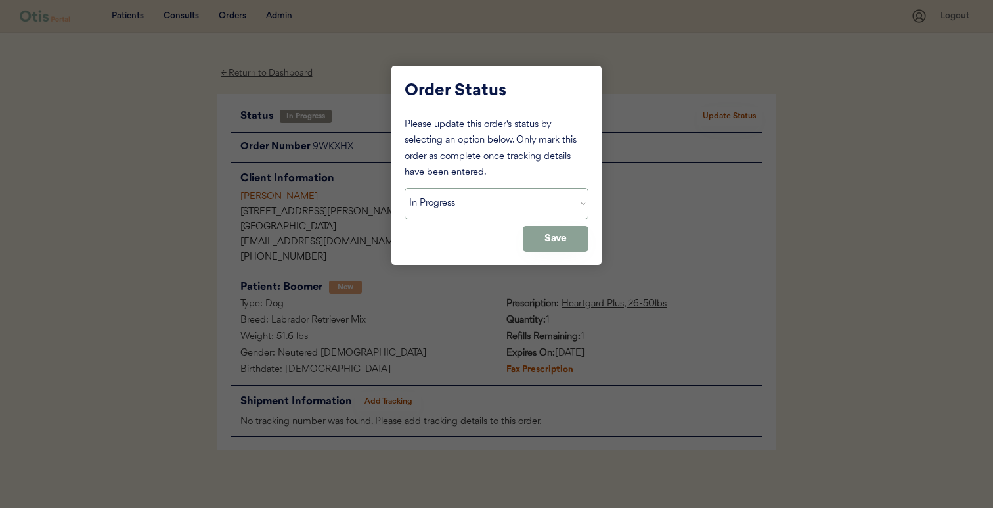
click at [504, 211] on select "Status On Hold New In Progress Complete Pending HW Consent Canceled" at bounding box center [497, 204] width 184 height 32
select select ""cancelled""
click at [405, 188] on select "Status On Hold New In Progress Complete Pending HW Consent Canceled" at bounding box center [497, 204] width 184 height 32
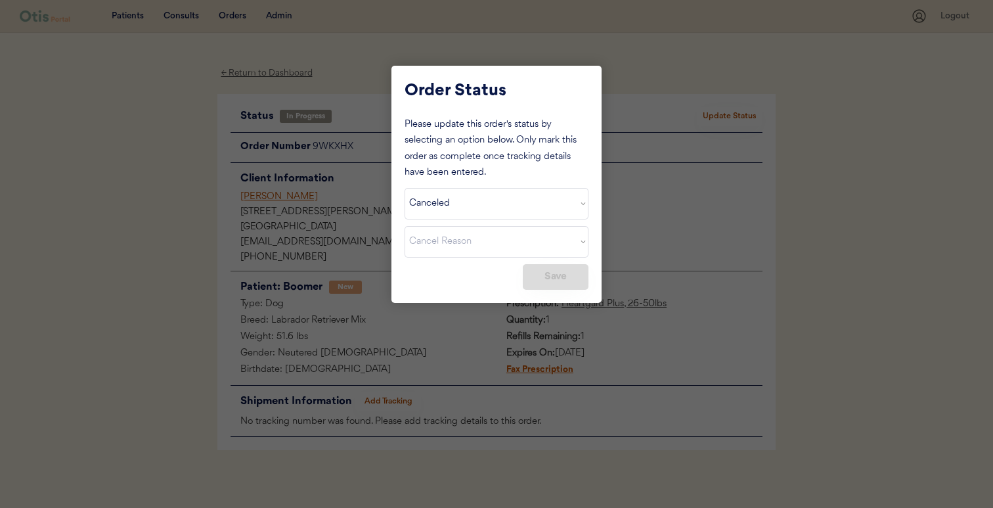
click at [484, 245] on select "Cancel Reason Missing order information Incorrect order information Out of refi…" at bounding box center [497, 242] width 184 height 32
select select ""other""
click at [405, 226] on select "Cancel Reason Missing order information Incorrect order information Out of refi…" at bounding box center [497, 242] width 184 height 32
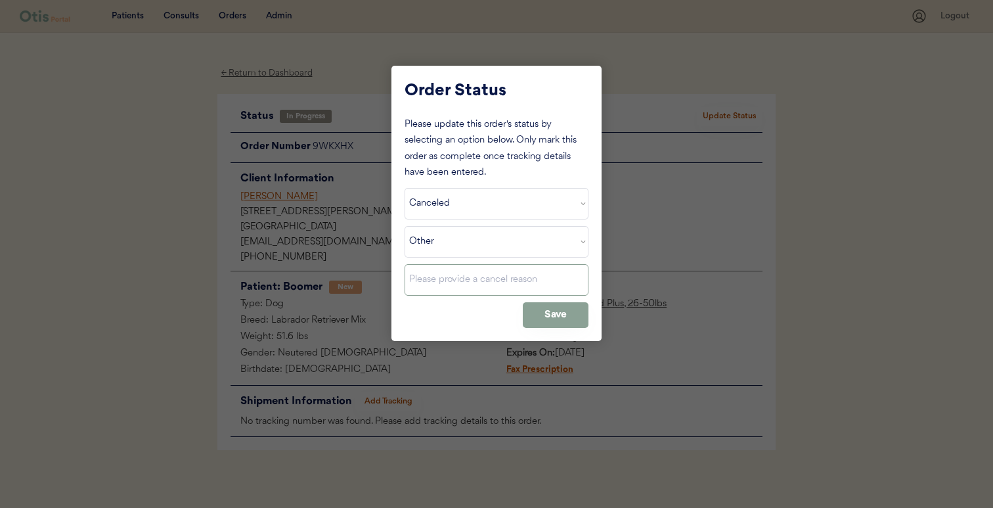
click at [472, 279] on input "input" at bounding box center [497, 280] width 184 height 32
type input "Customer switched medications"
click at [543, 317] on button "Save" at bounding box center [556, 315] width 66 height 26
select select ""PLACEHOLDER_1427118222253""
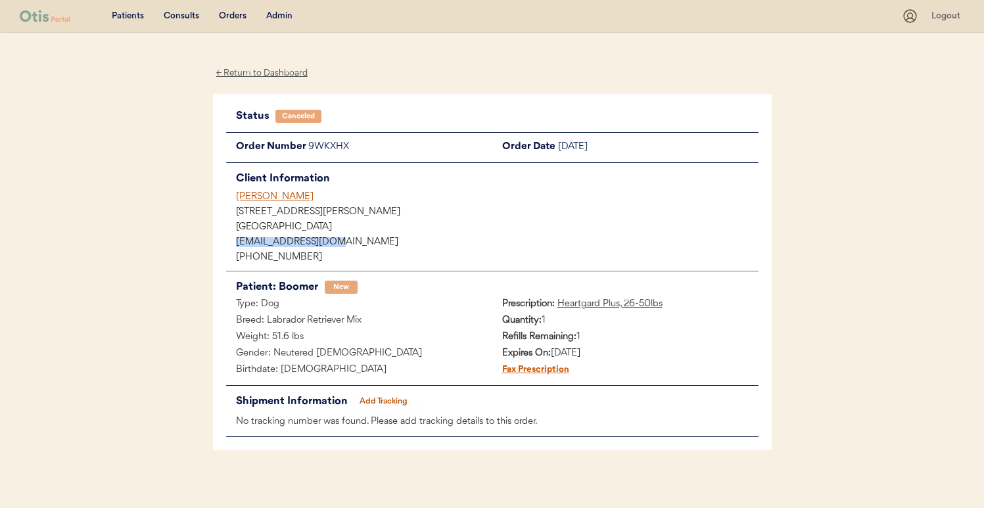
drag, startPoint x: 343, startPoint y: 243, endPoint x: 189, endPoint y: 238, distance: 154.5
click at [189, 238] on div "Patients Consults Orders Admin Logout ← Return to Dashboard Status Canceled Upd…" at bounding box center [492, 258] width 984 height 516
copy div "[EMAIL_ADDRESS][DOMAIN_NAME]"
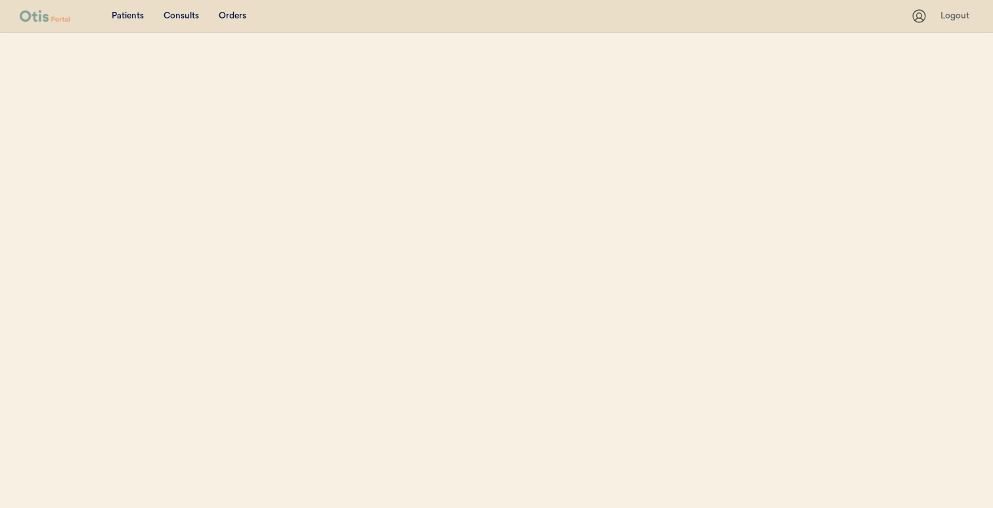
select select ""Name""
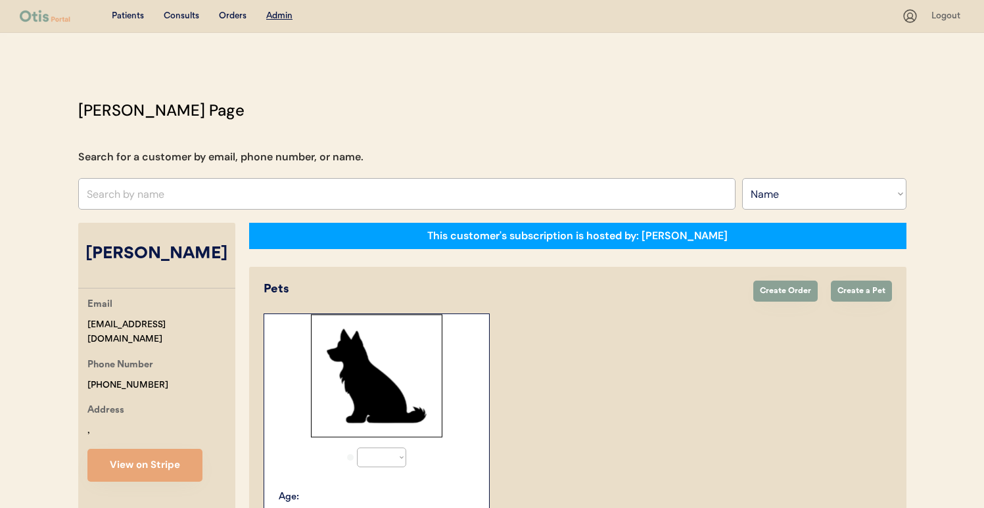
scroll to position [231, 0]
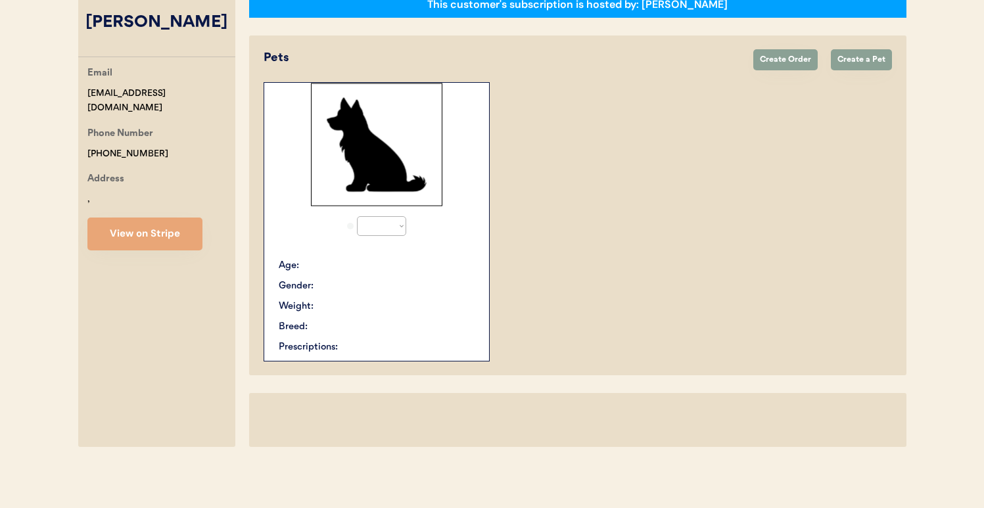
select select "true"
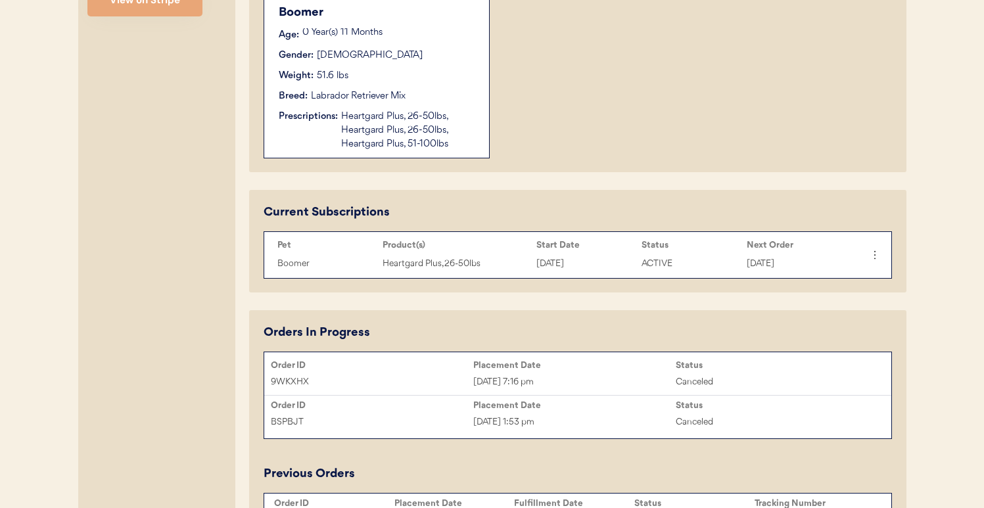
scroll to position [484, 0]
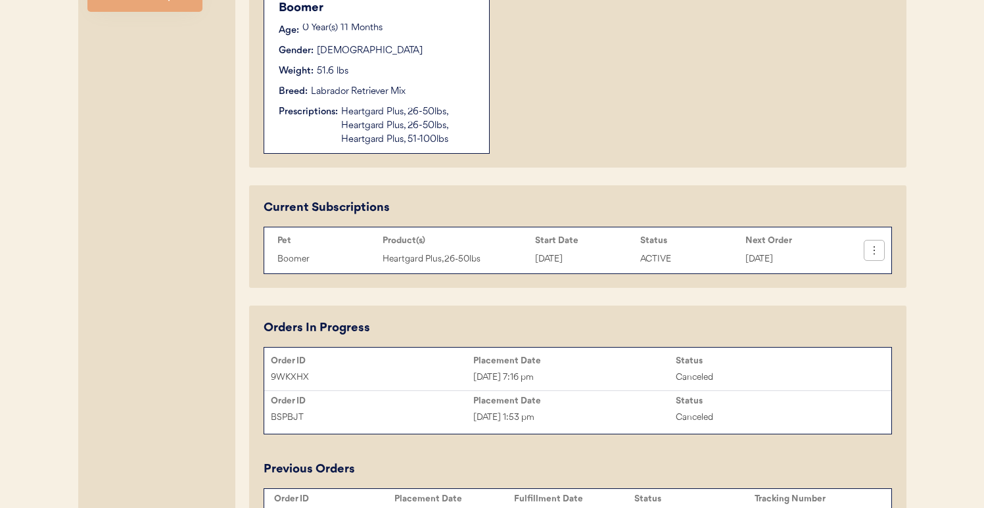
click at [876, 254] on icon at bounding box center [873, 250] width 13 height 13
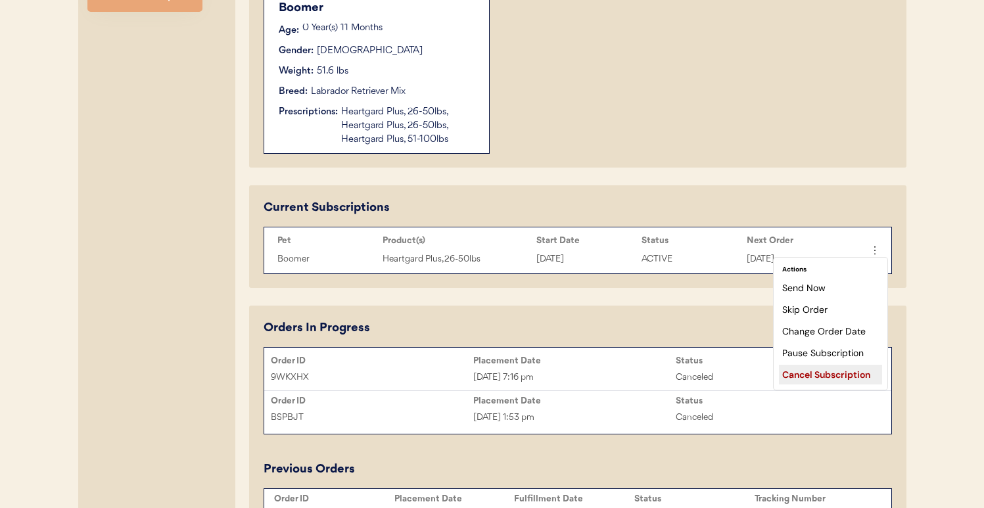
click at [828, 378] on div "Cancel Subscription" at bounding box center [830, 375] width 103 height 20
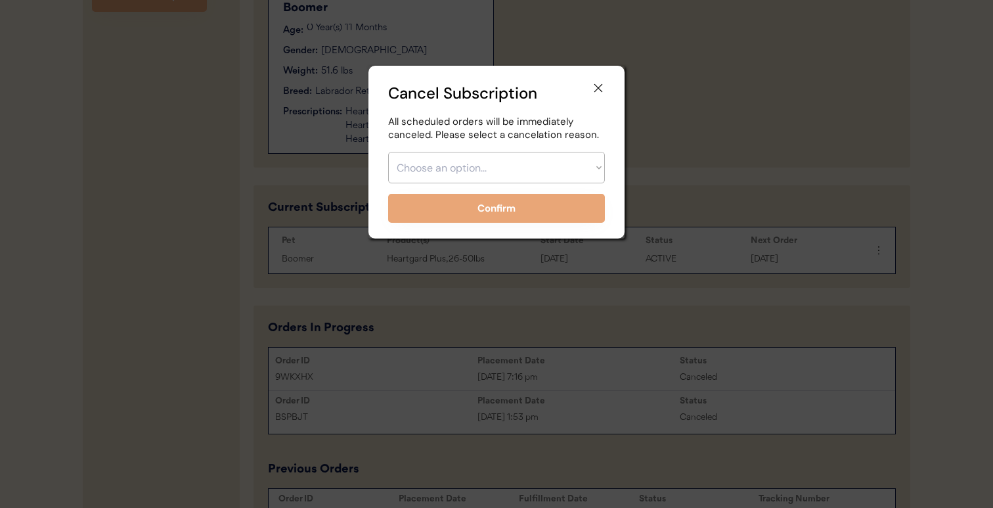
click at [546, 168] on select "Choose an option... Too expensive / can't afford Getting medication elsewhere (…" at bounding box center [496, 168] width 217 height 32
select select ""other""
click at [388, 152] on select "Choose an option... Too expensive / can't afford Getting medication elsewhere (…" at bounding box center [496, 168] width 217 height 32
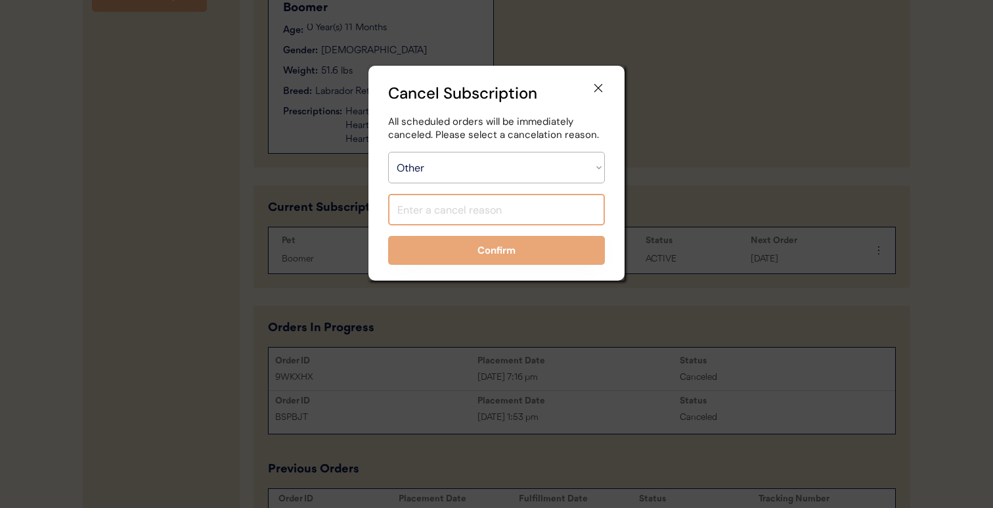
click at [498, 216] on input "input" at bounding box center [496, 210] width 217 height 32
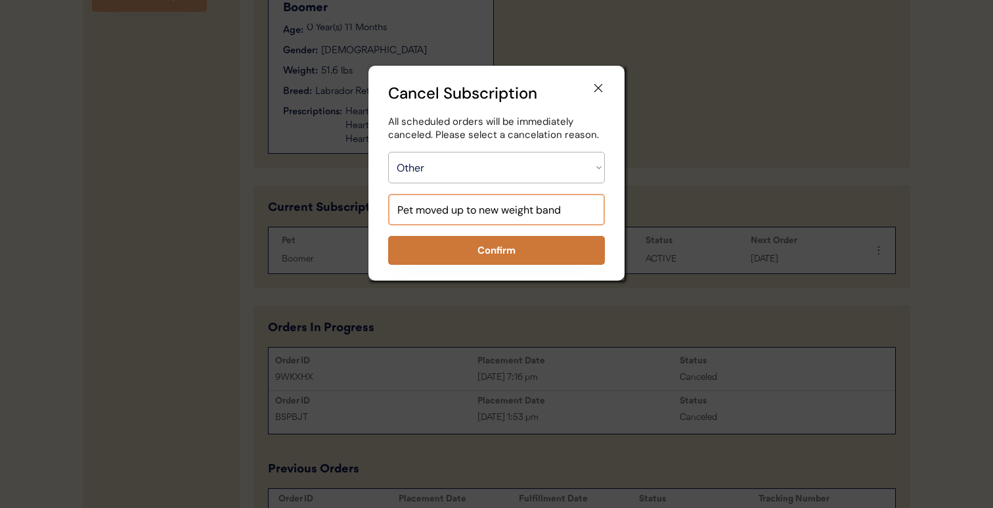
type input "Pet moved up to new weight band"
click at [486, 242] on button "Confirm" at bounding box center [496, 250] width 217 height 29
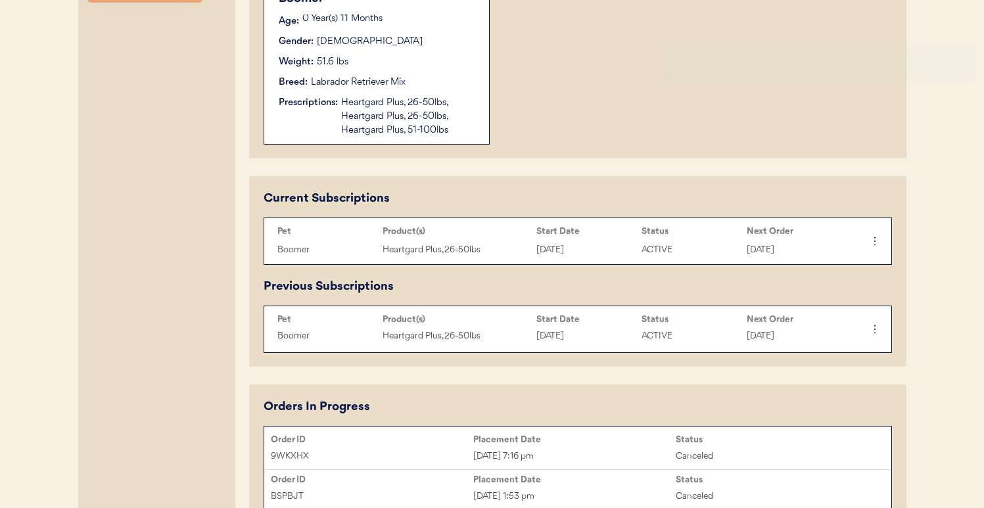
scroll to position [495, 0]
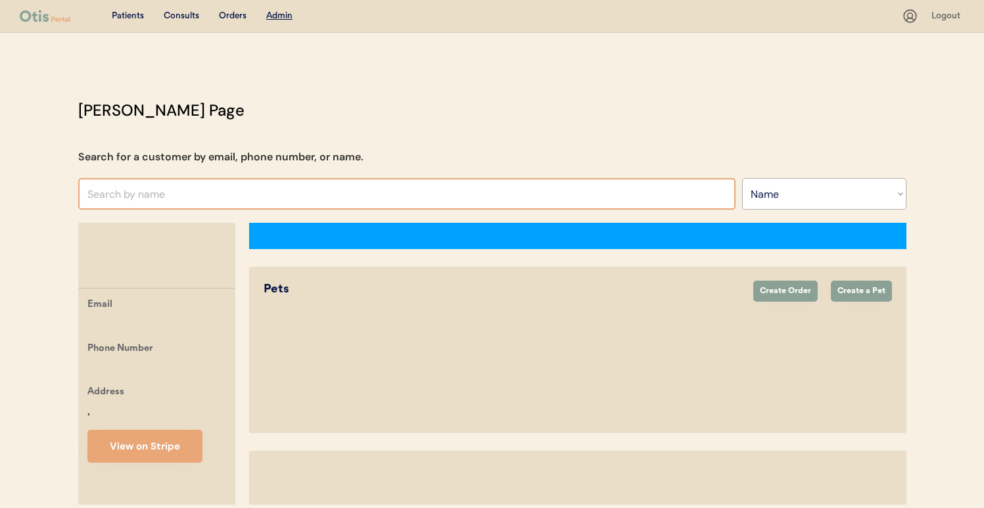
select select ""Name""
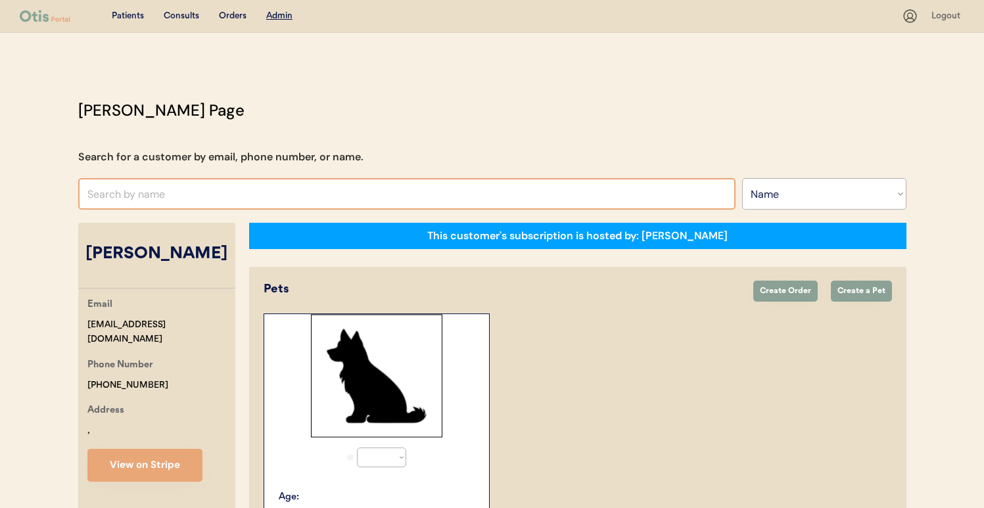
select select "true"
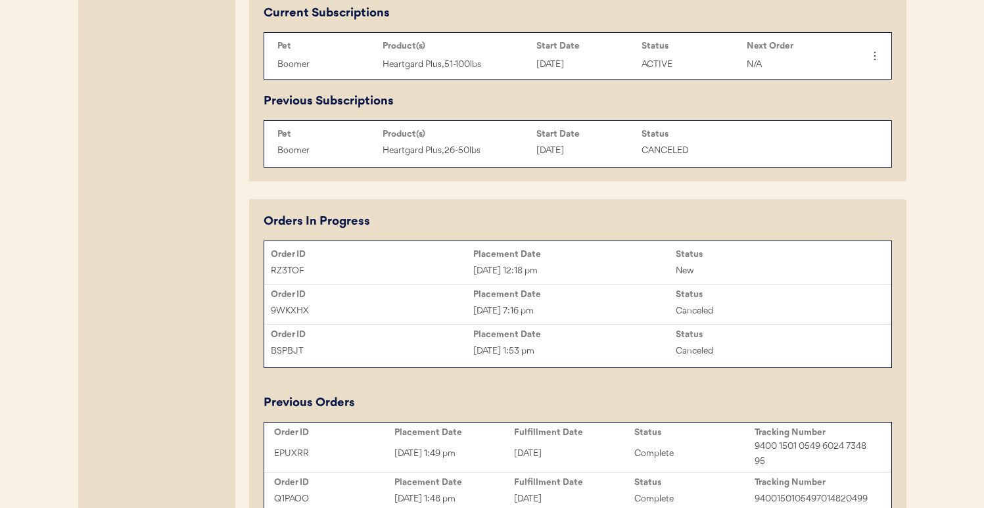
scroll to position [681, 0]
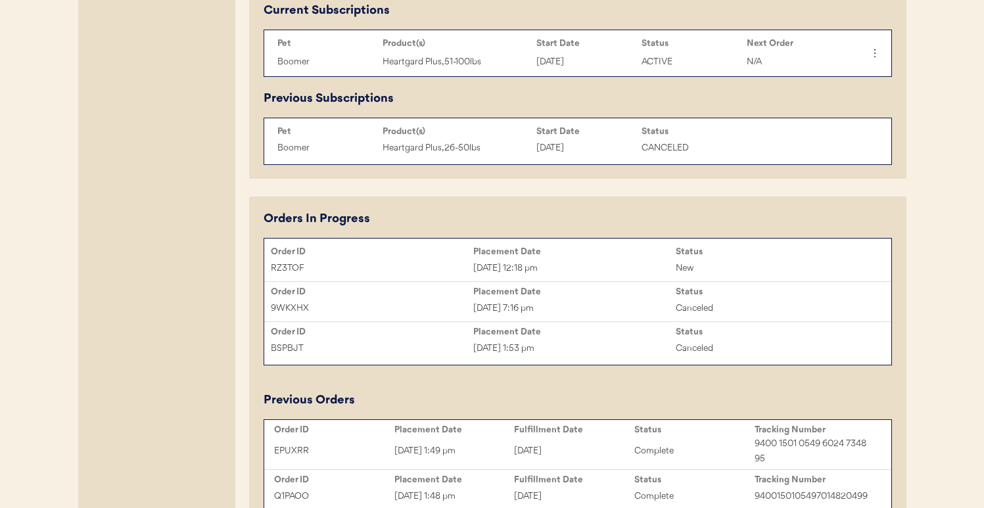
click at [568, 261] on div "Sep 22, 2025 12:18 pm" at bounding box center [574, 268] width 202 height 15
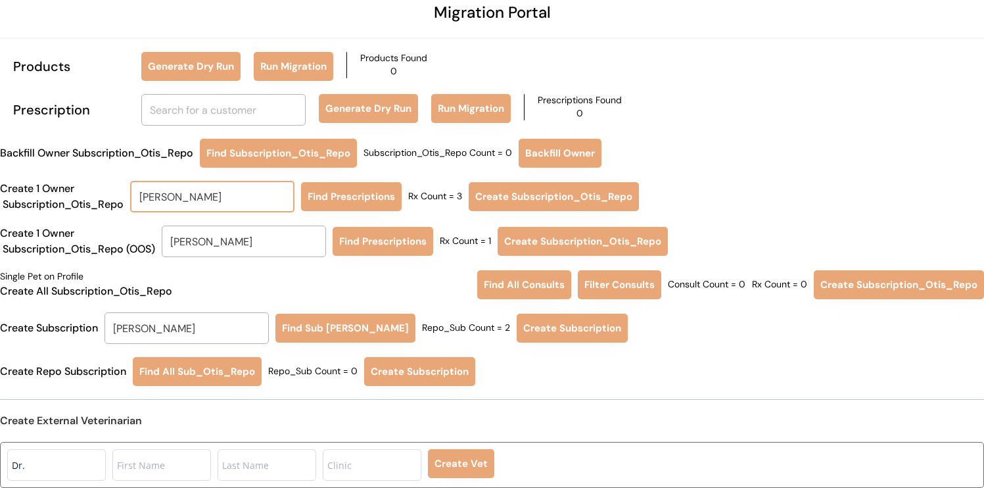
drag, startPoint x: 225, startPoint y: 198, endPoint x: 124, endPoint y: 194, distance: 100.6
click at [124, 194] on div "Create 1 Owner Subscription_Otis_Repo [PERSON_NAME] maka Find Prescriptions Rx …" at bounding box center [492, 197] width 984 height 32
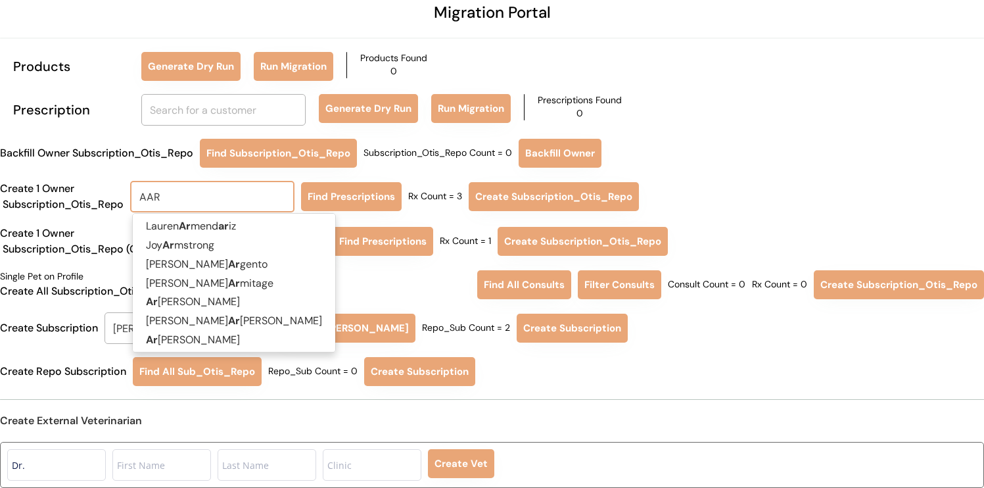
type input "AARO"
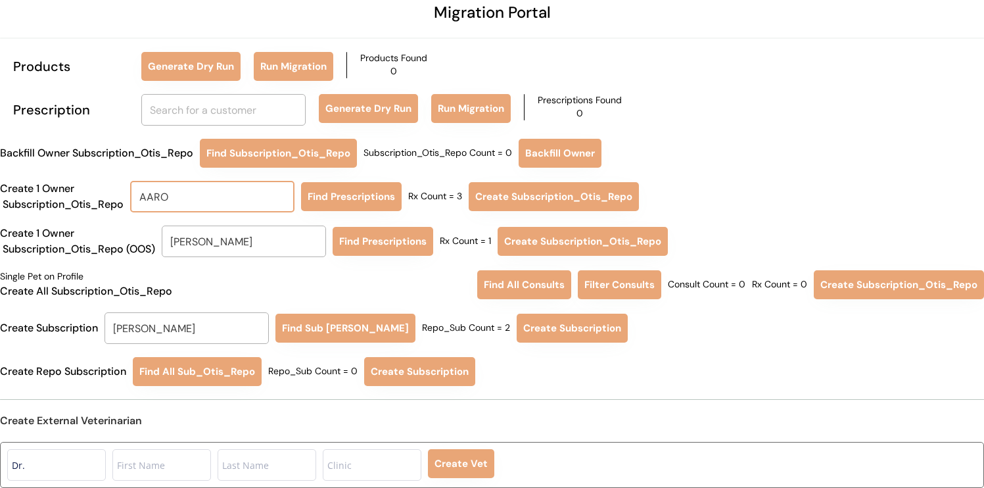
type input "[PERSON_NAME]"
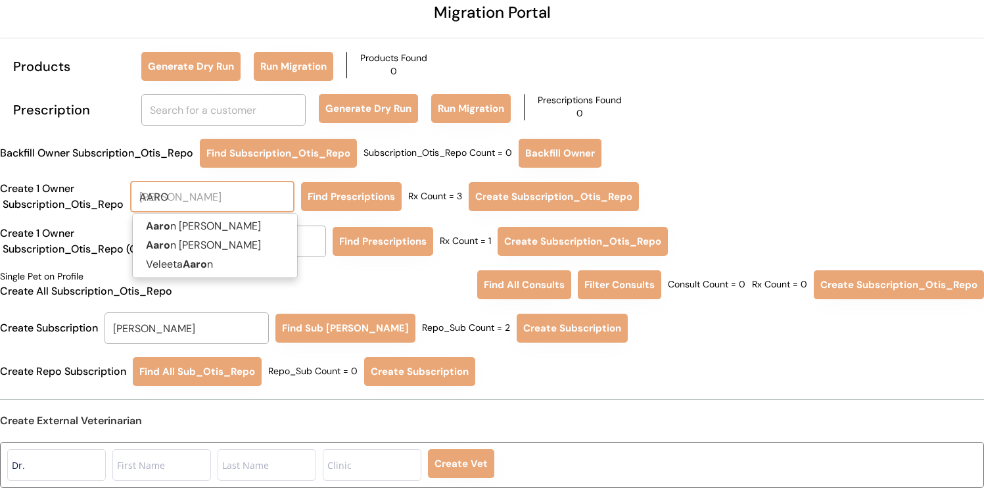
type input "AAR"
type input "[PERSON_NAME]"
type input "AA"
type input "[PERSON_NAME]"
type input "A"
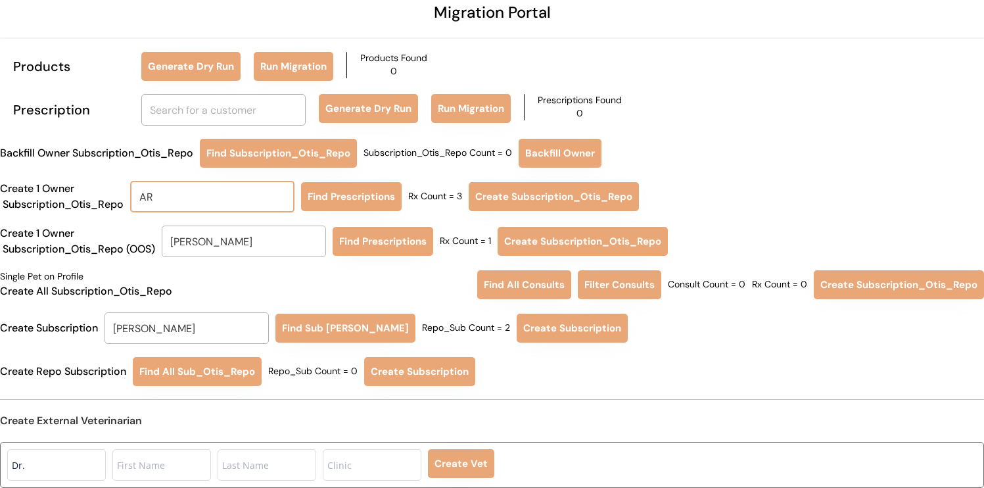
type input "A"
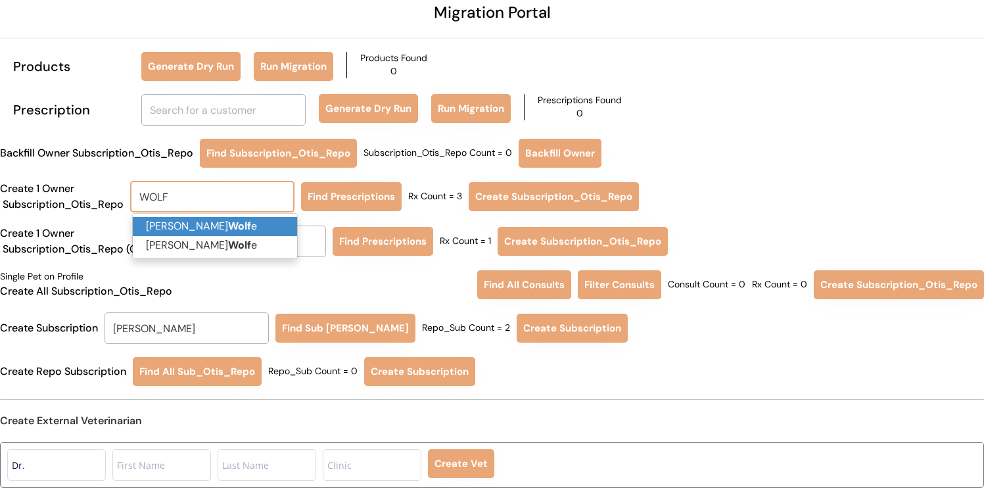
click at [228, 226] on strong "Wolf" at bounding box center [239, 226] width 23 height 14
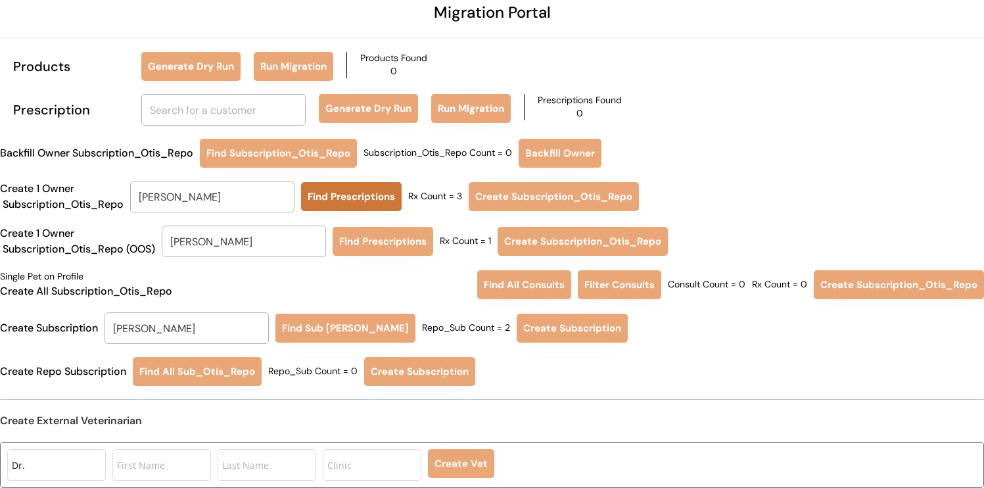
type input "[PERSON_NAME]"
click at [363, 191] on button "Find Prescriptions" at bounding box center [351, 196] width 101 height 29
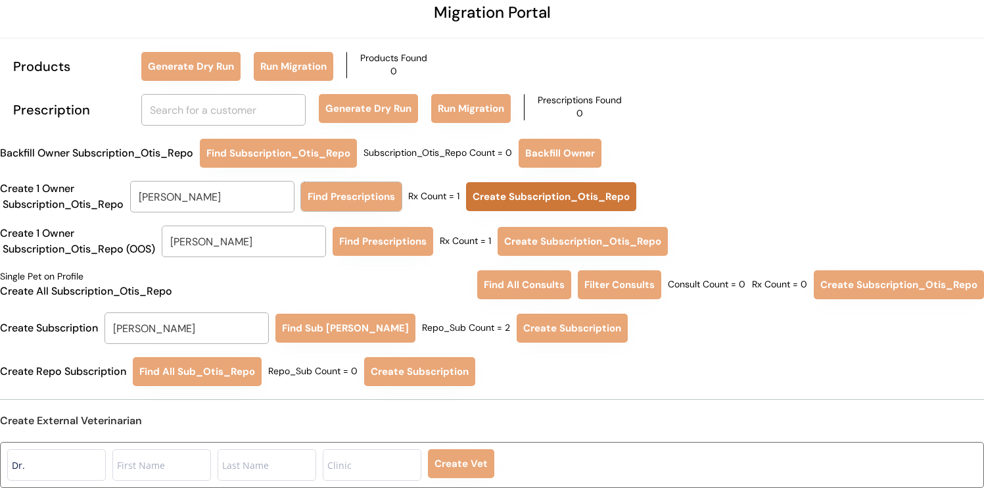
click at [526, 198] on button "Create Subscription_Otis_Repo" at bounding box center [551, 196] width 170 height 29
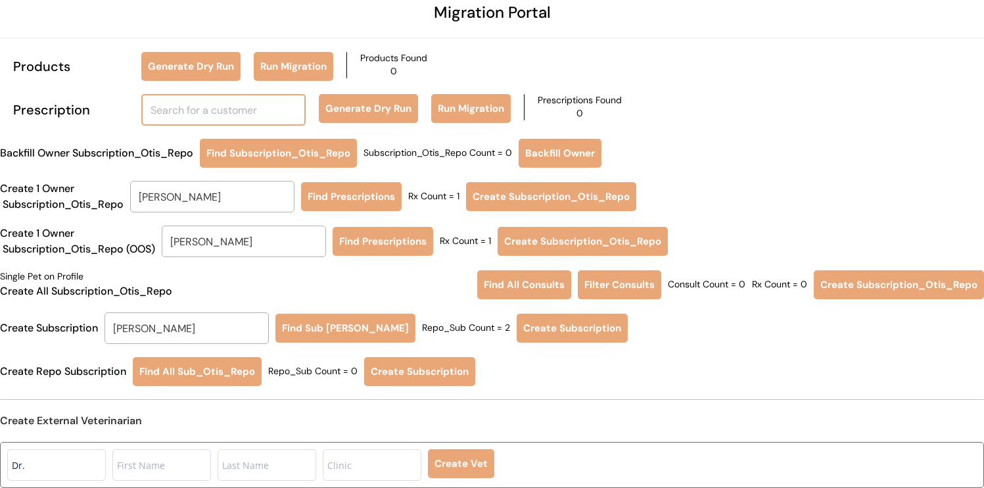
click at [213, 109] on input "text" at bounding box center [223, 110] width 164 height 32
type input "aa"
type input "aaryn Johnson"
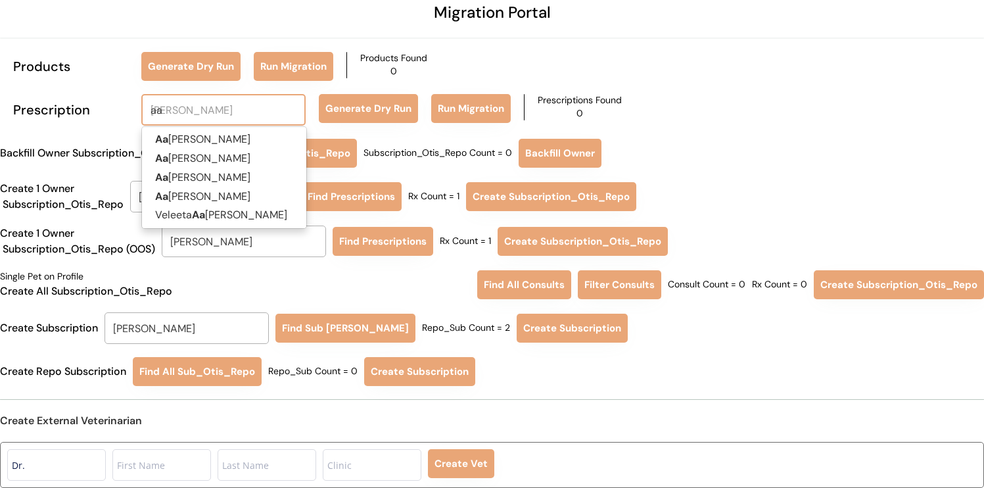
type input "aar"
type input "aaro"
type input "aaron Cicio"
type input "aaron"
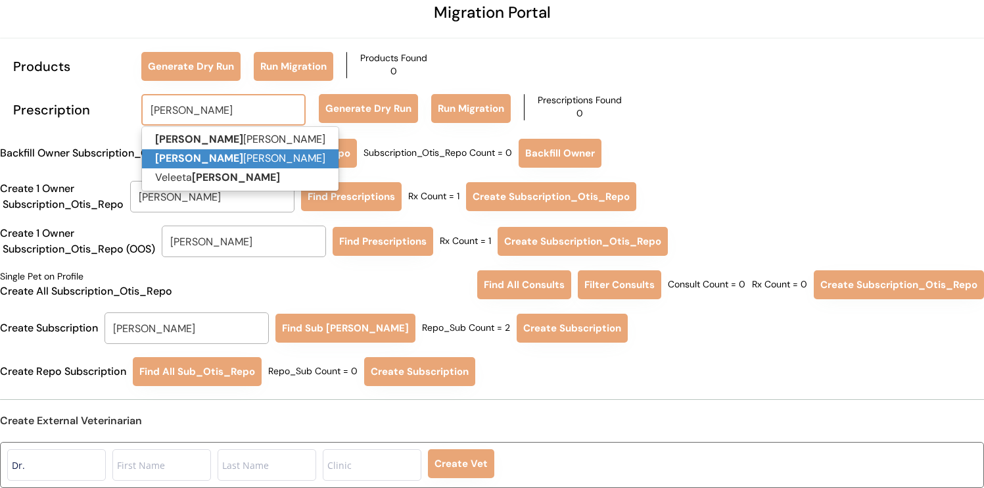
type input "[PERSON_NAME]"
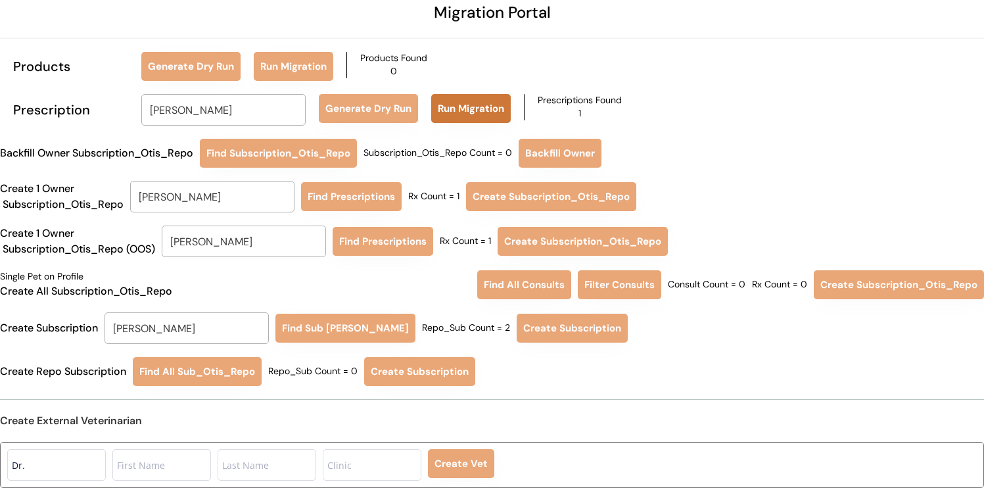
click at [452, 108] on button "Run Migration" at bounding box center [471, 108] width 80 height 29
click at [244, 326] on input "George Blymire" at bounding box center [186, 328] width 164 height 32
type input "aa"
type input "aaryn Johnson"
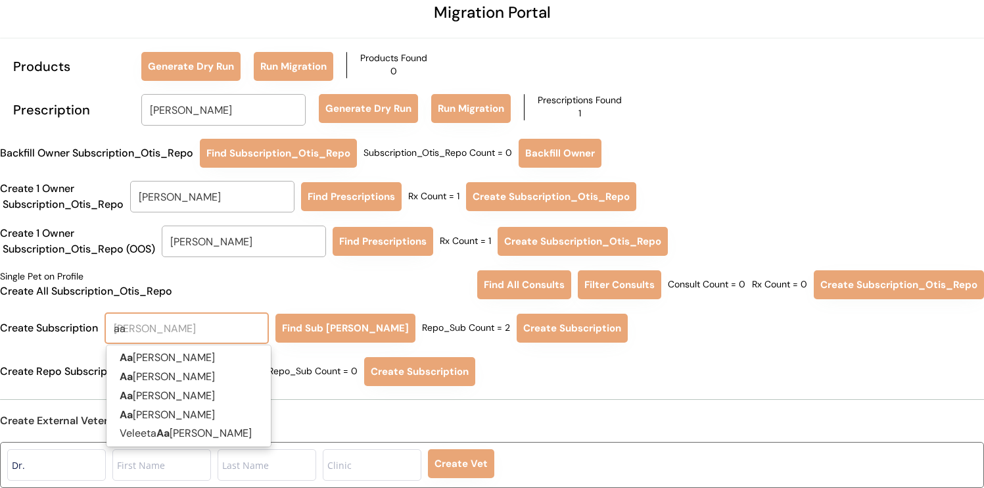
type input "aar"
type input "aaro"
type input "aaron Cicio"
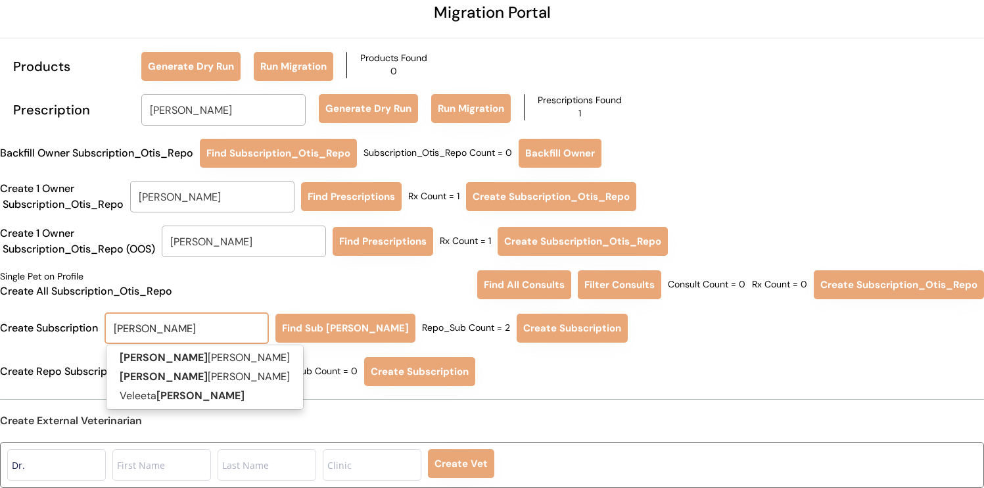
type input "aaron"
type input "aaron wol"
type input "aaron wolfe"
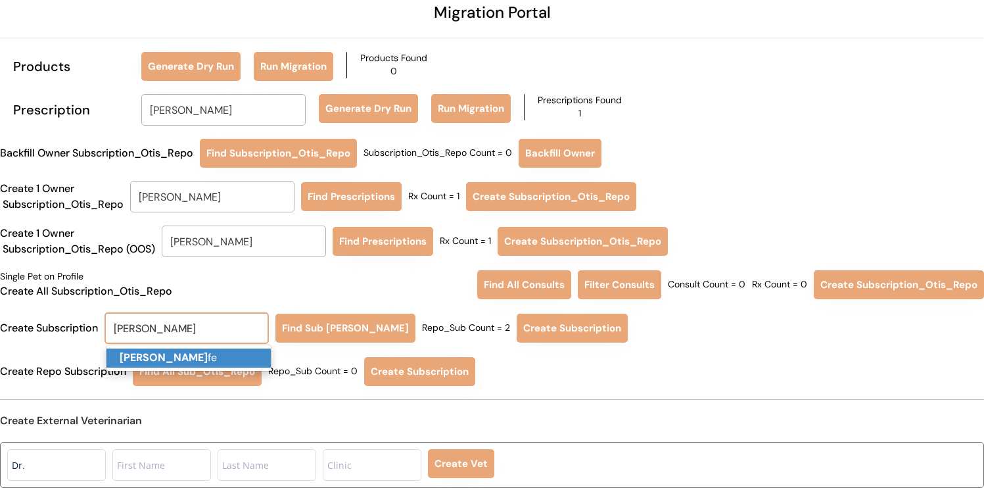
click at [237, 348] on span "Aaron Wol fe" at bounding box center [189, 357] width 166 height 27
click at [233, 359] on p "Aaron Wol fe" at bounding box center [188, 357] width 164 height 19
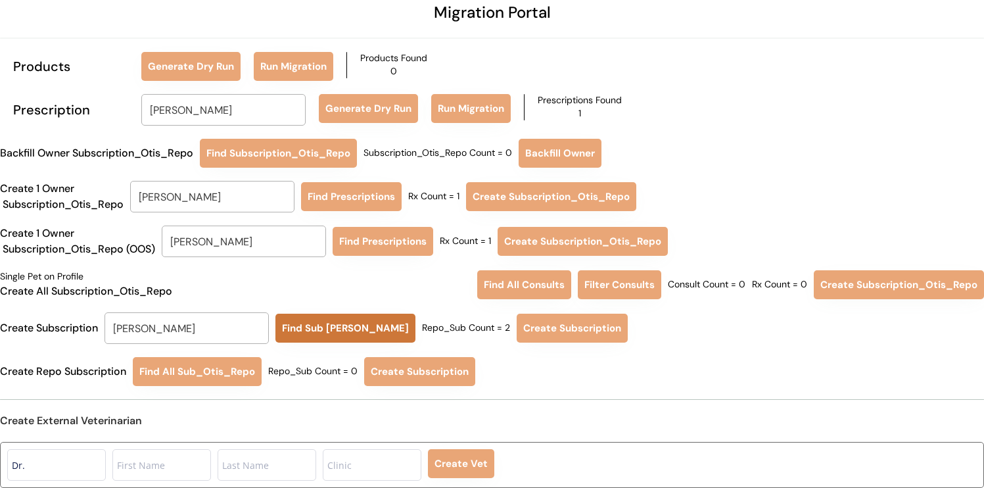
type input "[PERSON_NAME]"
click at [332, 314] on button "Find Sub Otis Repo" at bounding box center [345, 327] width 140 height 29
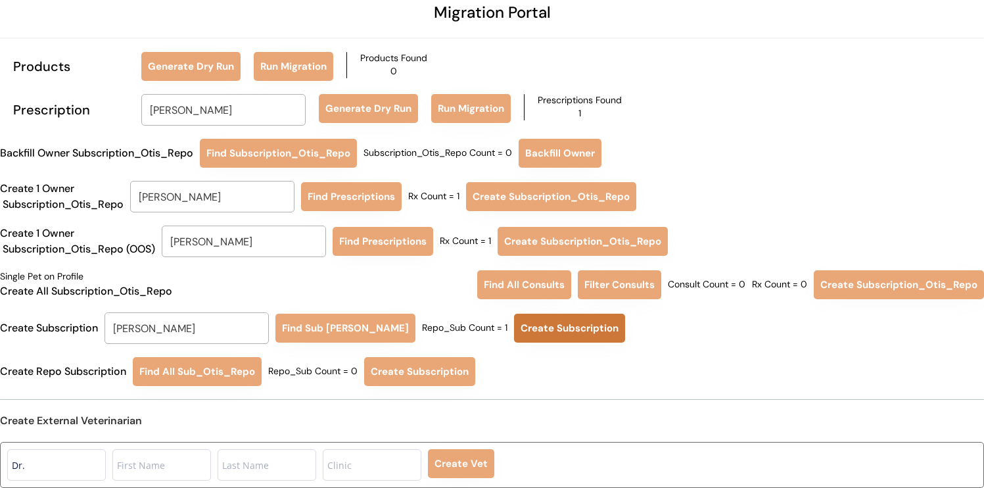
click at [575, 334] on button "Create Subscription" at bounding box center [569, 327] width 111 height 29
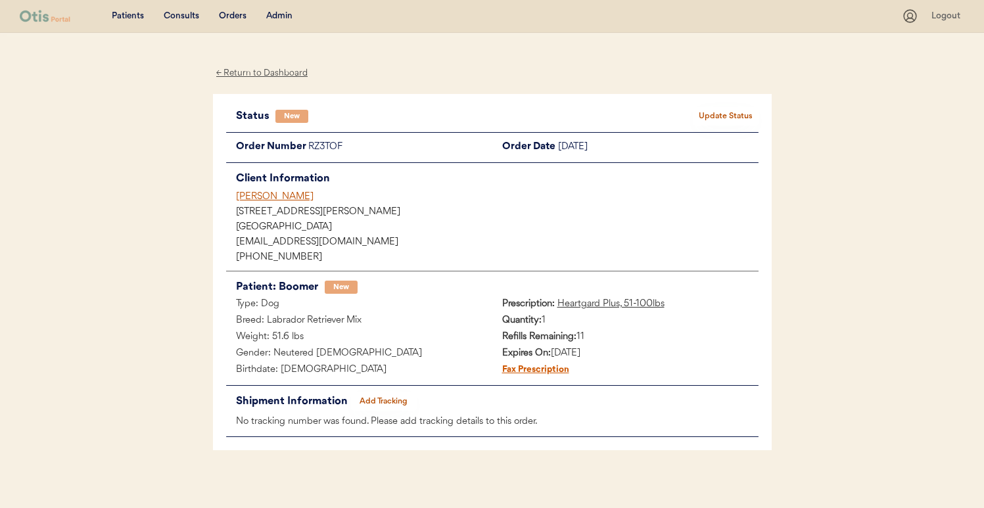
click at [332, 142] on div "RZ3TOF" at bounding box center [400, 147] width 184 height 16
copy div "RZ3TOF"
click at [252, 194] on div "[PERSON_NAME]" at bounding box center [497, 197] width 522 height 14
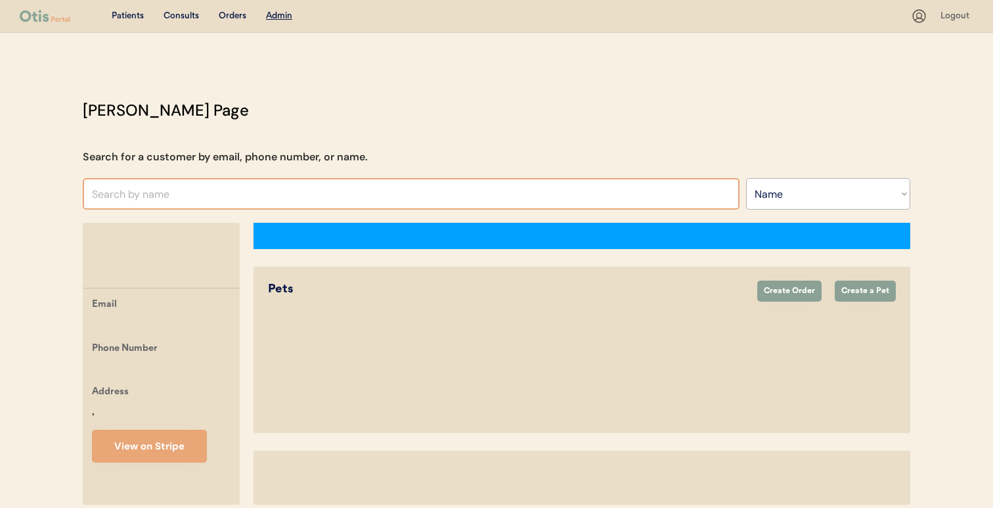
select select ""Name""
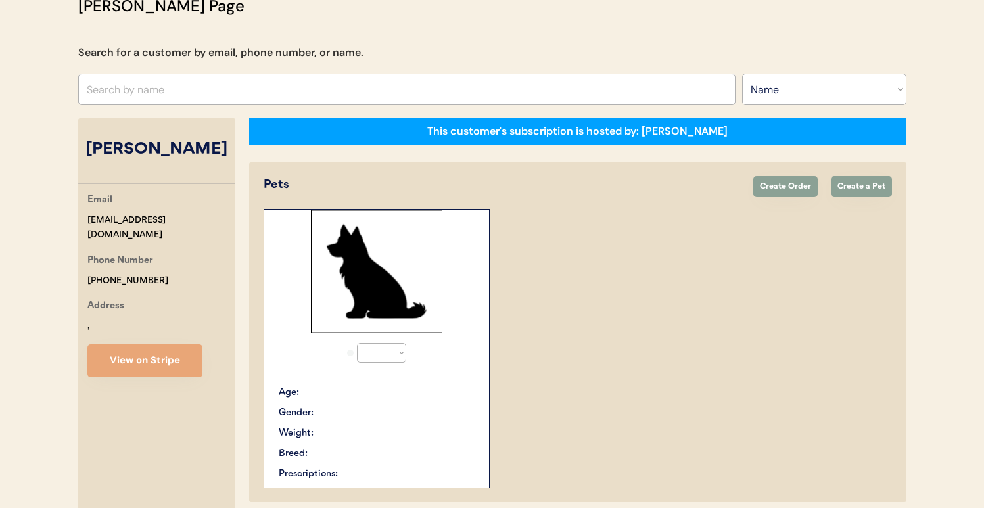
select select "true"
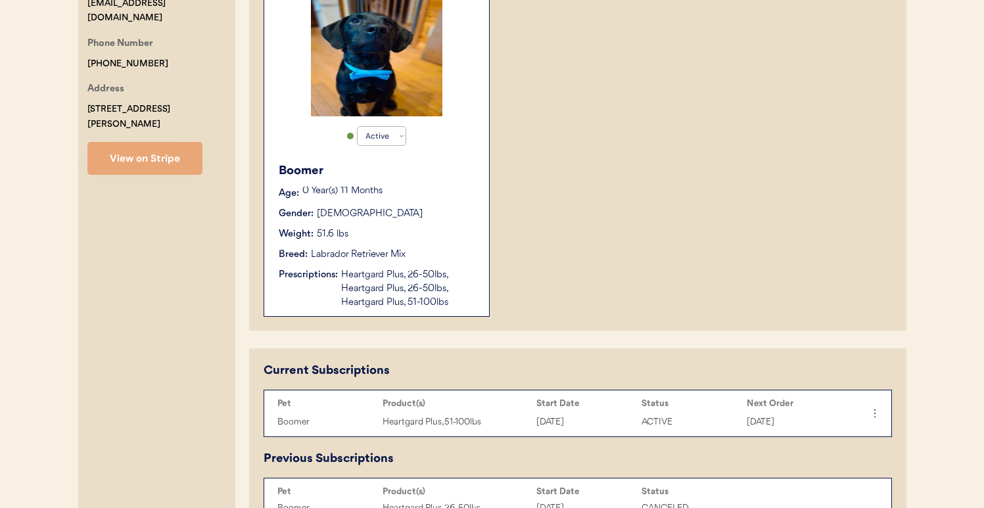
scroll to position [102, 0]
